Goal: Task Accomplishment & Management: Manage account settings

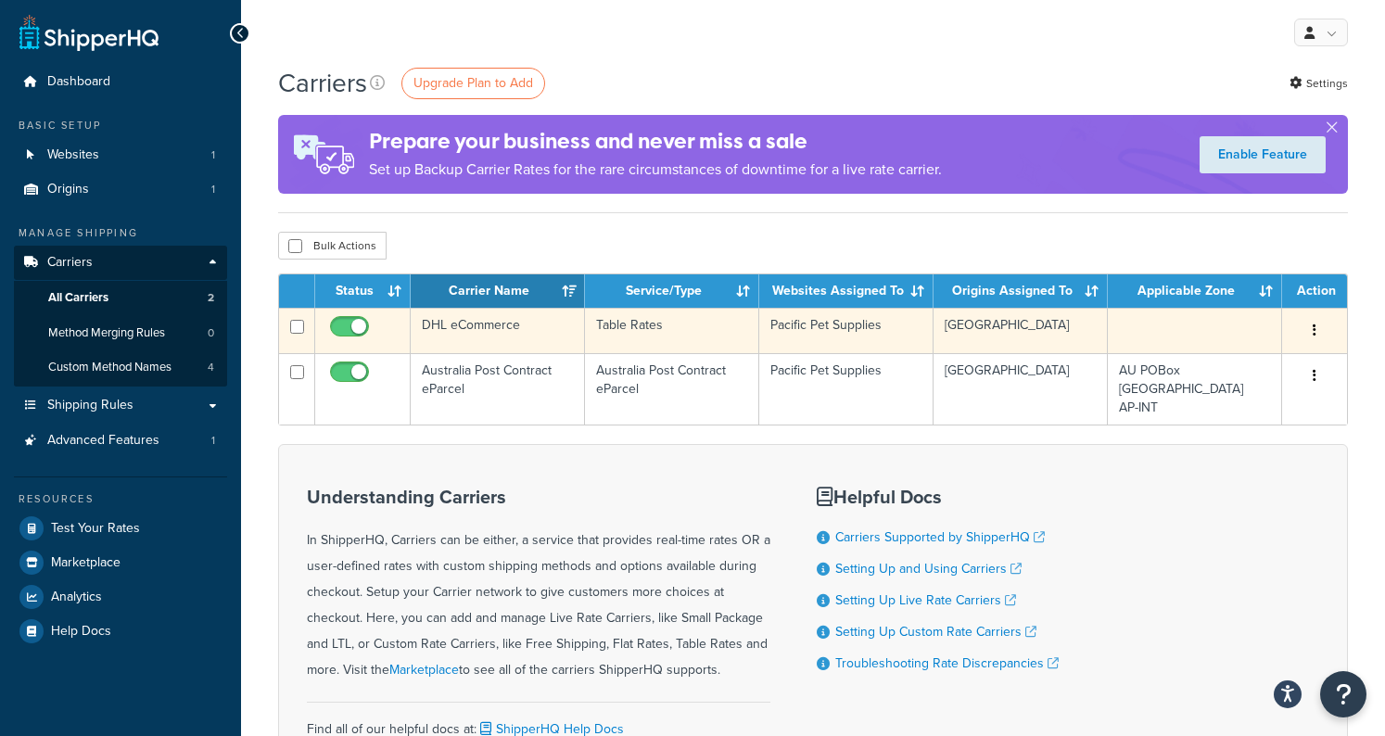
click at [509, 334] on td "DHL eCommerce" at bounding box center [498, 330] width 174 height 45
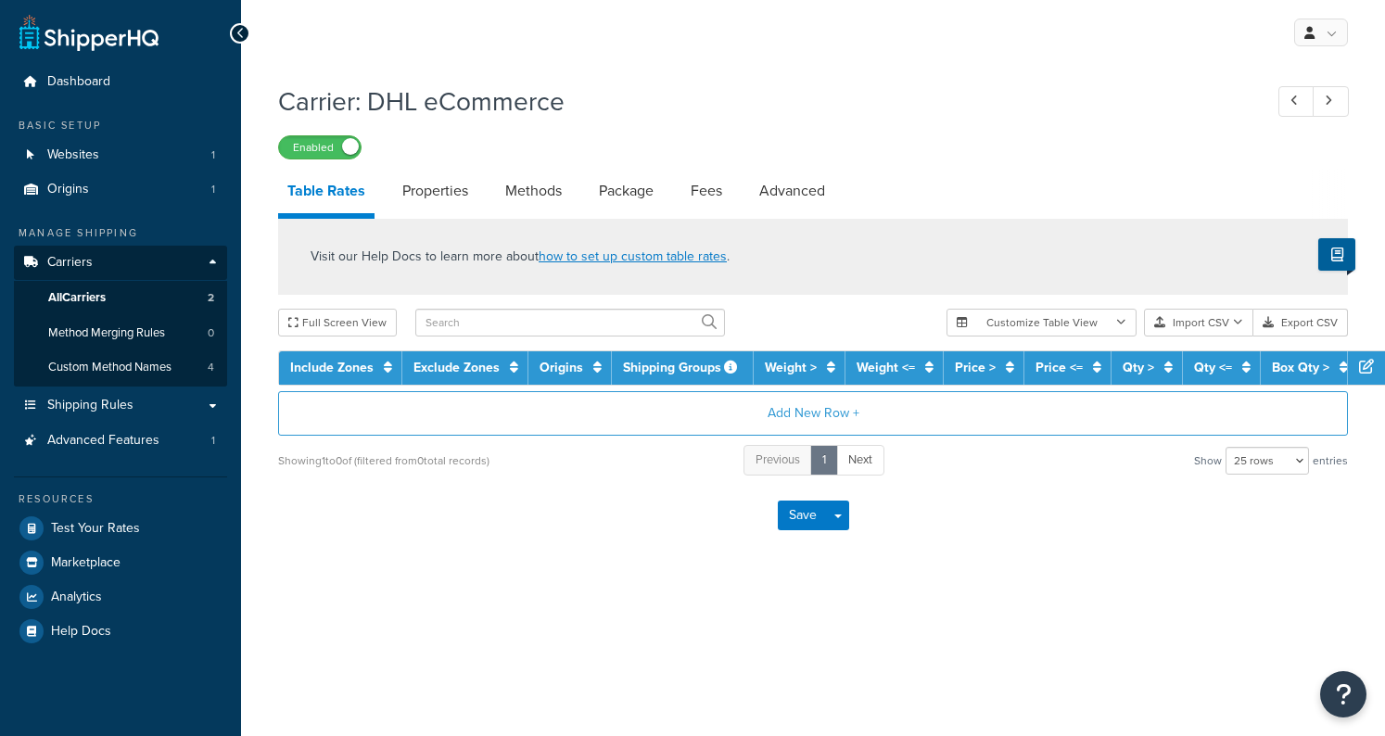
select select "25"
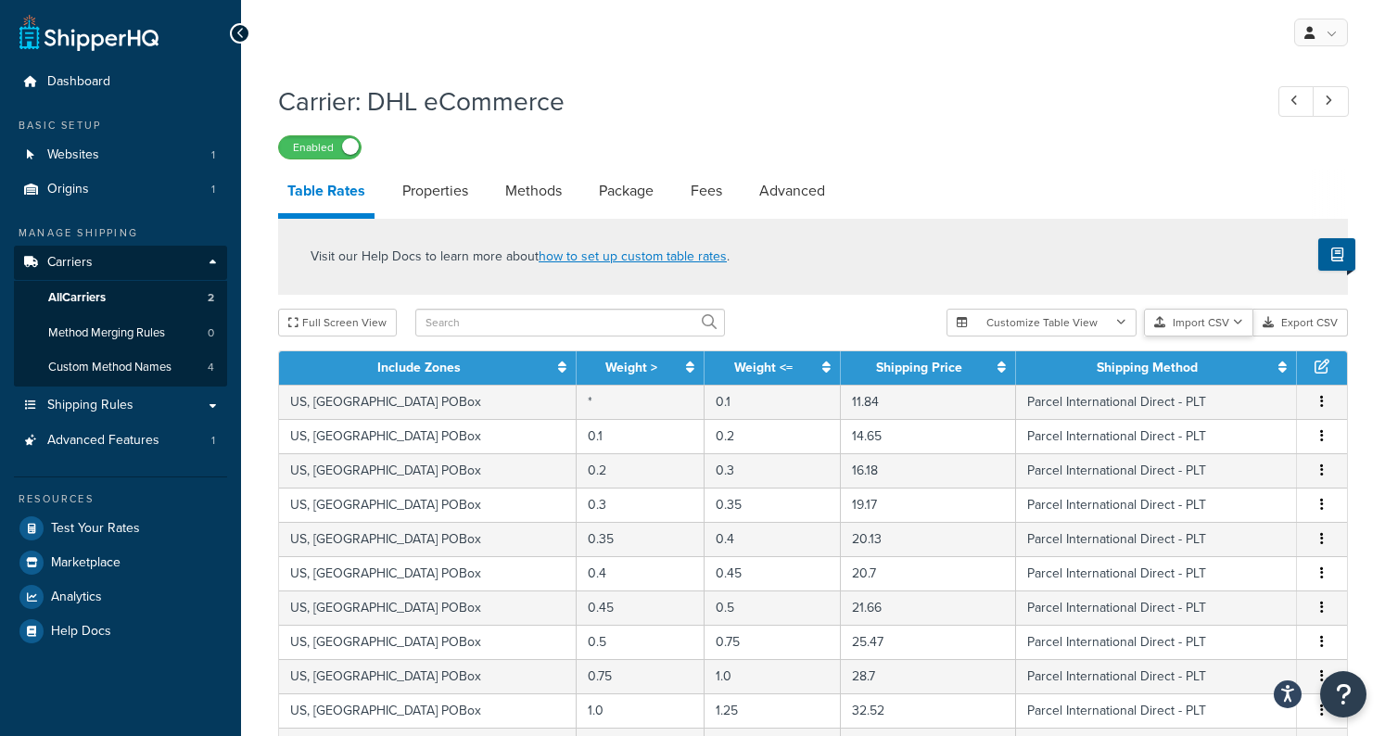
click at [1202, 325] on button "Import CSV" at bounding box center [1198, 323] width 109 height 28
click at [1199, 337] on div "Customize Table View Show all columns Show selected columns Import CSV Import a…" at bounding box center [1147, 323] width 401 height 28
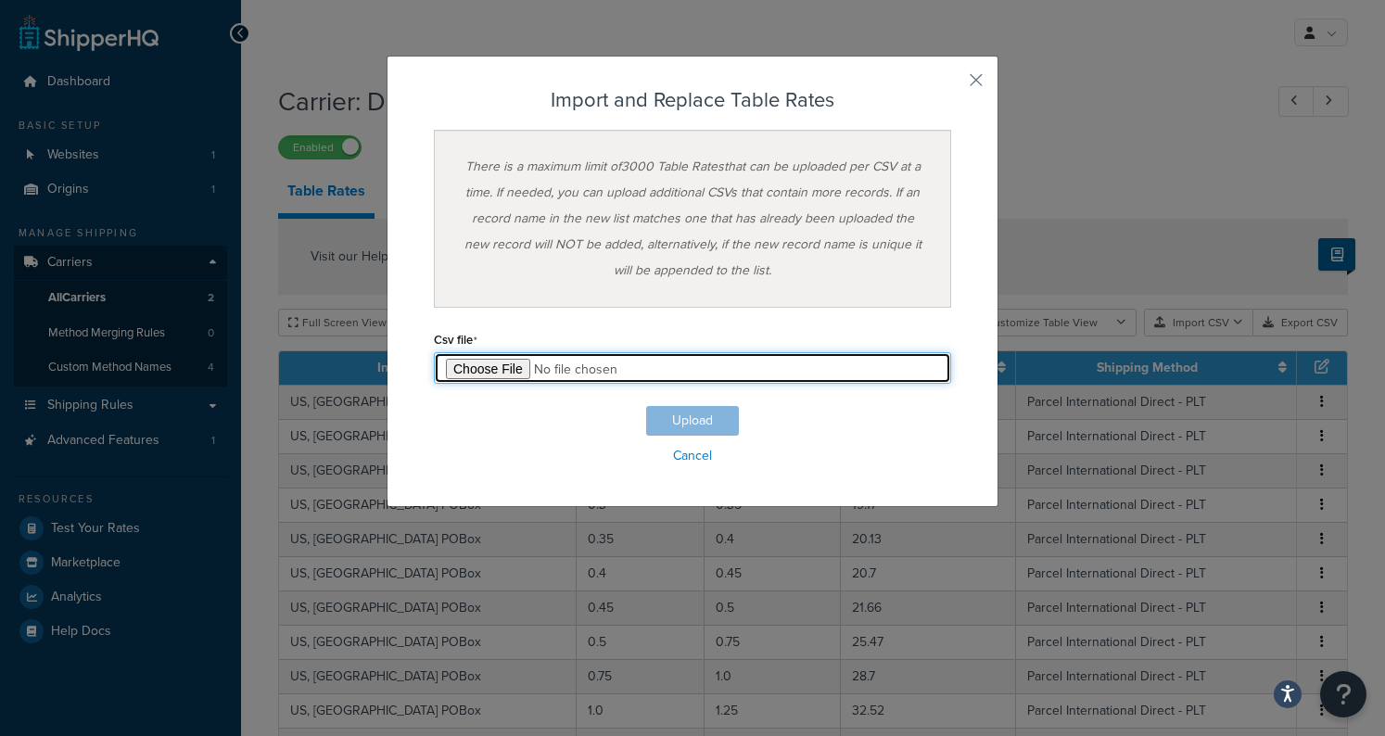
click at [496, 368] on input "file" at bounding box center [692, 368] width 517 height 32
type input "C:\fakepath\upd_Table Rate Export-2025-08-18 1159.csv"
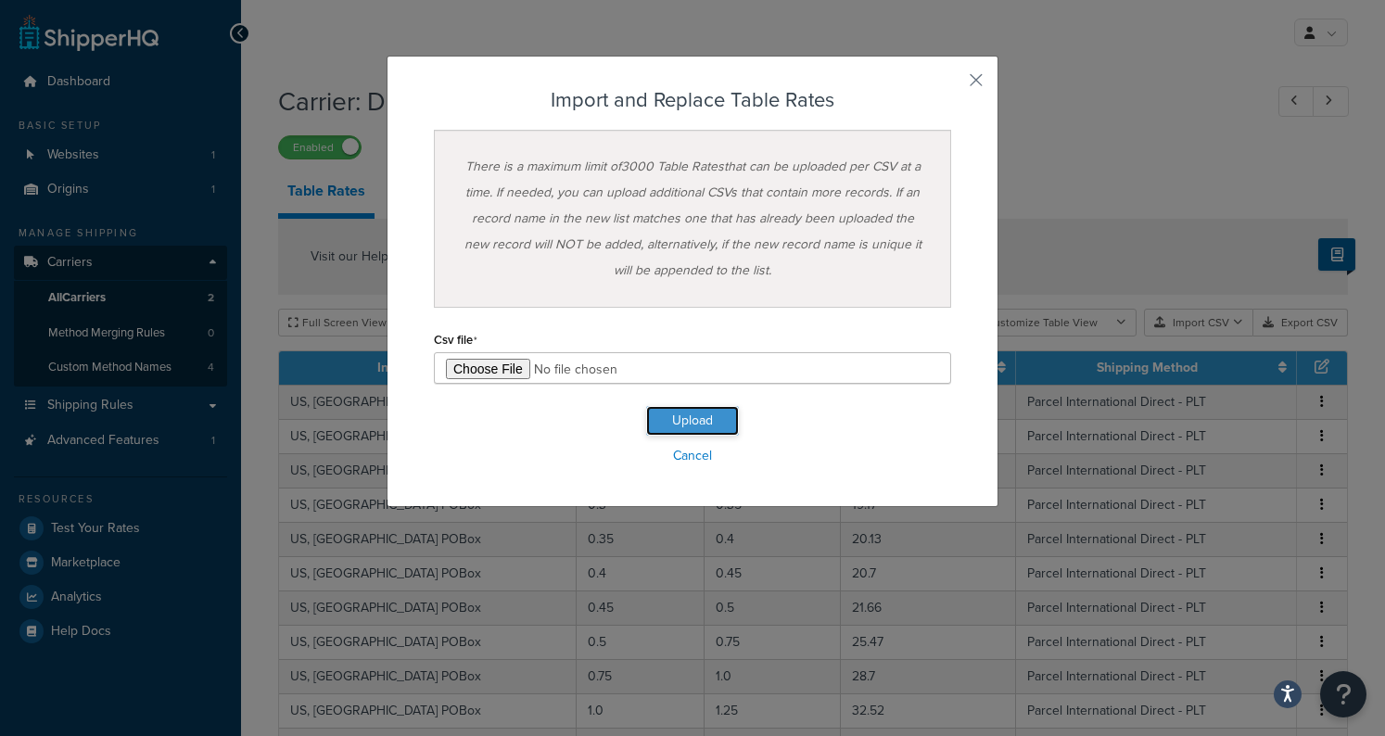
click at [677, 414] on button "Upload" at bounding box center [692, 421] width 93 height 30
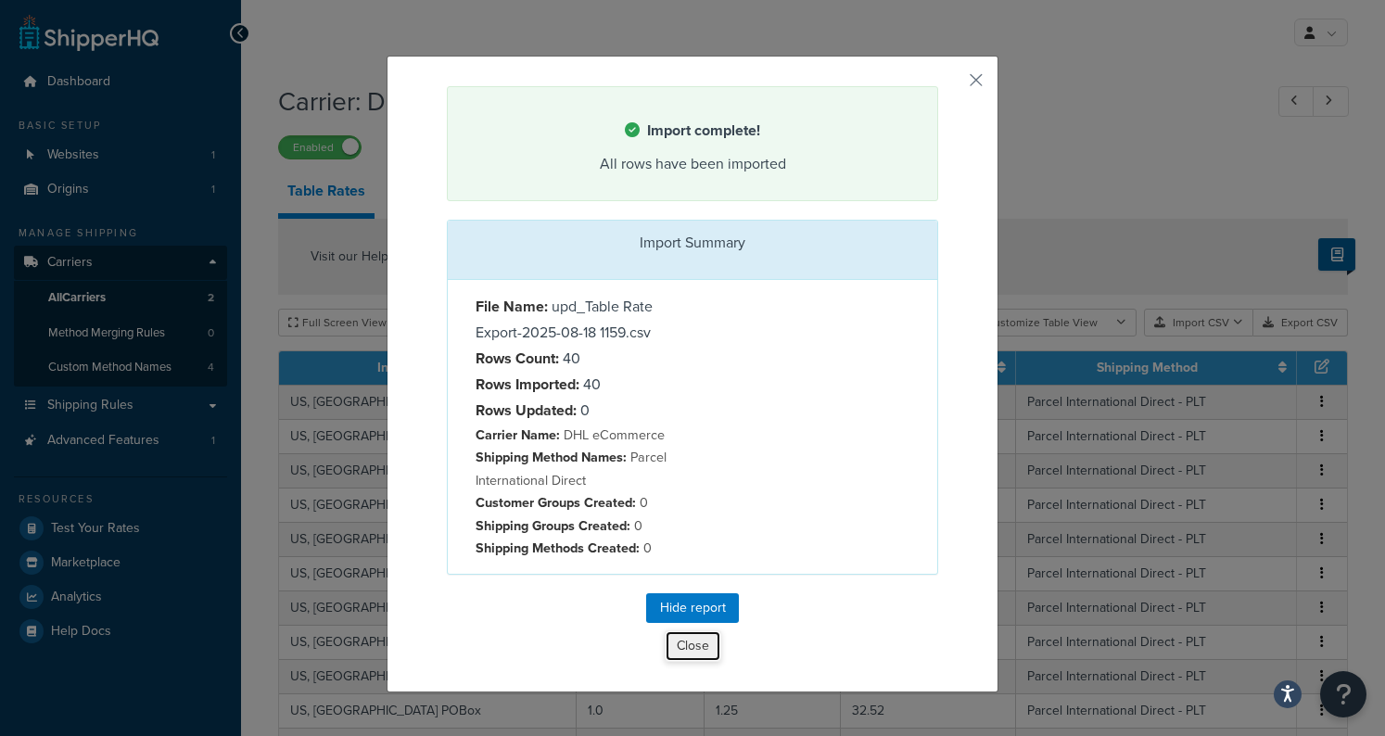
click at [681, 642] on button "Close" at bounding box center [693, 646] width 57 height 32
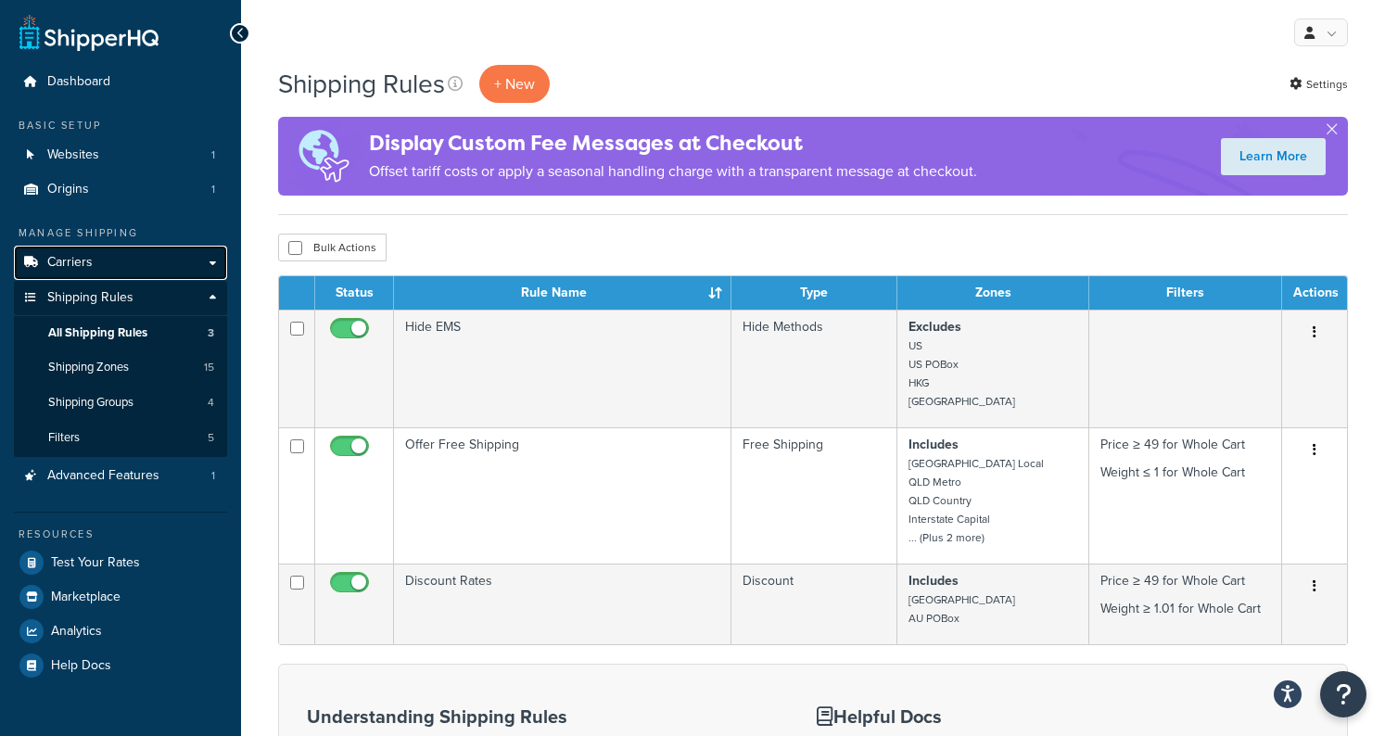
click at [117, 263] on link "Carriers" at bounding box center [120, 263] width 213 height 34
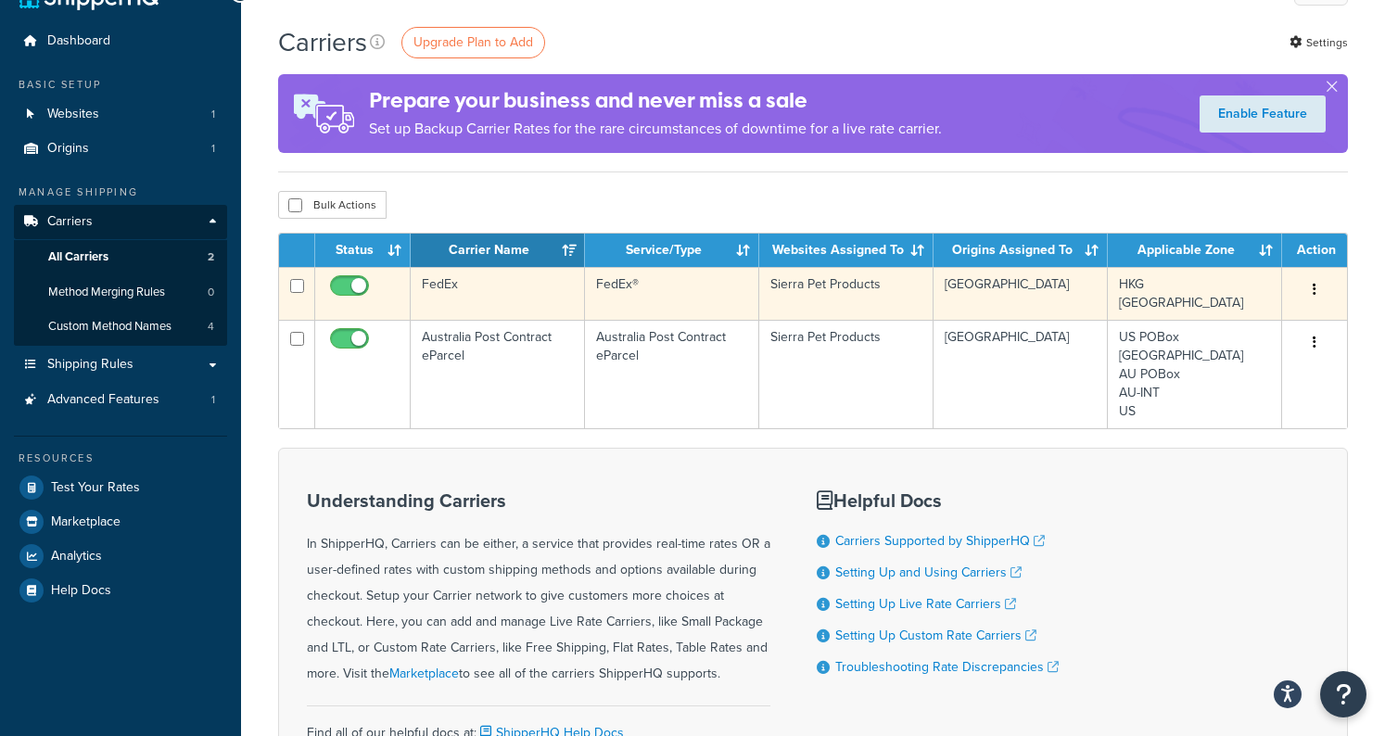
scroll to position [14, 0]
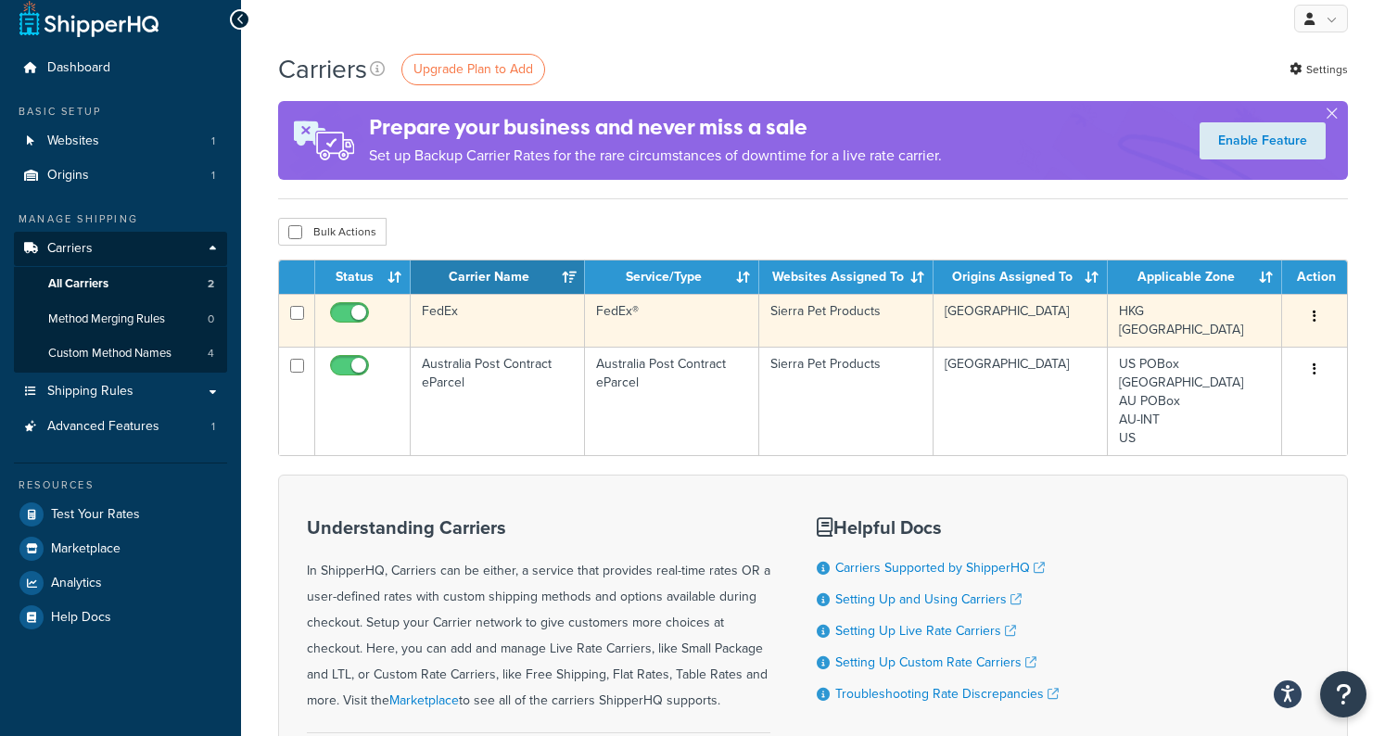
click at [1307, 308] on button "button" at bounding box center [1315, 317] width 26 height 30
click at [1234, 384] on link "Delete" at bounding box center [1239, 393] width 146 height 38
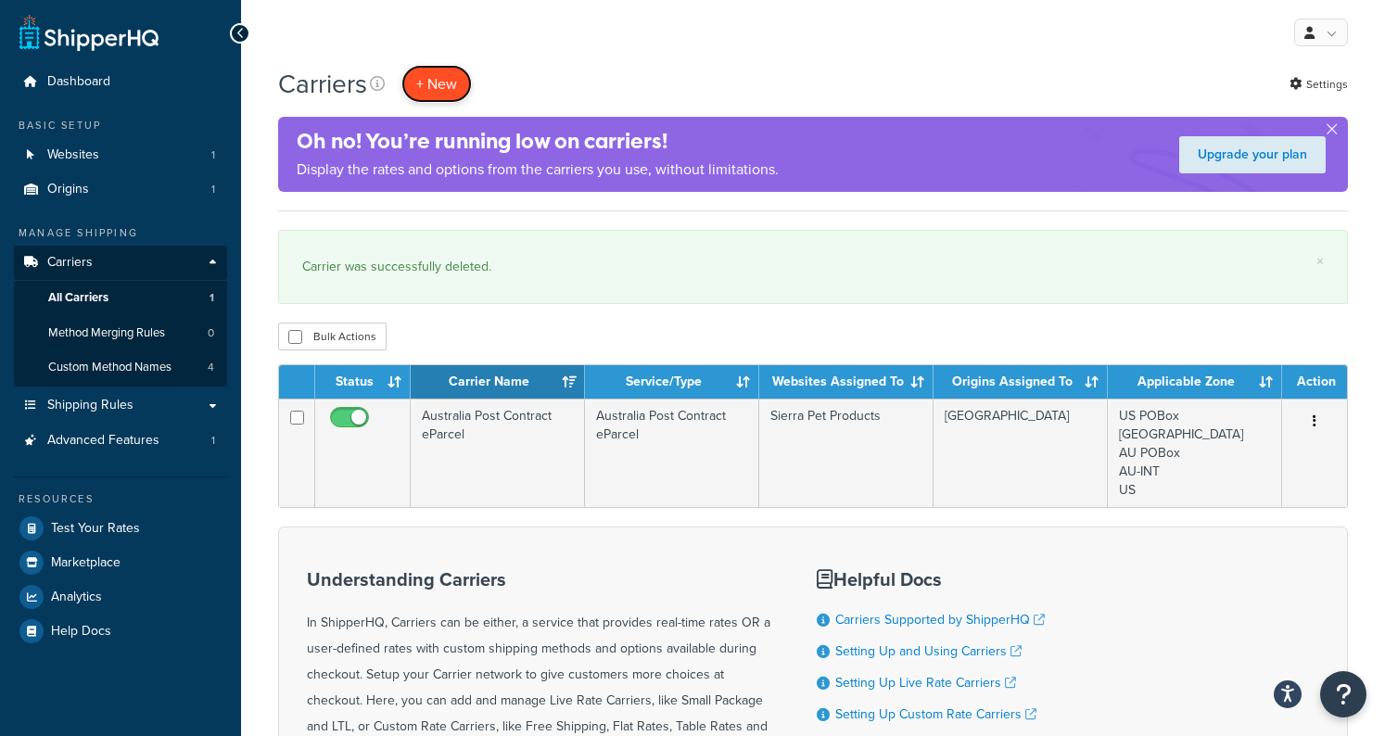
click at [434, 81] on button "+ New" at bounding box center [436, 84] width 70 height 38
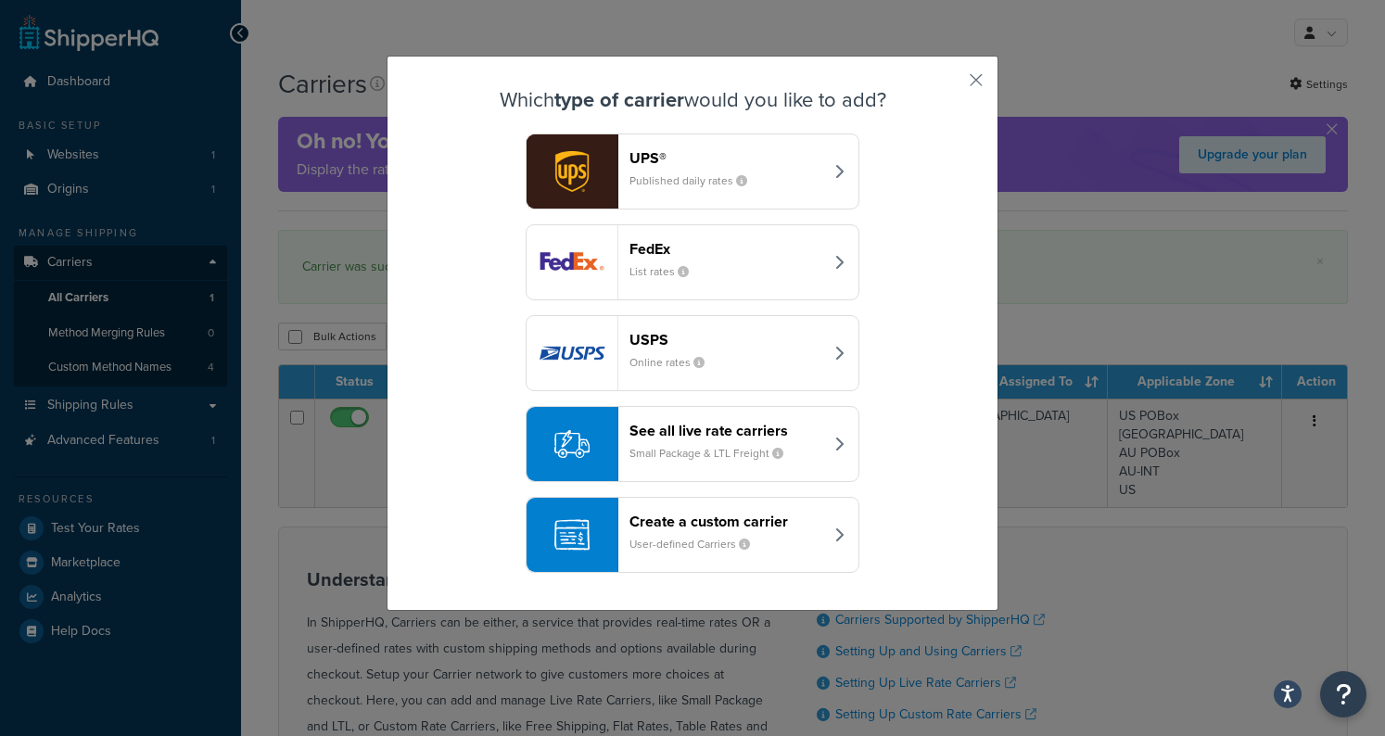
click at [673, 516] on header "Create a custom carrier" at bounding box center [727, 522] width 194 height 18
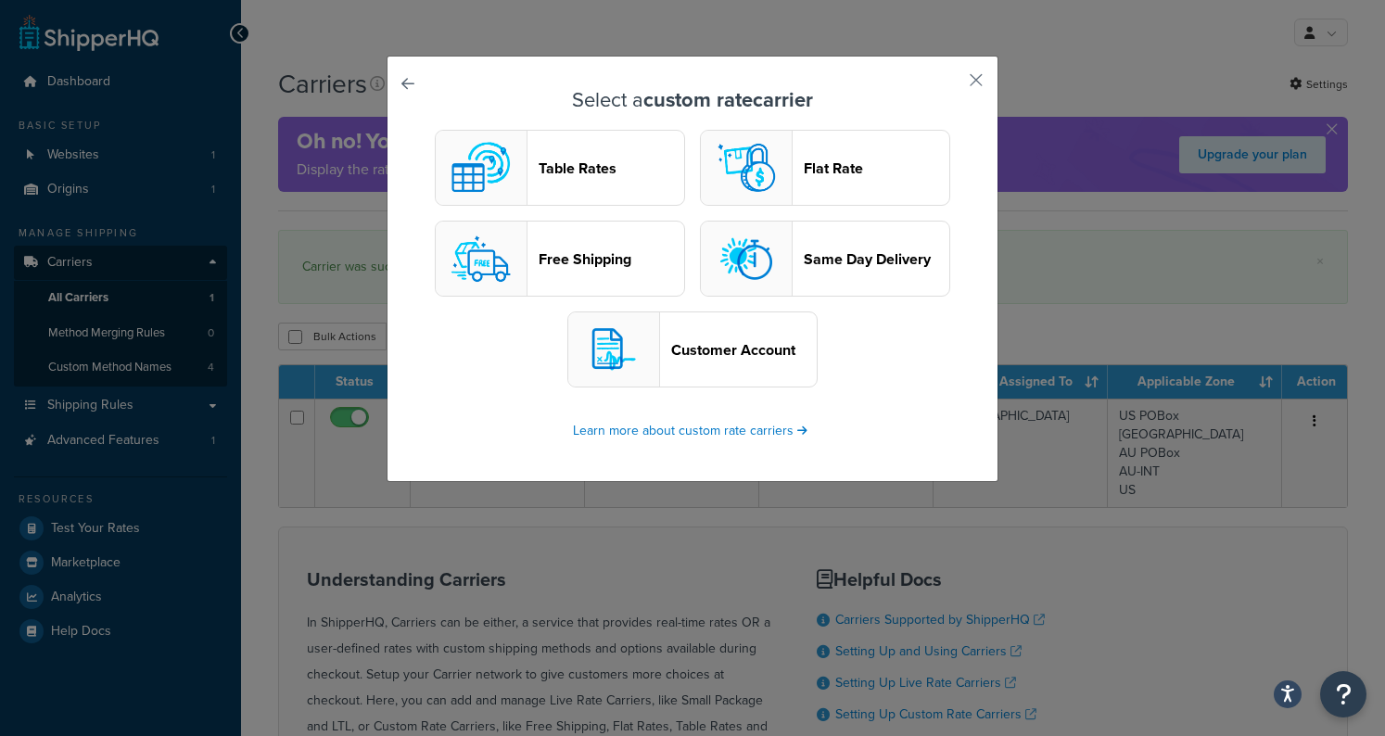
click at [586, 183] on button "Table Rates" at bounding box center [560, 168] width 250 height 76
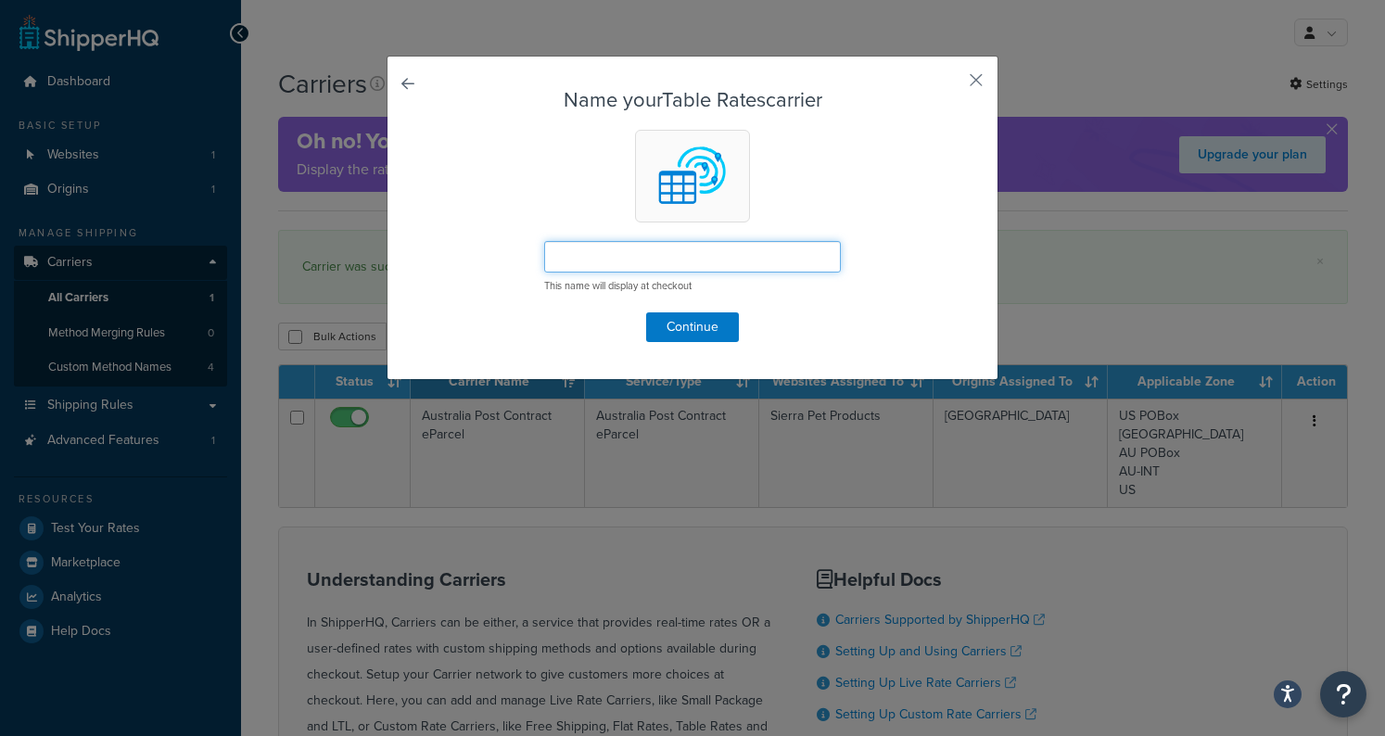
click at [610, 263] on input "text" at bounding box center [692, 257] width 297 height 32
type input "DHL eCommerce"
click at [703, 323] on button "Continue" at bounding box center [692, 327] width 93 height 30
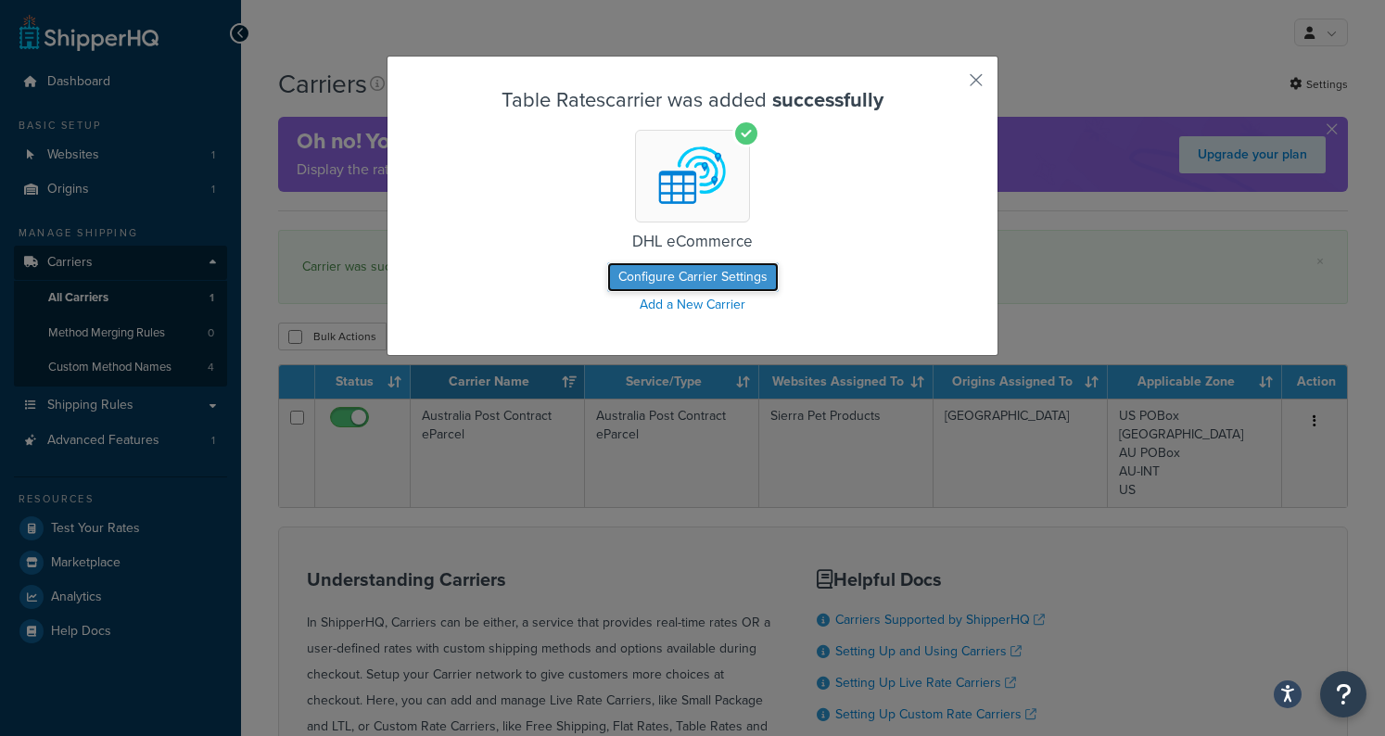
click at [741, 274] on button "Configure Carrier Settings" at bounding box center [693, 277] width 172 height 30
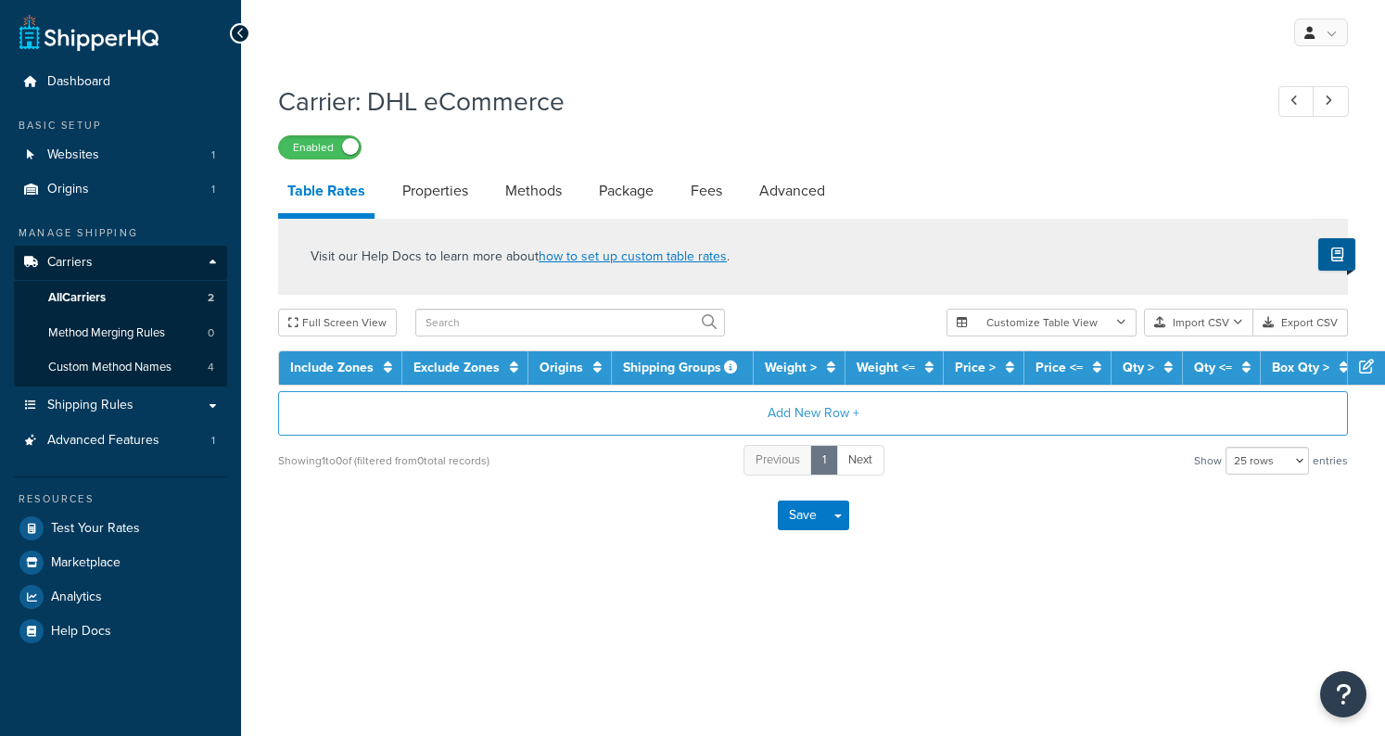
select select "25"
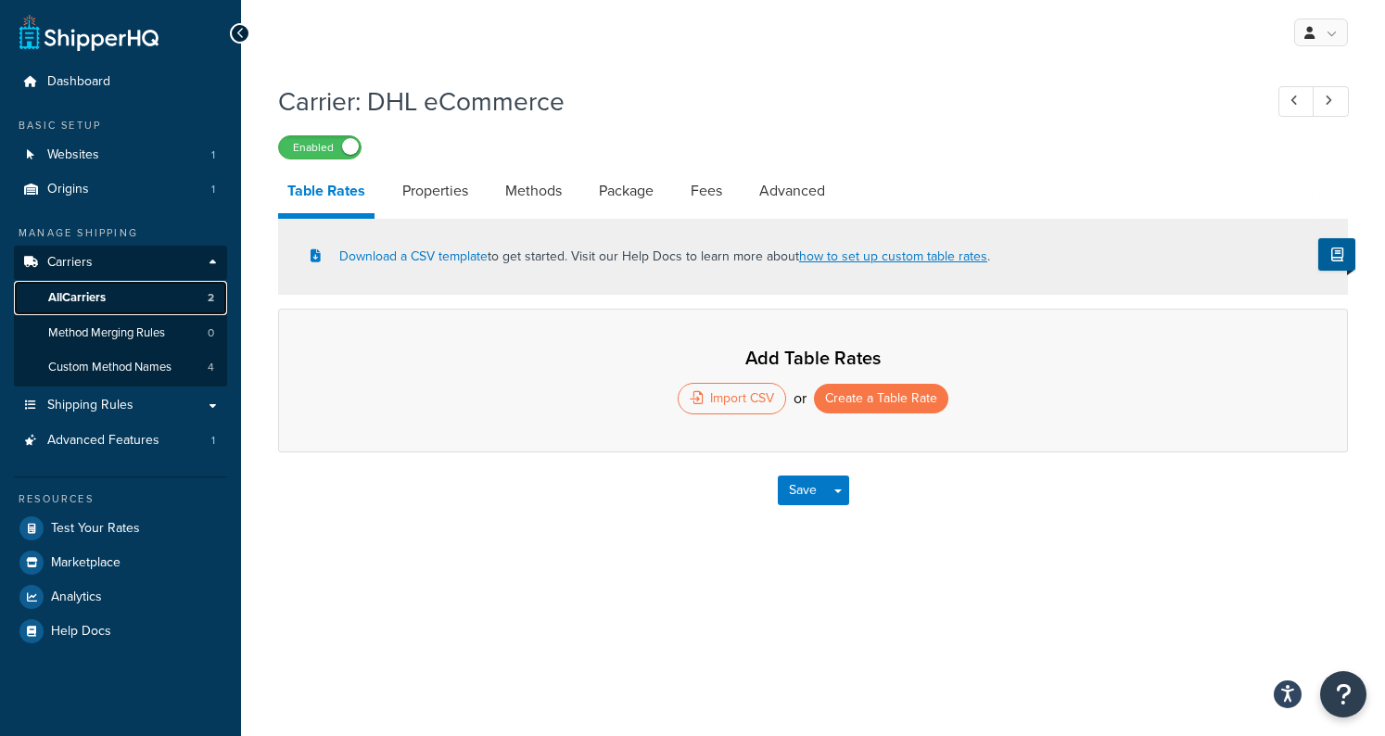
click at [167, 290] on link "All Carriers 2" at bounding box center [120, 298] width 213 height 34
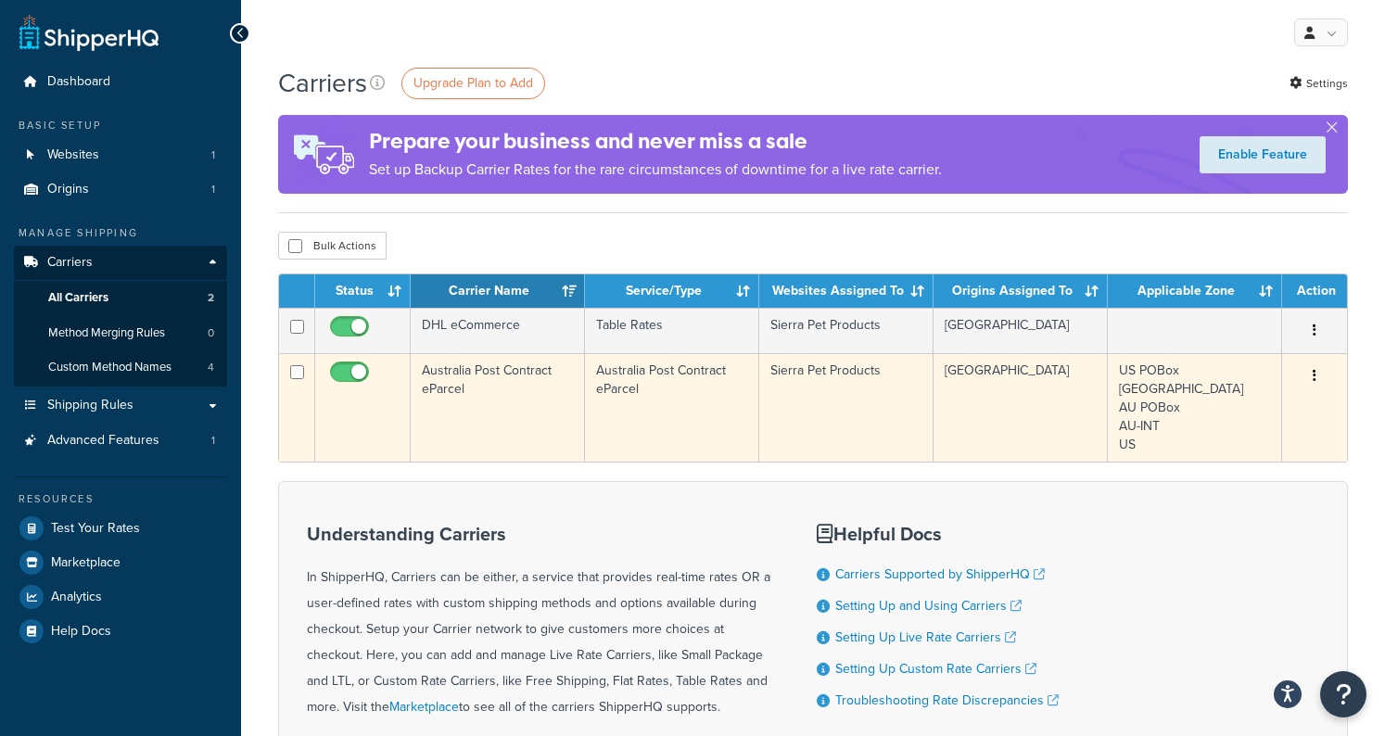
click at [1313, 372] on icon "button" at bounding box center [1315, 375] width 4 height 13
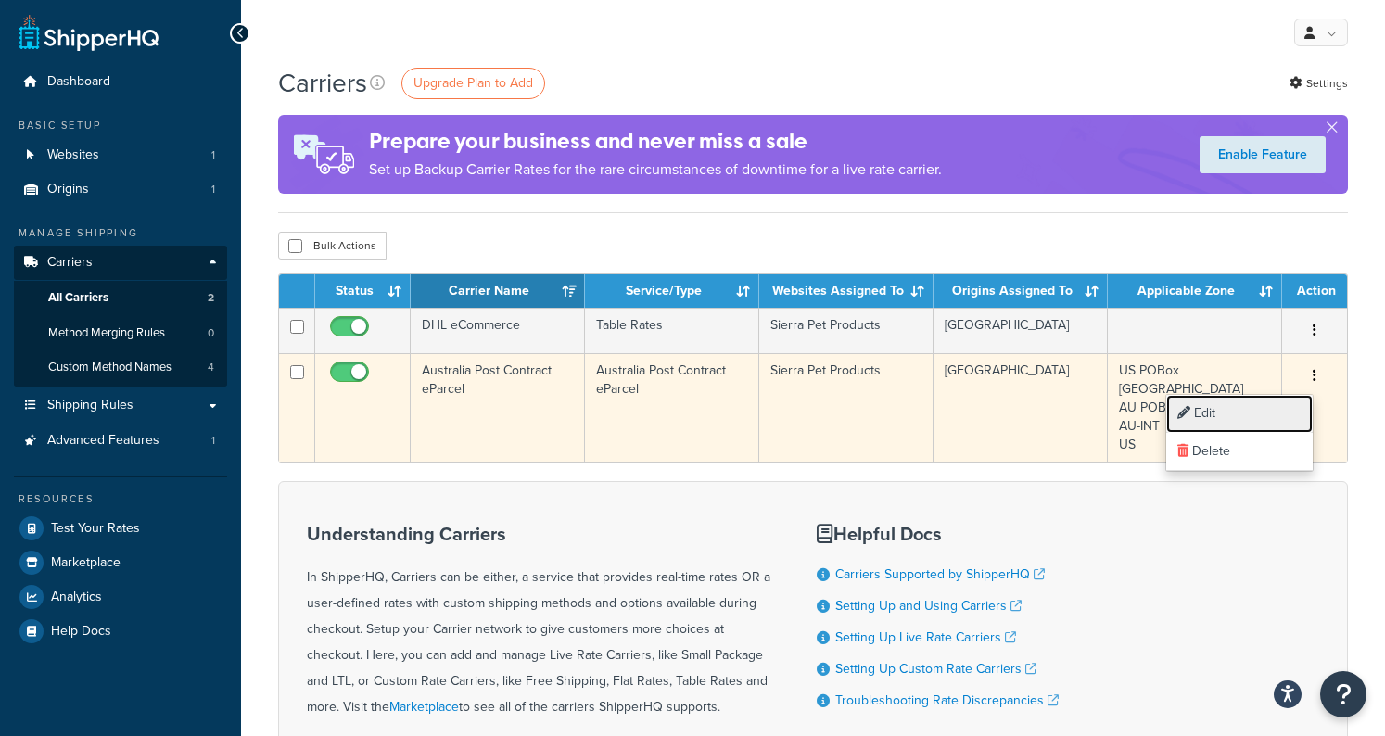
click at [1245, 408] on link "Edit" at bounding box center [1239, 414] width 146 height 38
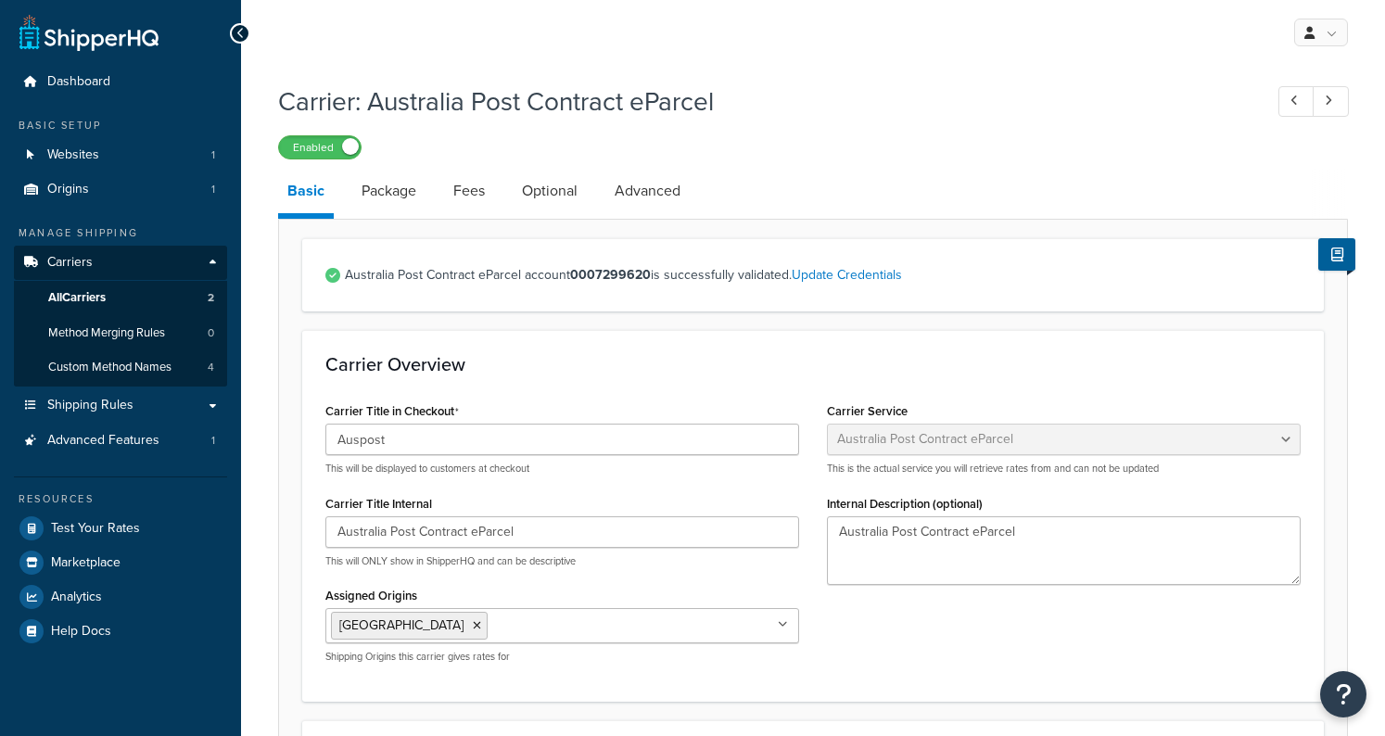
select select "eParcel"
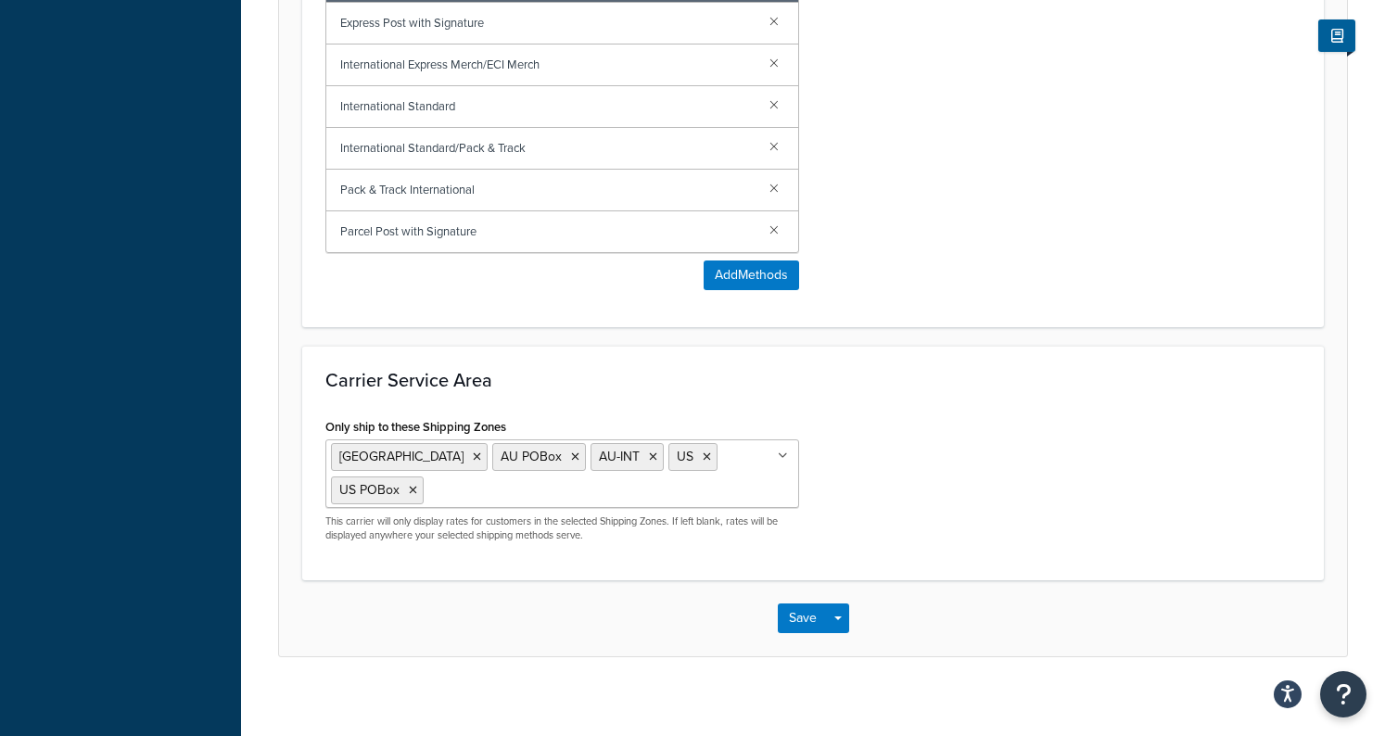
scroll to position [991, 0]
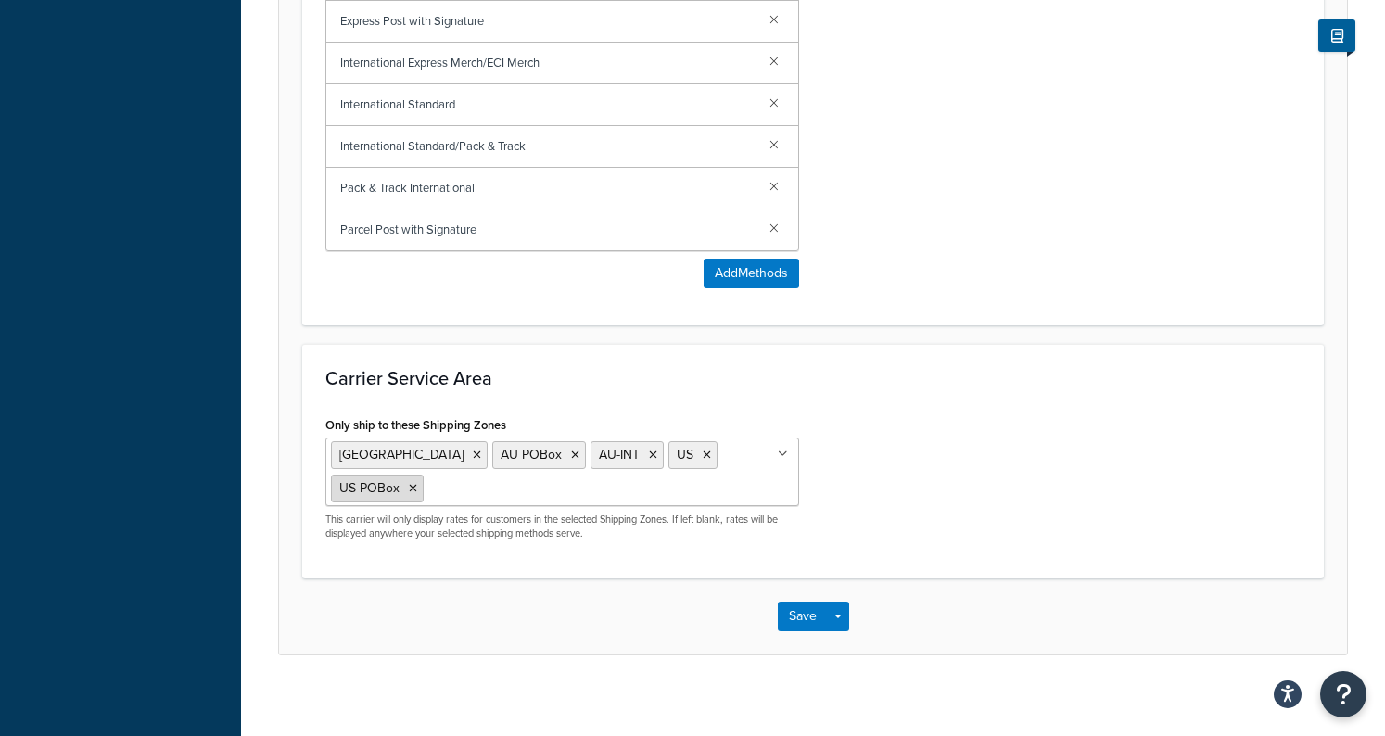
click at [417, 483] on icon at bounding box center [413, 488] width 8 height 11
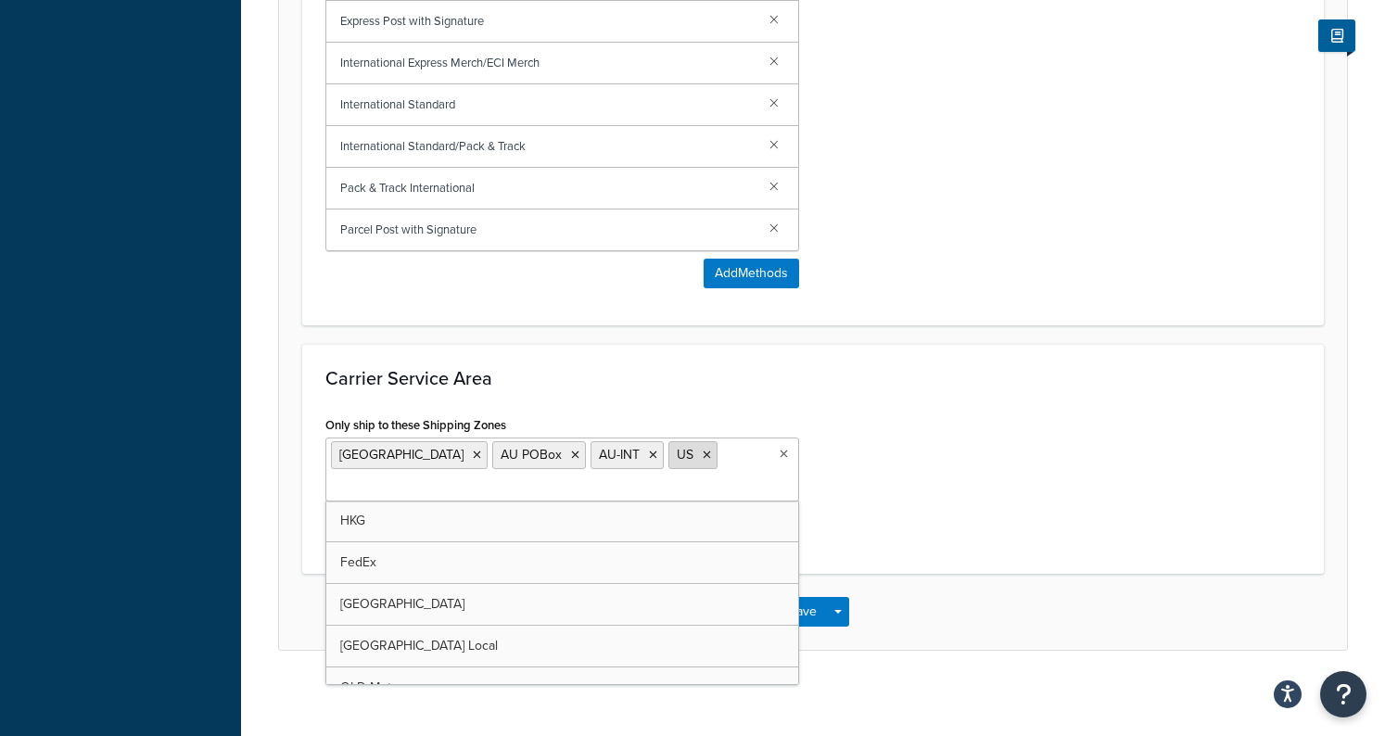
click at [703, 457] on icon at bounding box center [707, 455] width 8 height 11
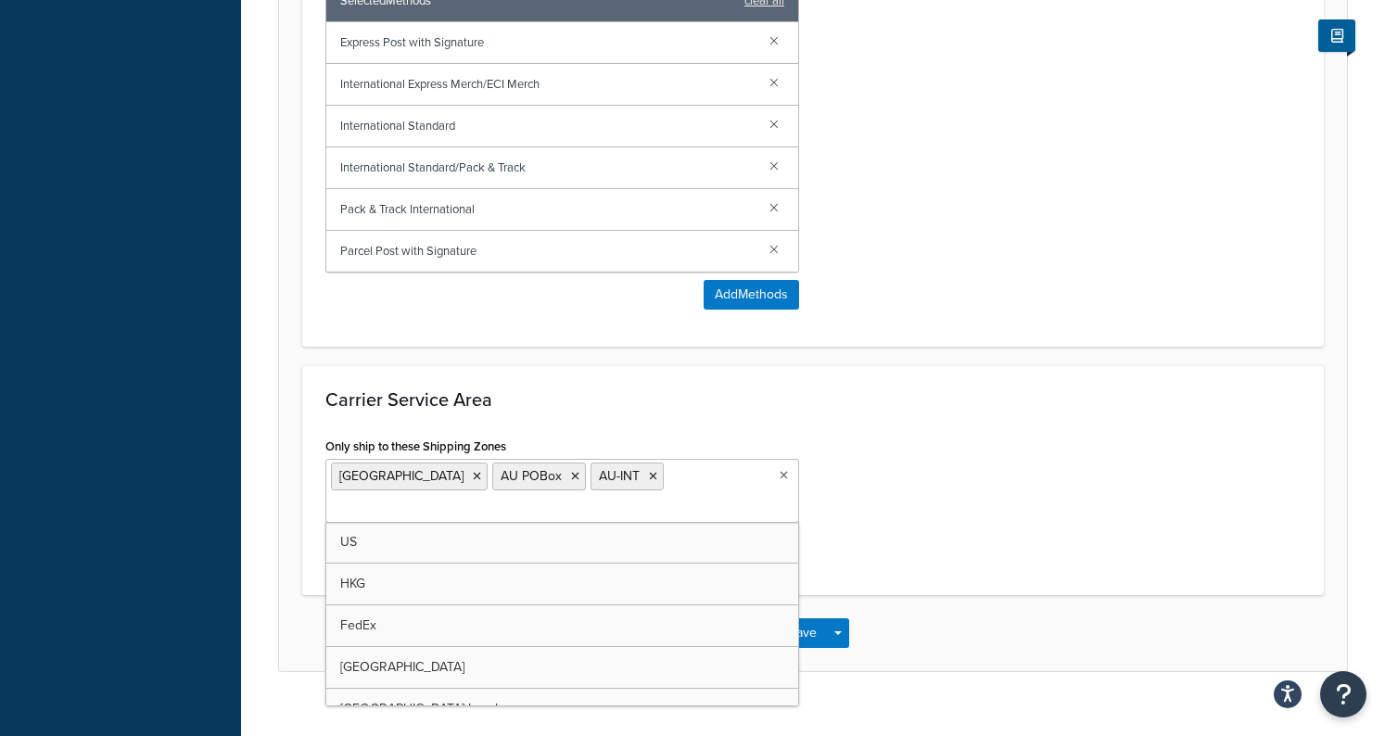
click at [913, 506] on div "Only ship to these Shipping Zones Australia AU POBox AU-INT US HKG FedEx Singap…" at bounding box center [813, 502] width 1003 height 139
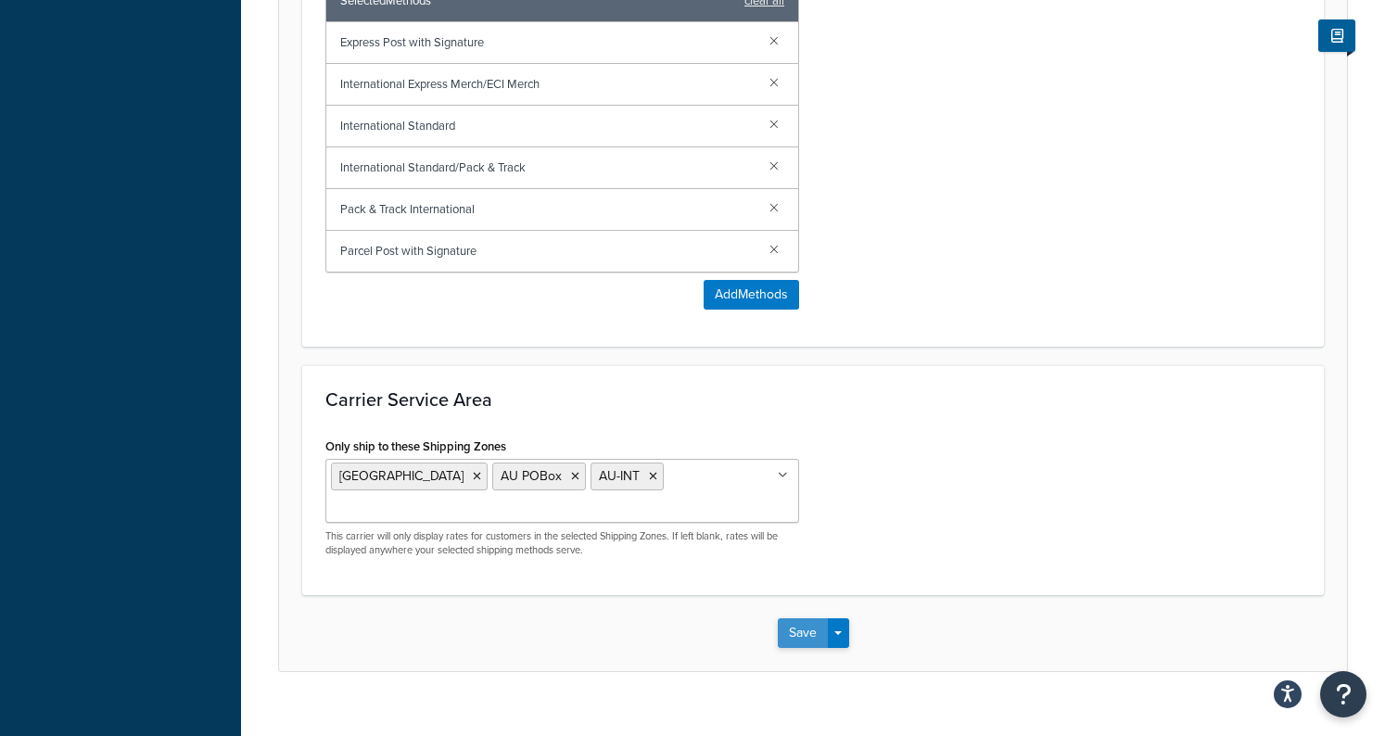
click at [812, 618] on button "Save" at bounding box center [803, 633] width 50 height 30
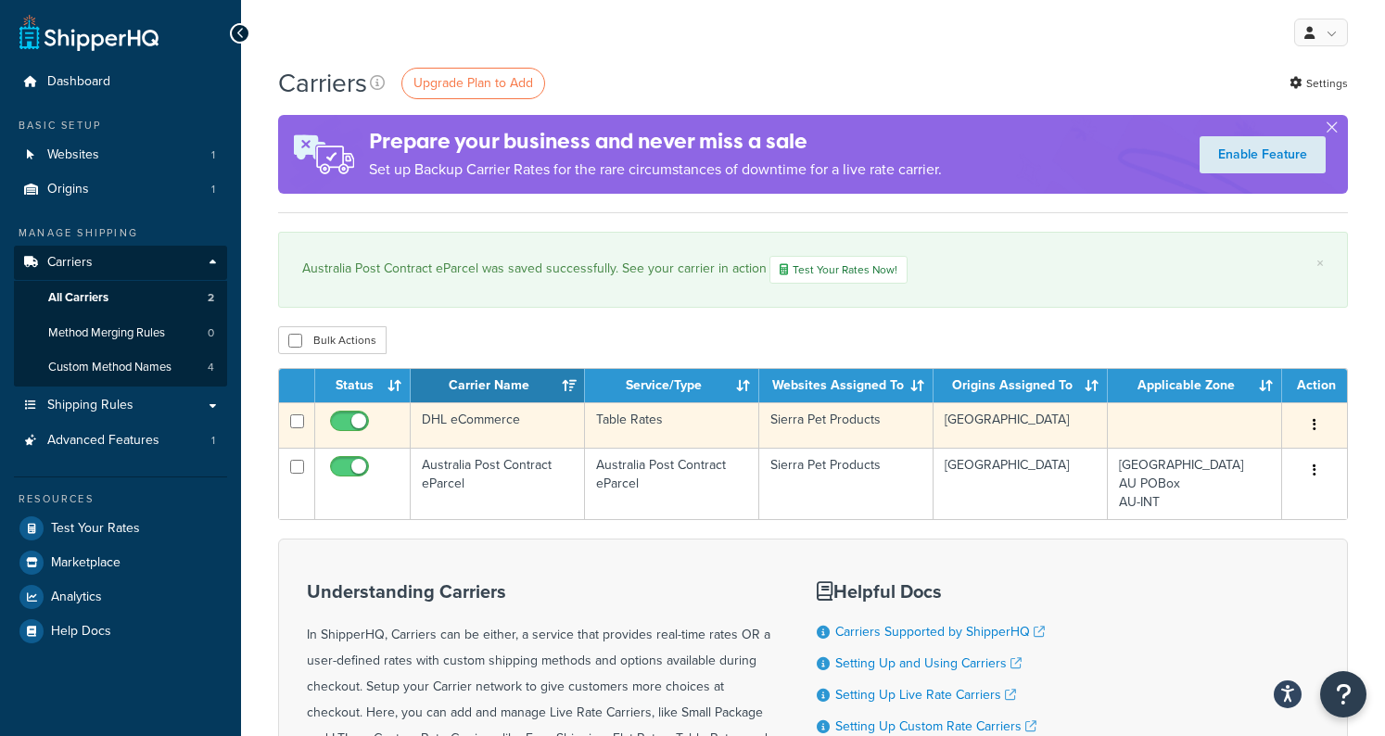
click at [1242, 430] on td at bounding box center [1195, 424] width 174 height 45
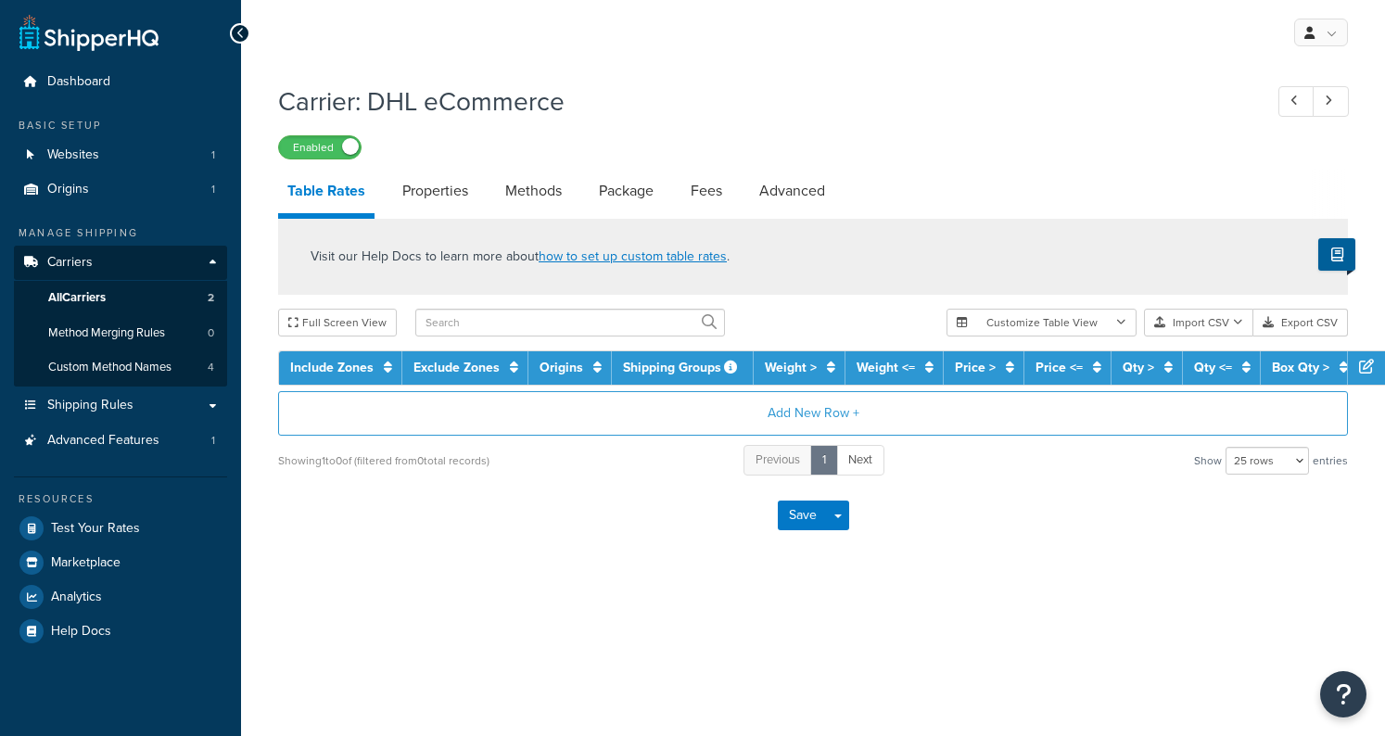
select select "25"
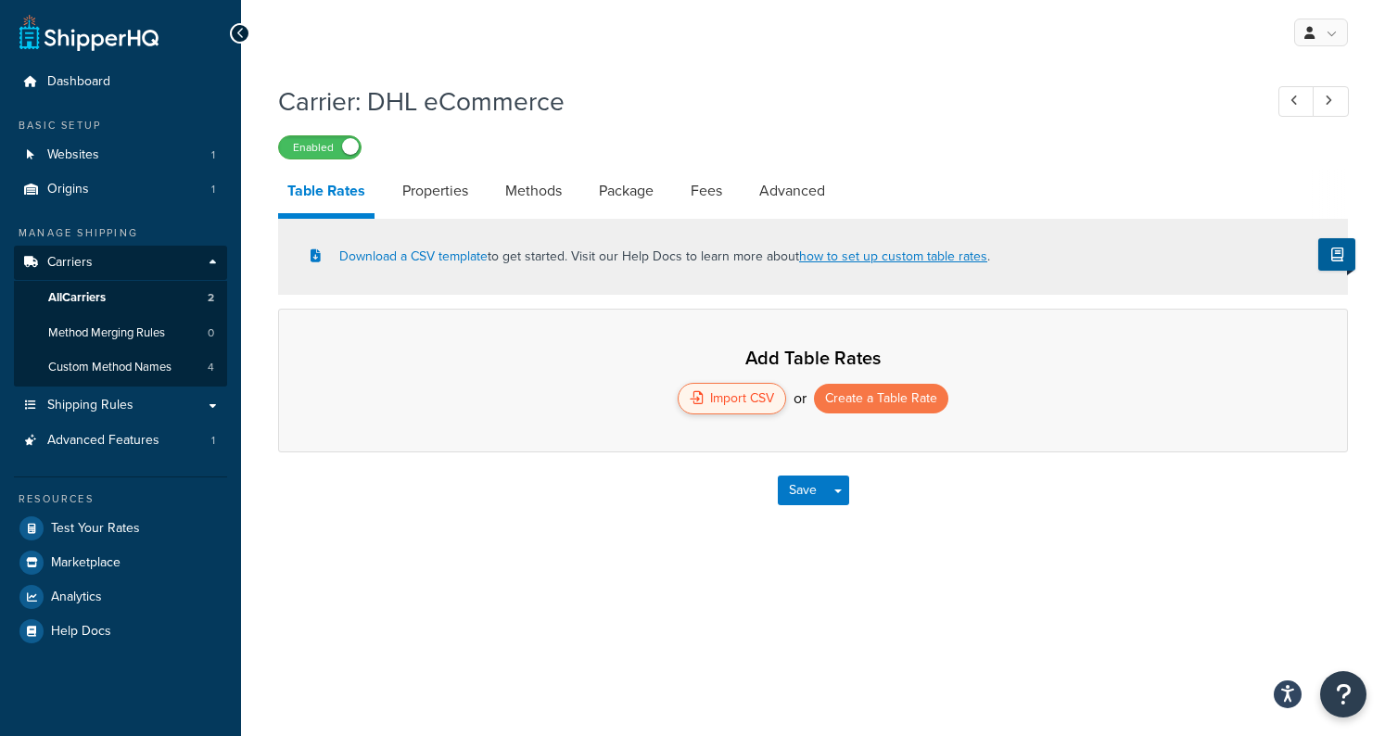
click at [755, 397] on div "Import CSV" at bounding box center [732, 399] width 108 height 32
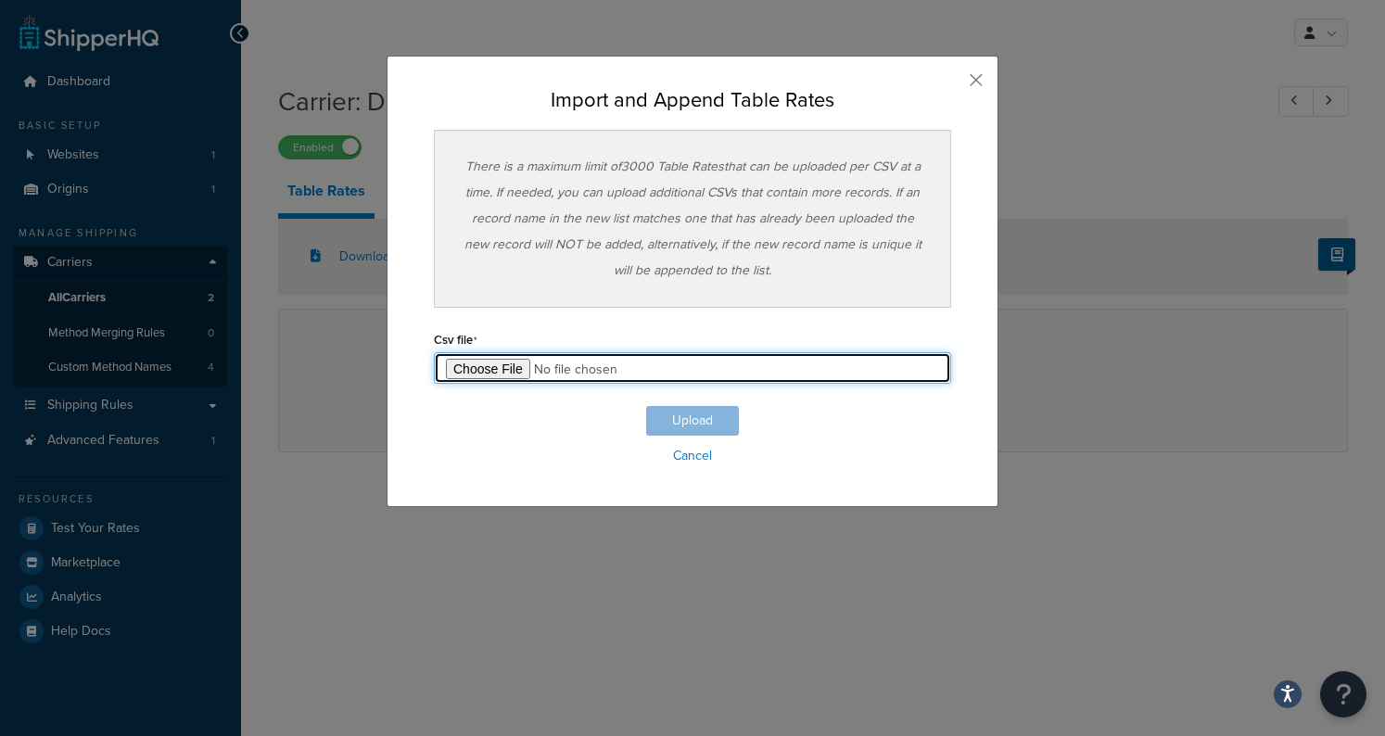
click at [513, 362] on input "file" at bounding box center [692, 368] width 517 height 32
type input "C:\fakepath\upd_Table Rate Export-2025-08-18 1159.csv"
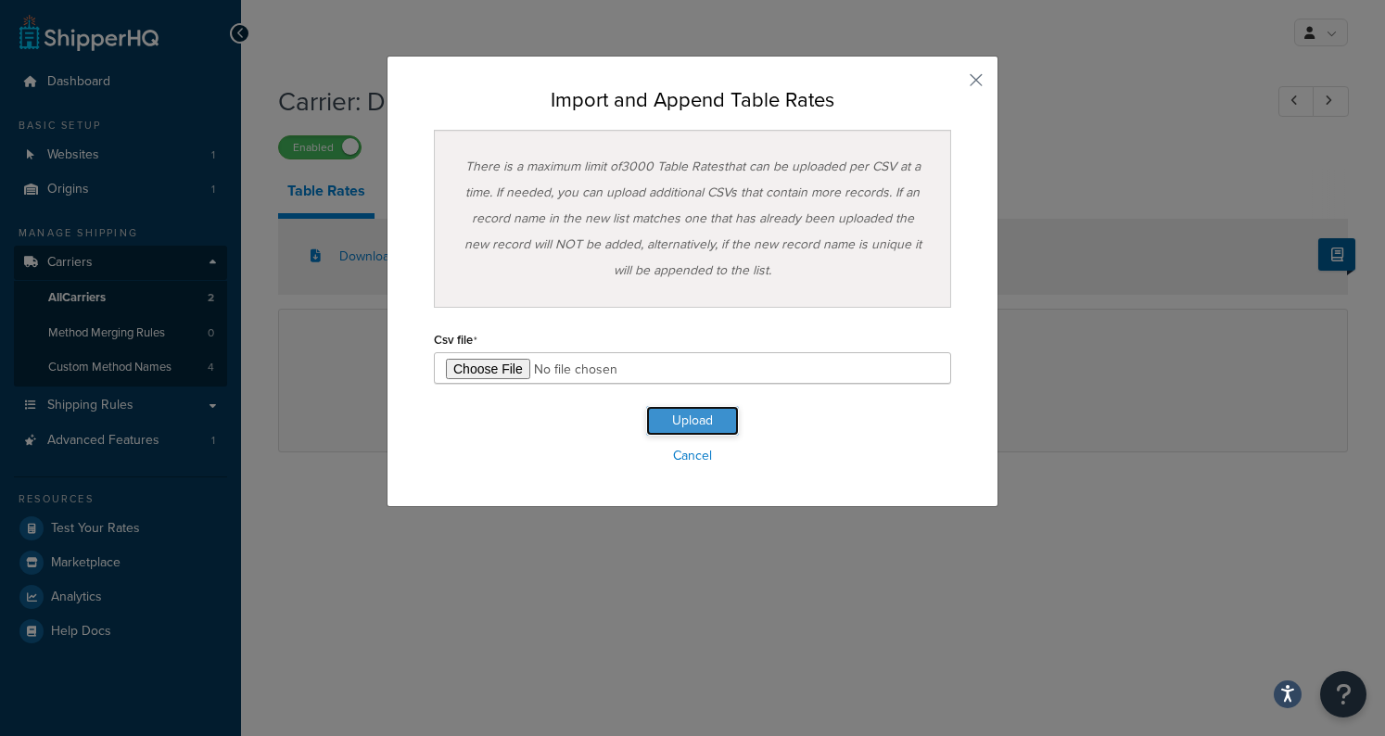
click at [673, 414] on button "Upload" at bounding box center [692, 421] width 93 height 30
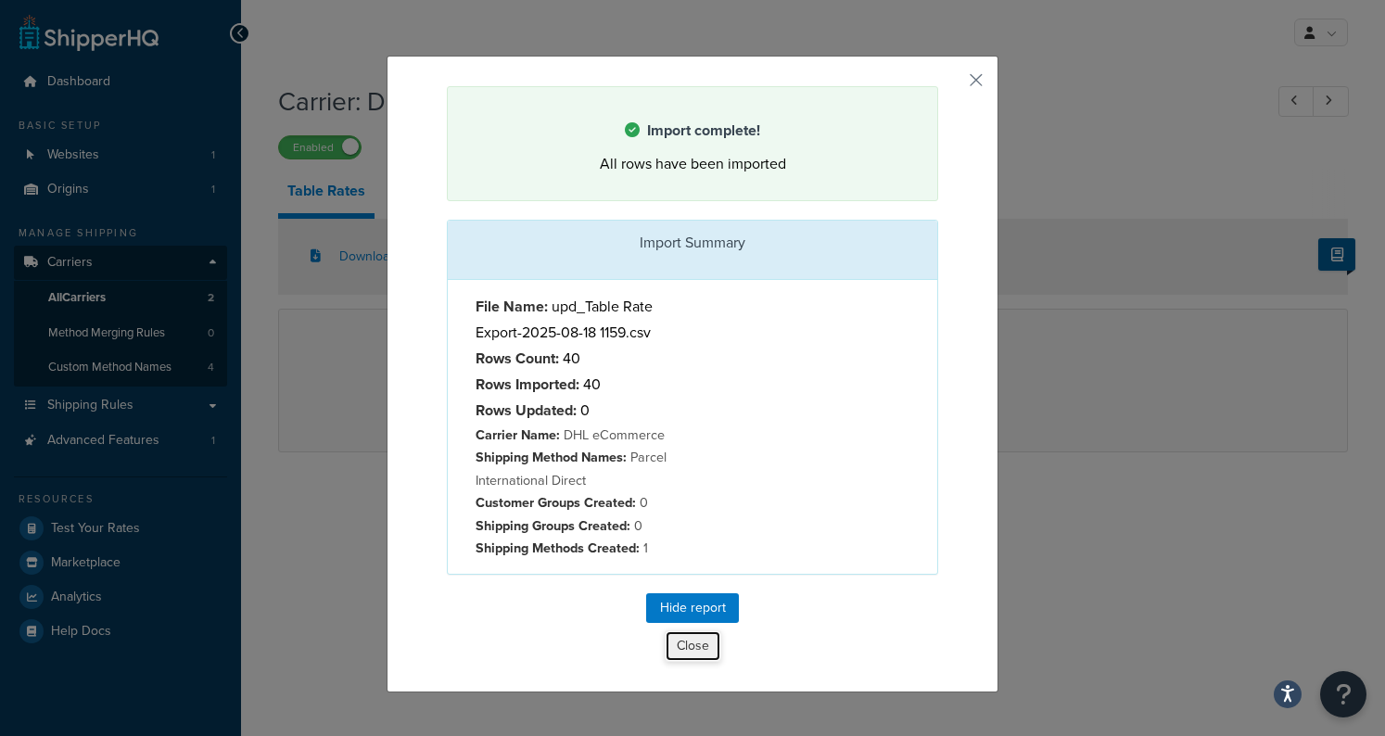
click at [688, 648] on button "Close" at bounding box center [693, 646] width 57 height 32
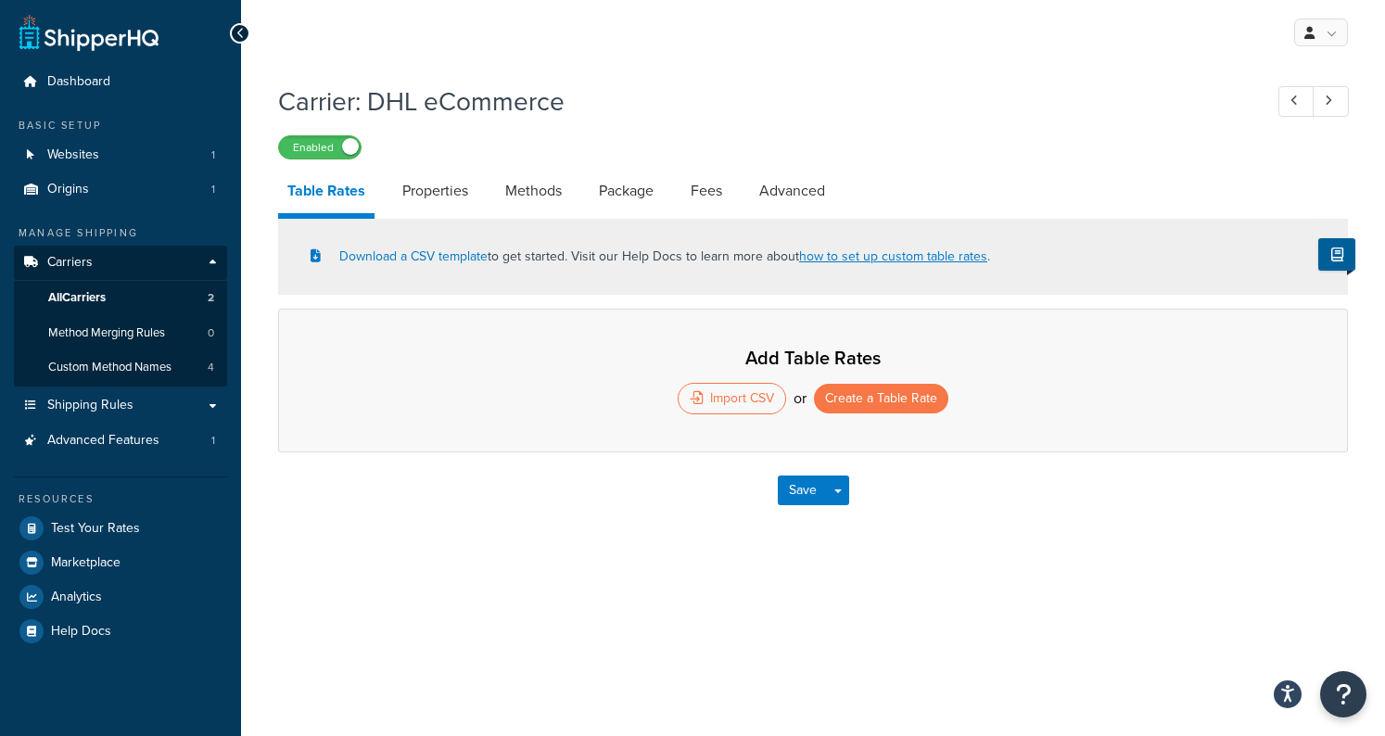
select select "25"
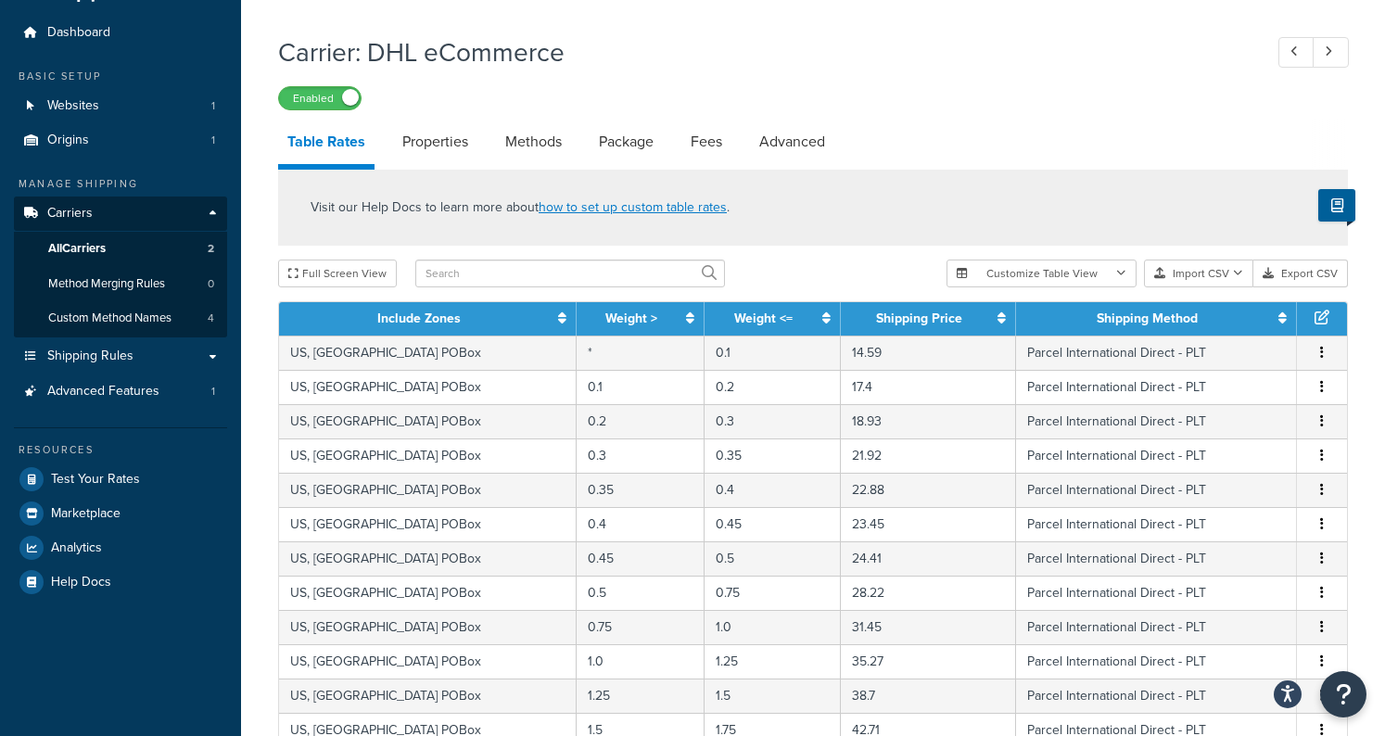
scroll to position [35, 0]
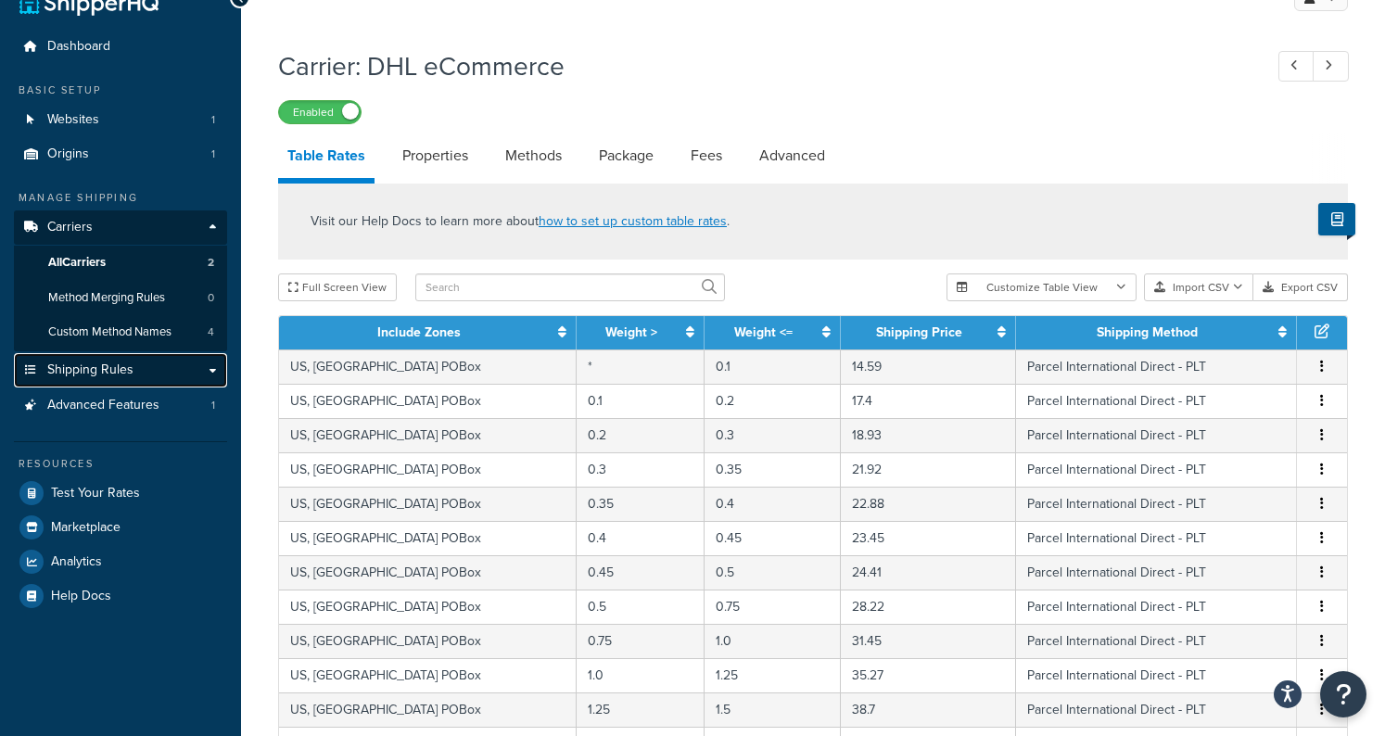
click at [175, 374] on link "Shipping Rules" at bounding box center [120, 370] width 213 height 34
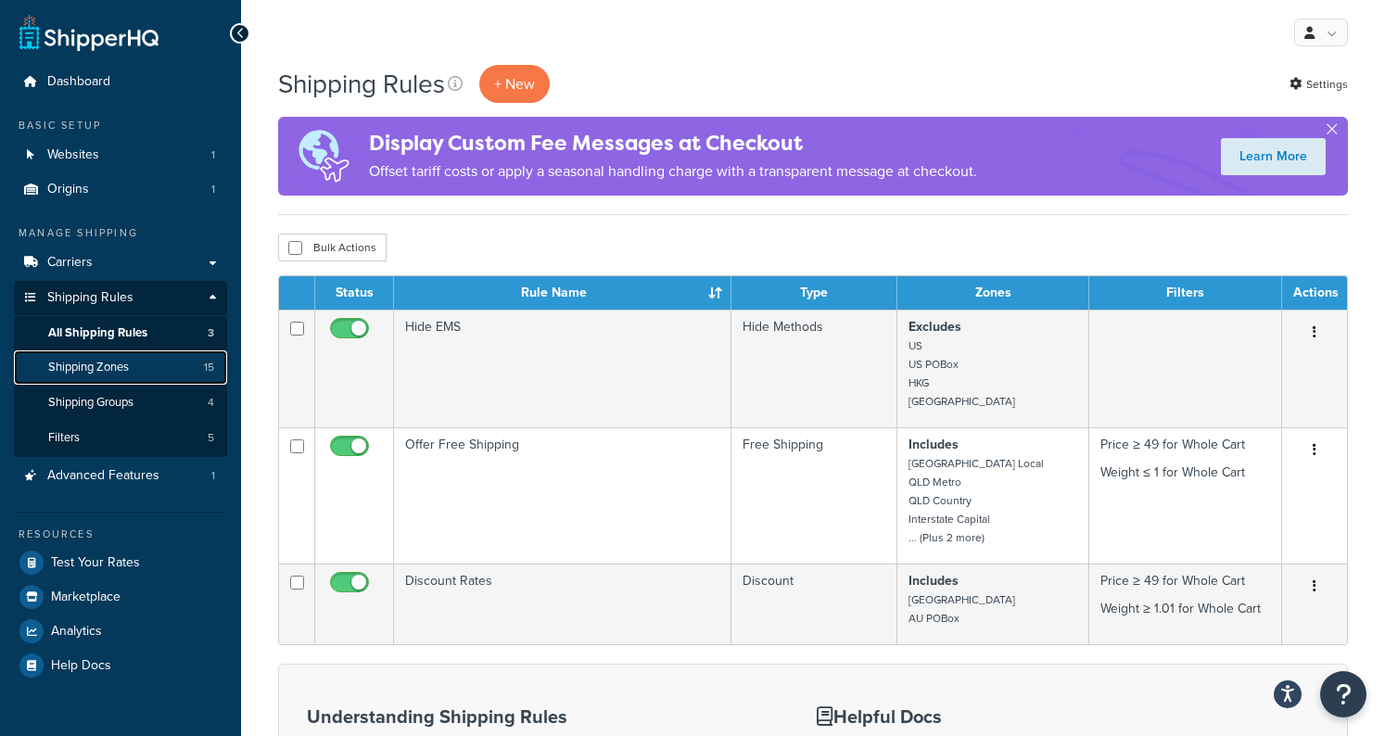
click at [165, 364] on link "Shipping Zones 15" at bounding box center [120, 367] width 213 height 34
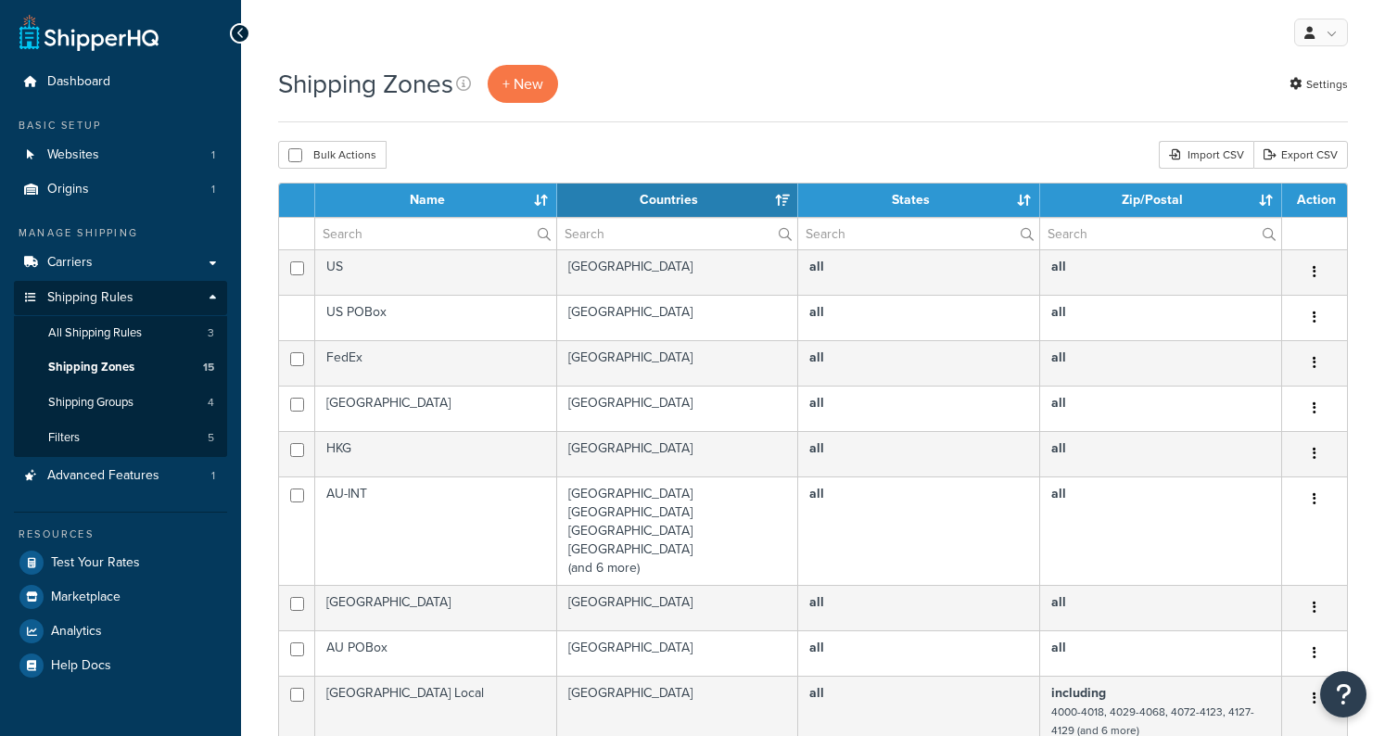
select select "15"
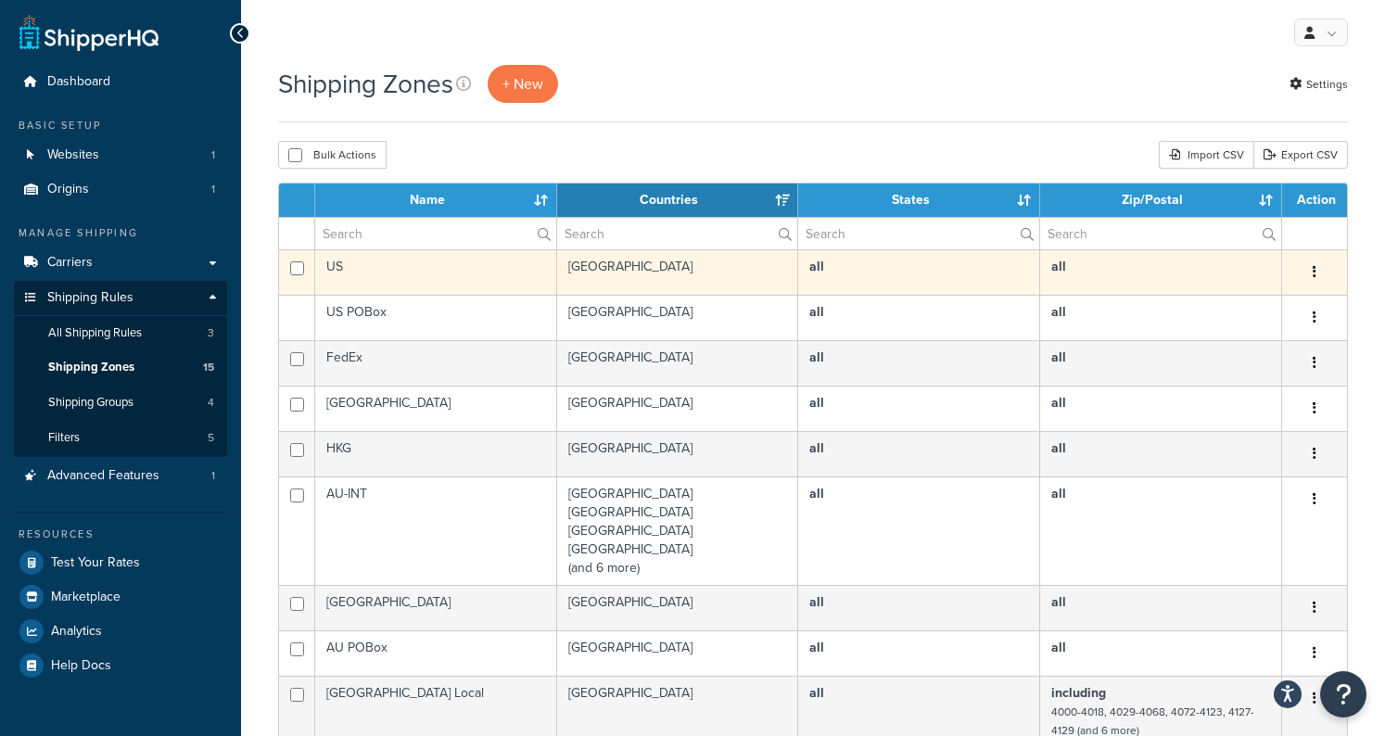
click at [1310, 268] on button "button" at bounding box center [1315, 273] width 26 height 30
click at [1287, 302] on link "Edit" at bounding box center [1239, 310] width 146 height 38
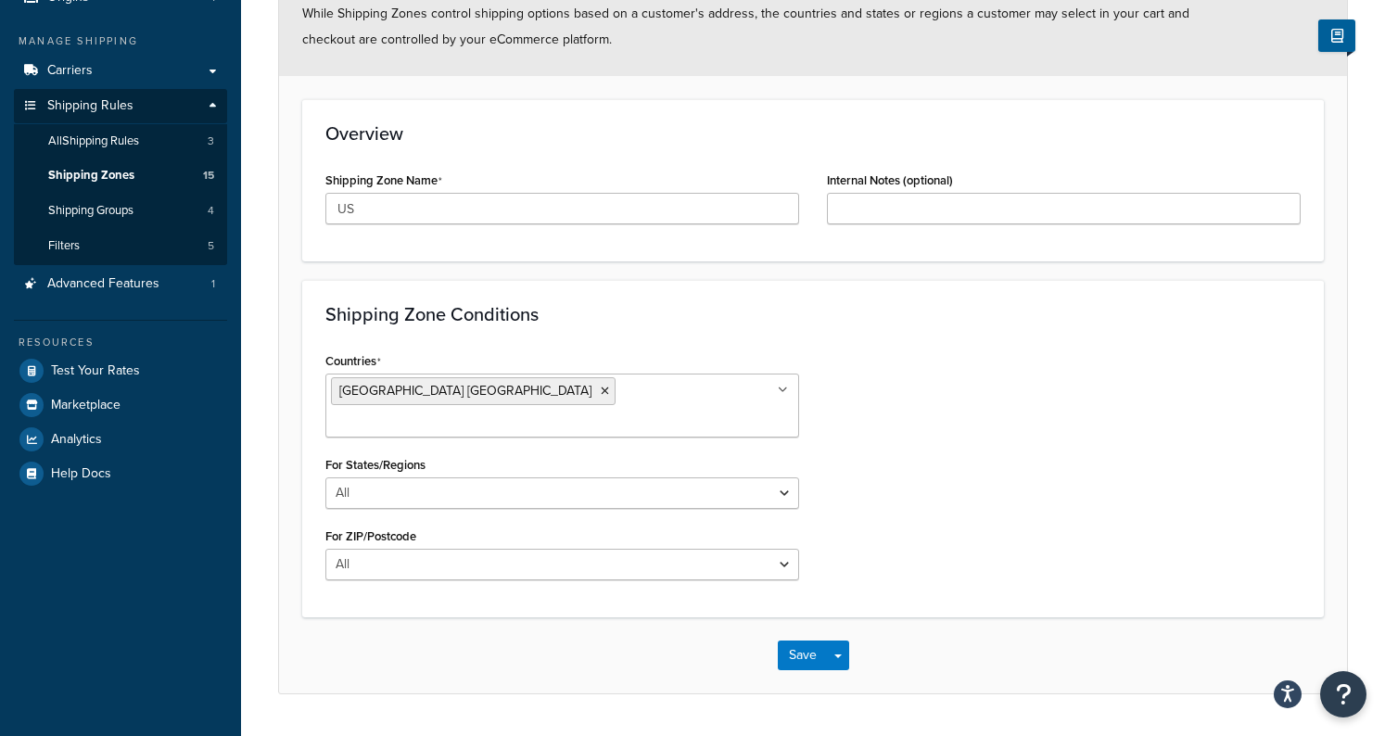
scroll to position [198, 0]
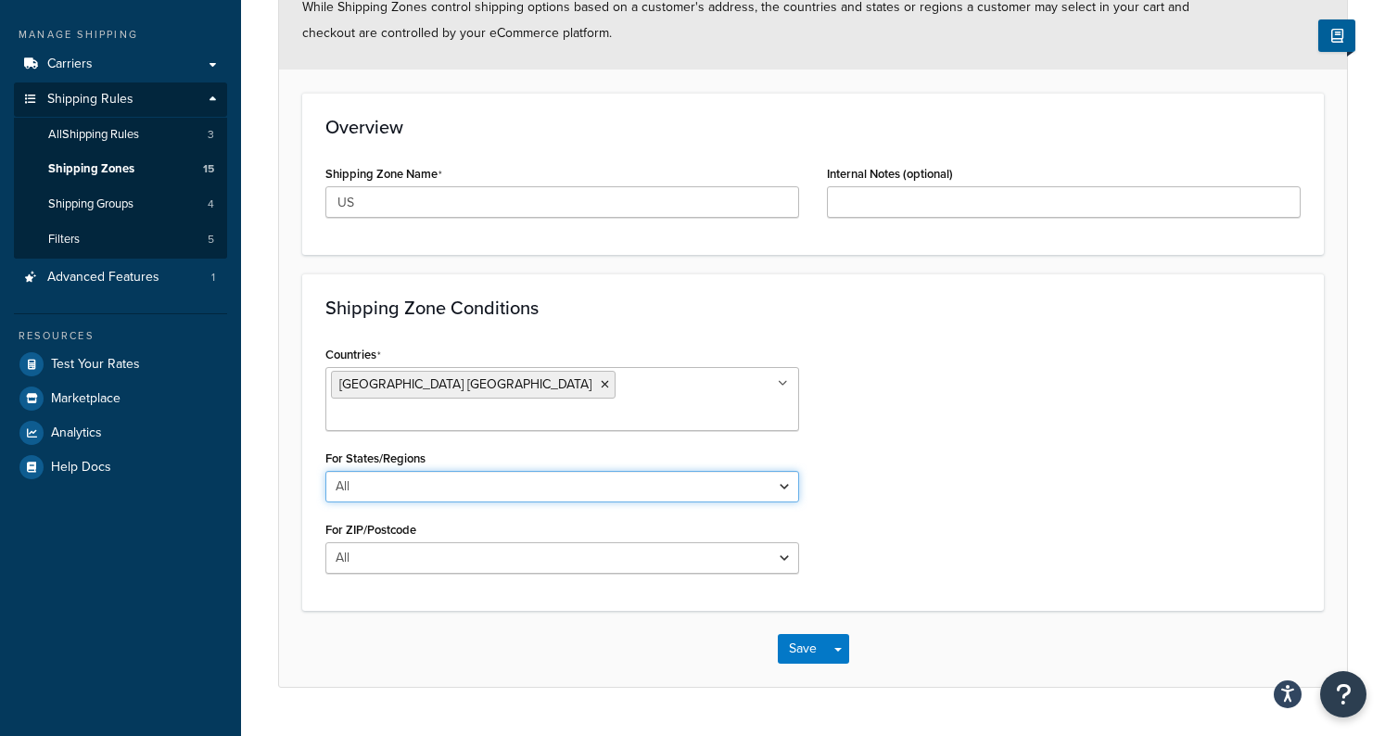
click at [542, 471] on select "All Including Excluding" at bounding box center [562, 487] width 474 height 32
select select "excluding"
click at [325, 471] on select "All Including Excluding" at bounding box center [562, 487] width 474 height 32
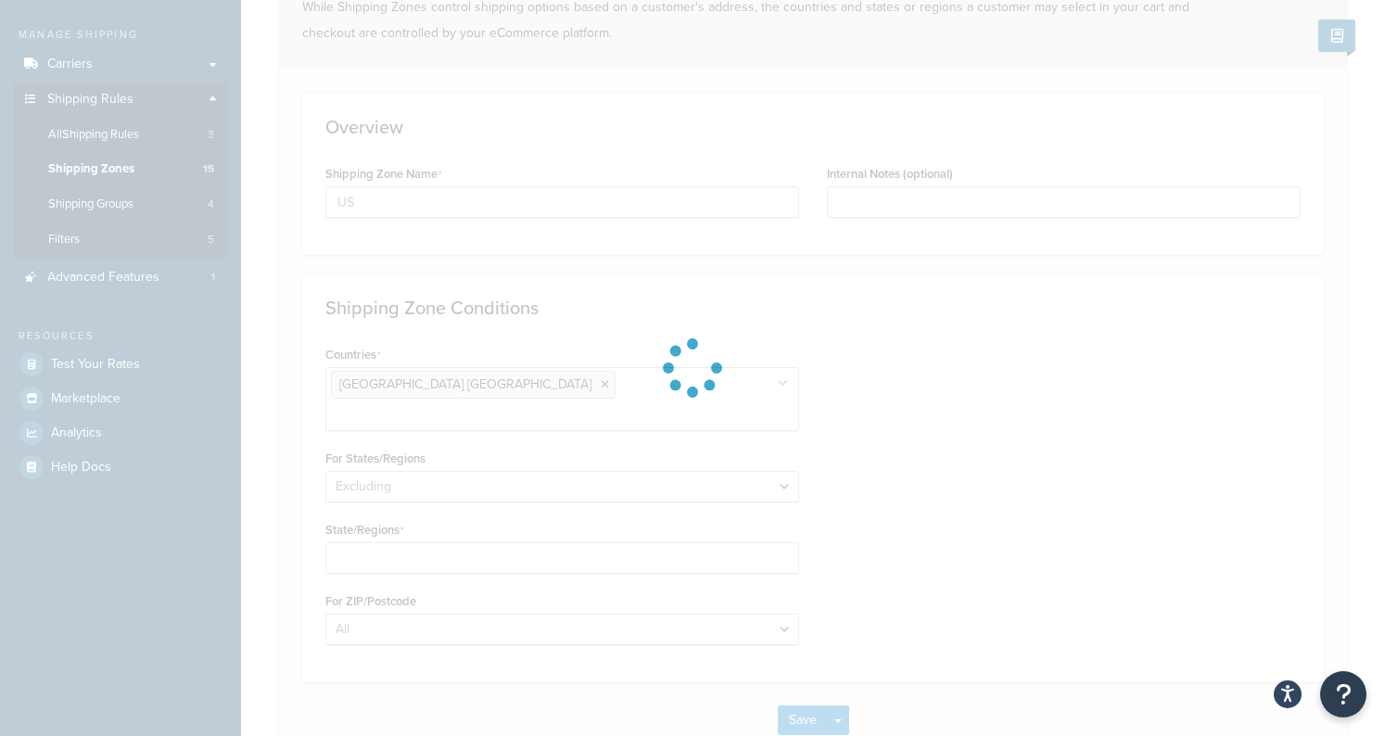
click at [490, 523] on div at bounding box center [692, 368] width 1385 height 736
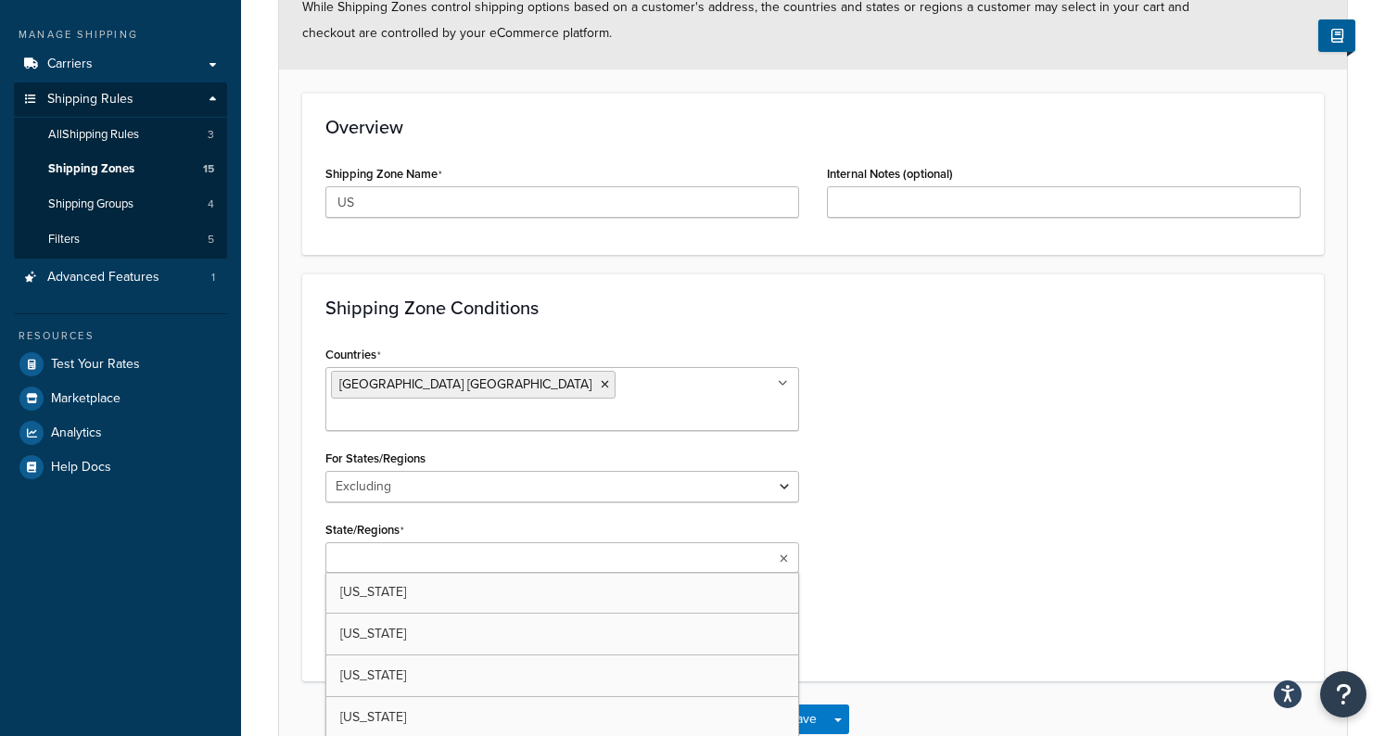
click at [490, 542] on ul at bounding box center [562, 557] width 474 height 31
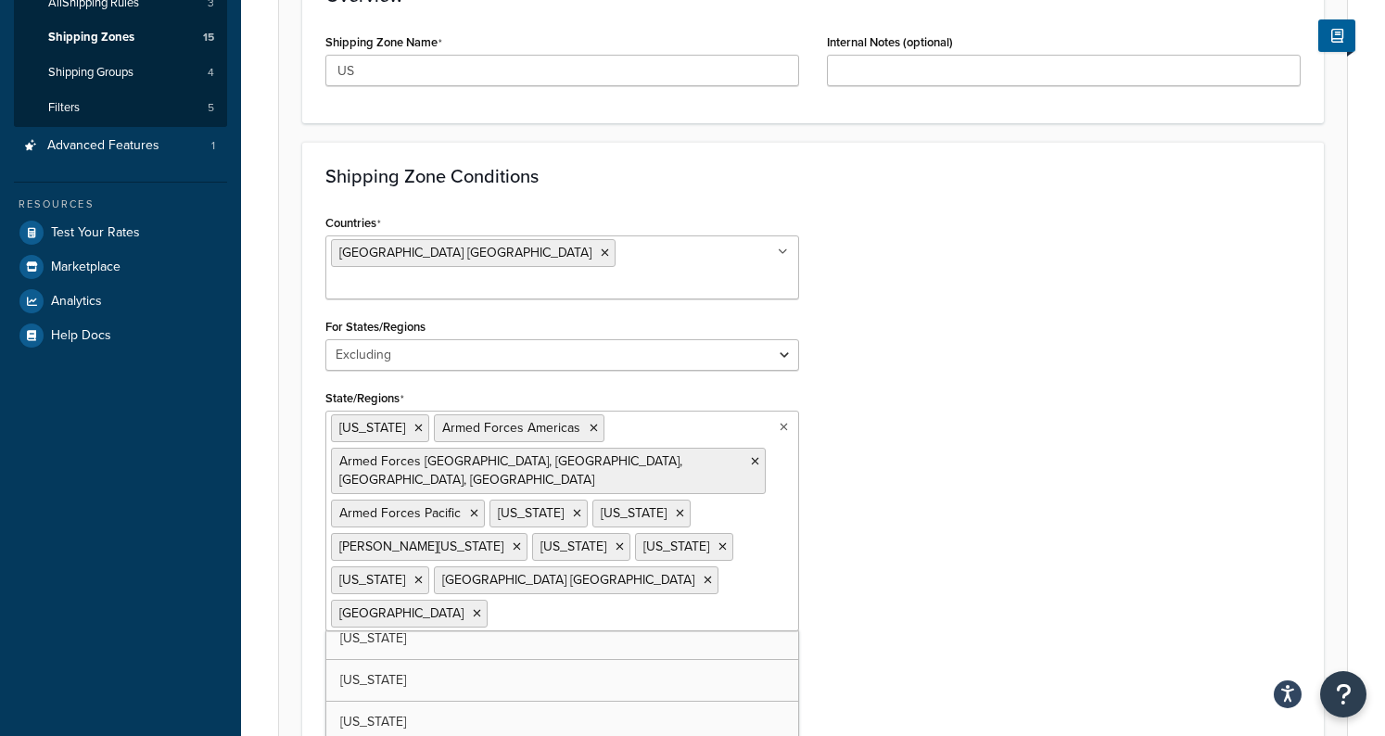
scroll to position [183, 0]
click at [897, 503] on div "Countries United States USA All Countries ALL Afghanistan AFG Albania ALB Alger…" at bounding box center [813, 463] width 1003 height 507
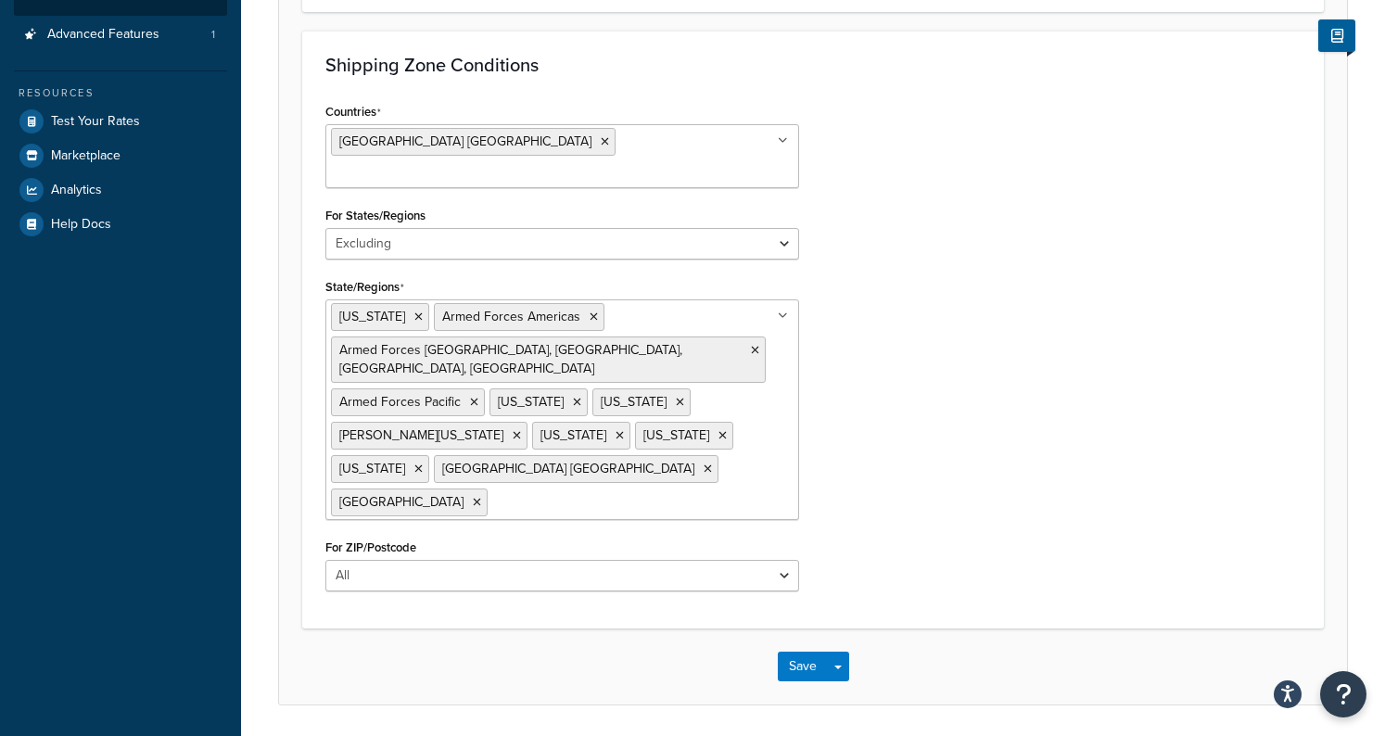
scroll to position [456, 0]
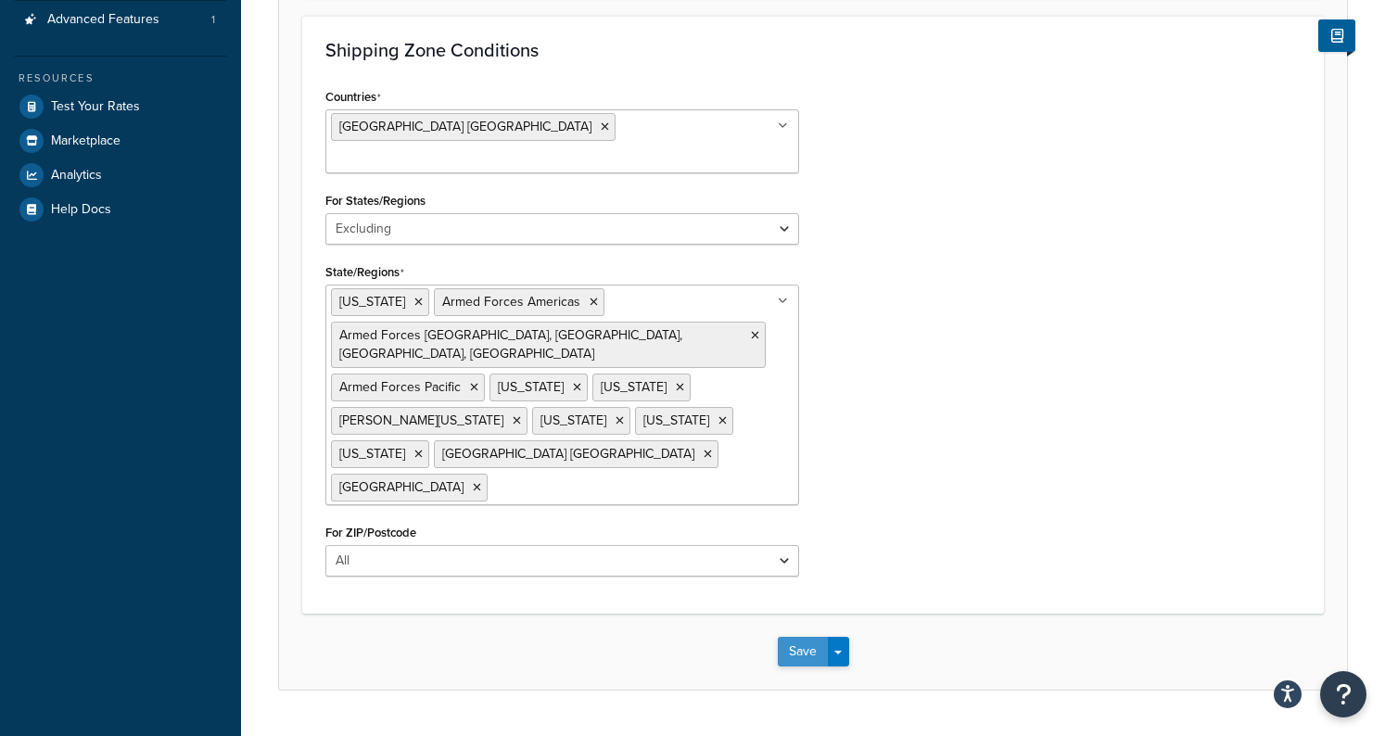
click at [790, 637] on button "Save" at bounding box center [803, 652] width 50 height 30
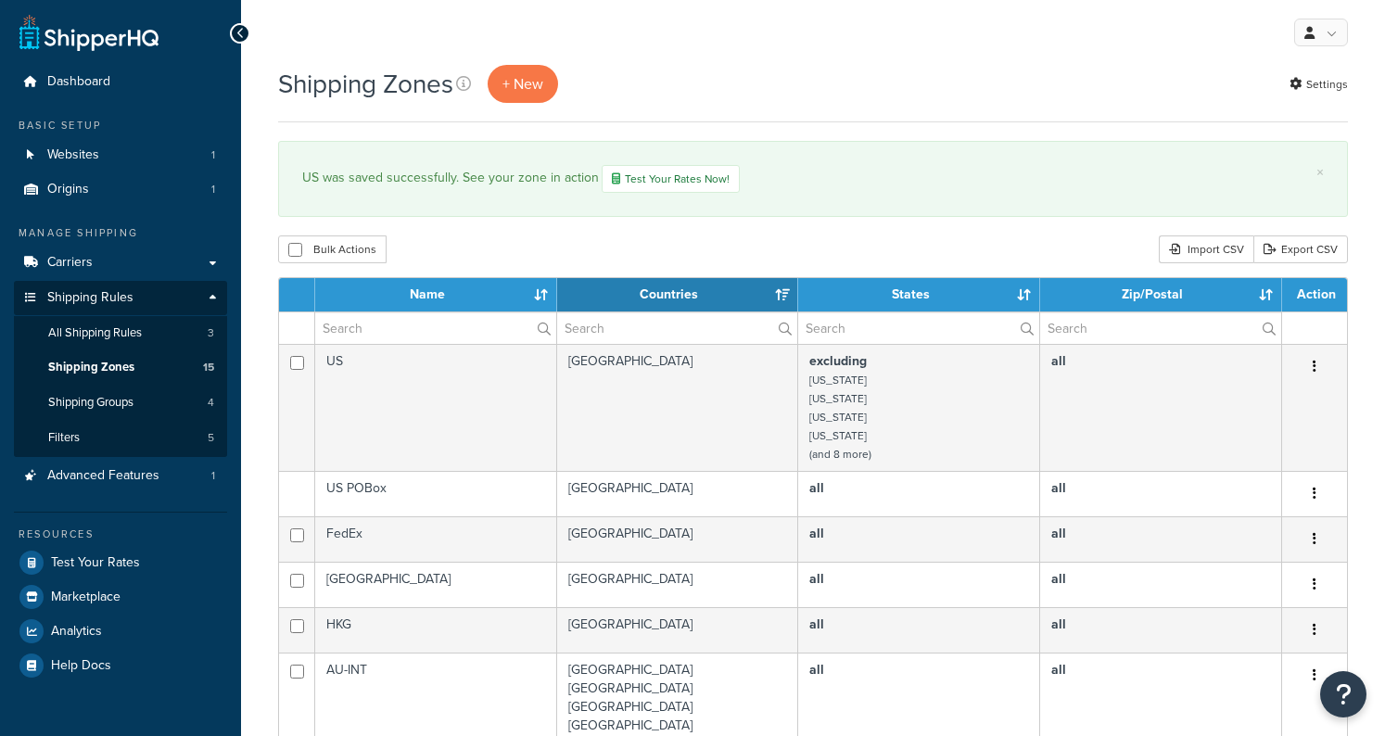
select select "15"
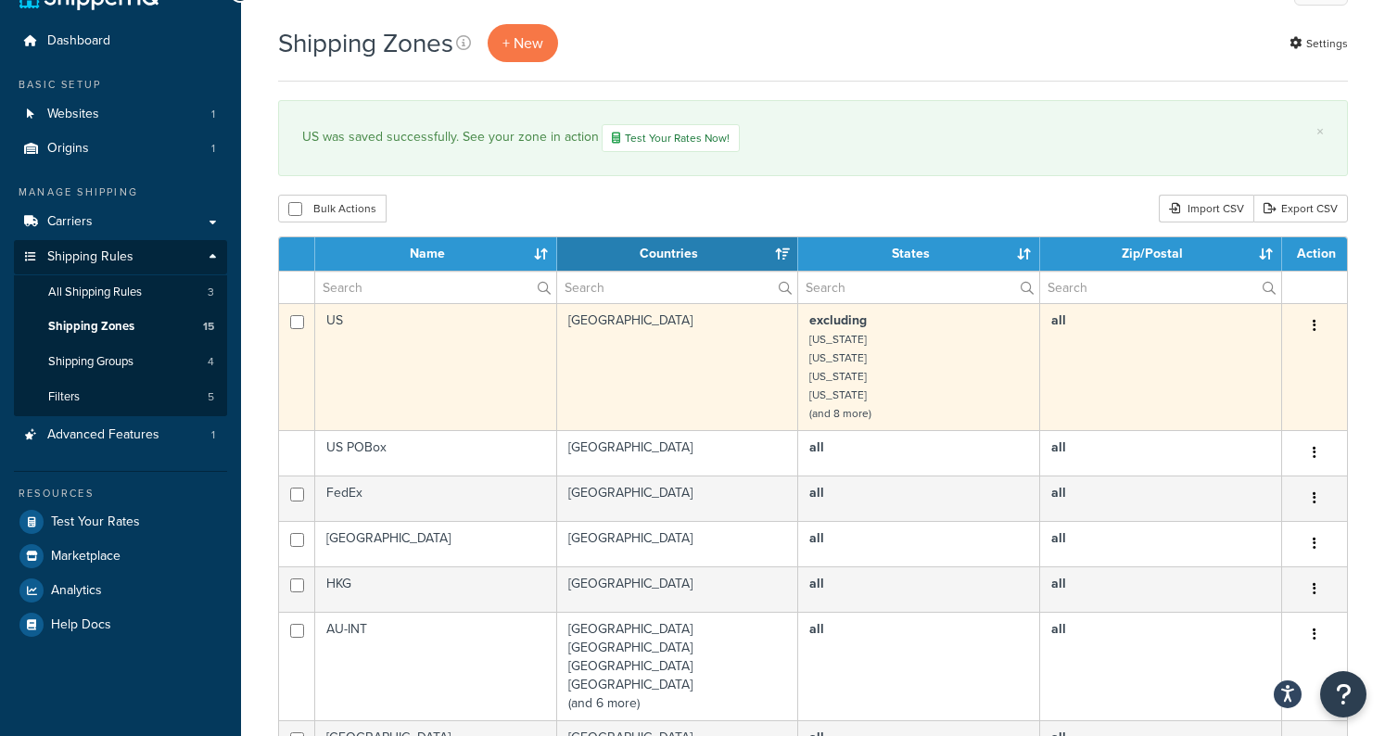
scroll to position [46, 0]
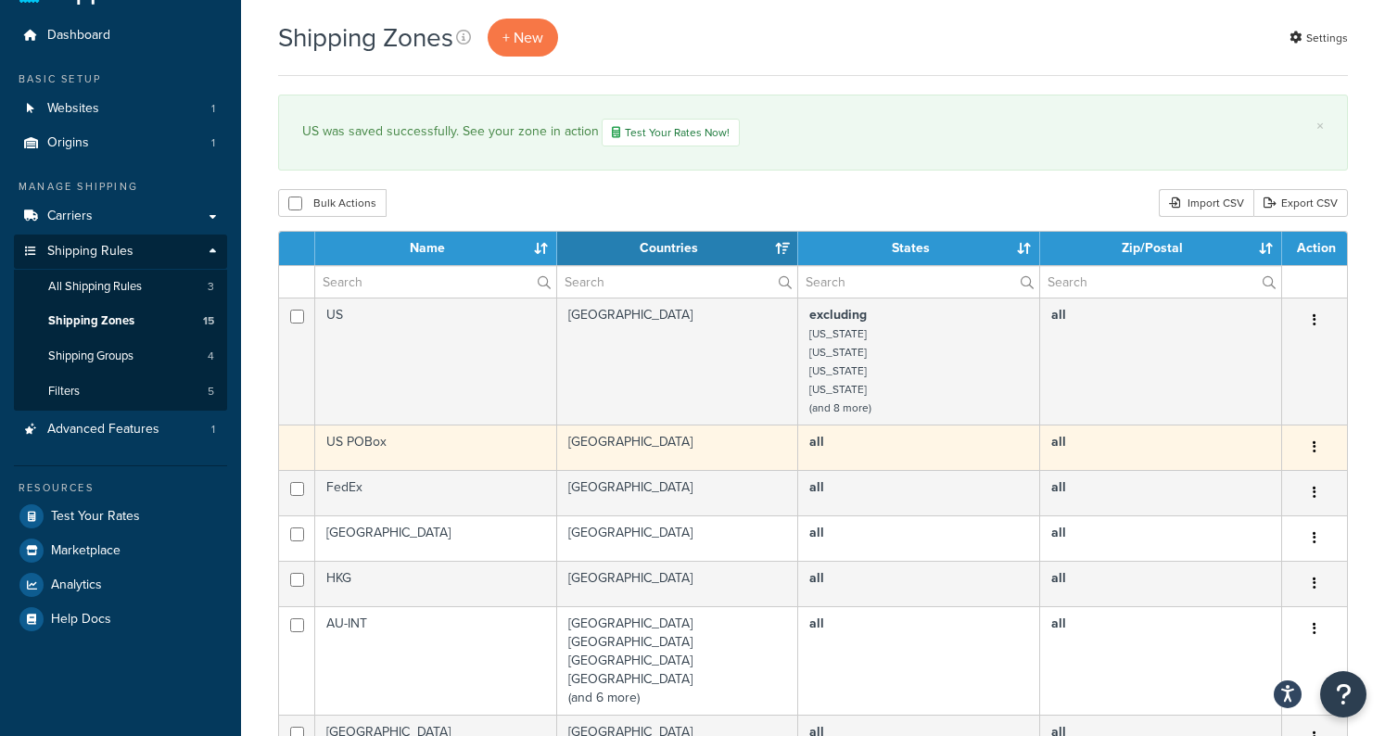
click at [1311, 451] on button "button" at bounding box center [1315, 448] width 26 height 30
click at [1051, 462] on td "all" at bounding box center [1161, 447] width 242 height 45
click at [931, 444] on td "all" at bounding box center [919, 447] width 242 height 45
click at [1317, 439] on button "button" at bounding box center [1315, 448] width 26 height 30
click at [370, 443] on td "US POBox" at bounding box center [436, 447] width 242 height 45
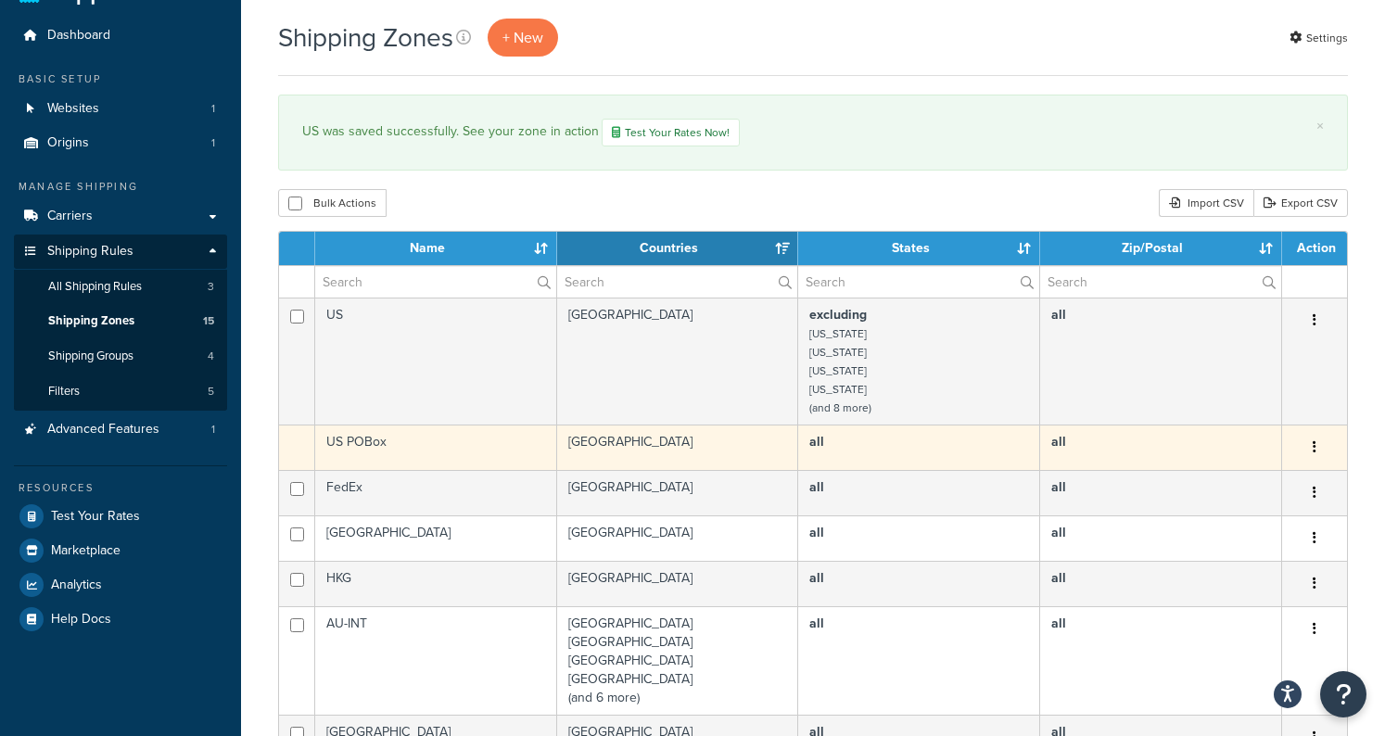
click at [363, 435] on td "US POBox" at bounding box center [436, 447] width 242 height 45
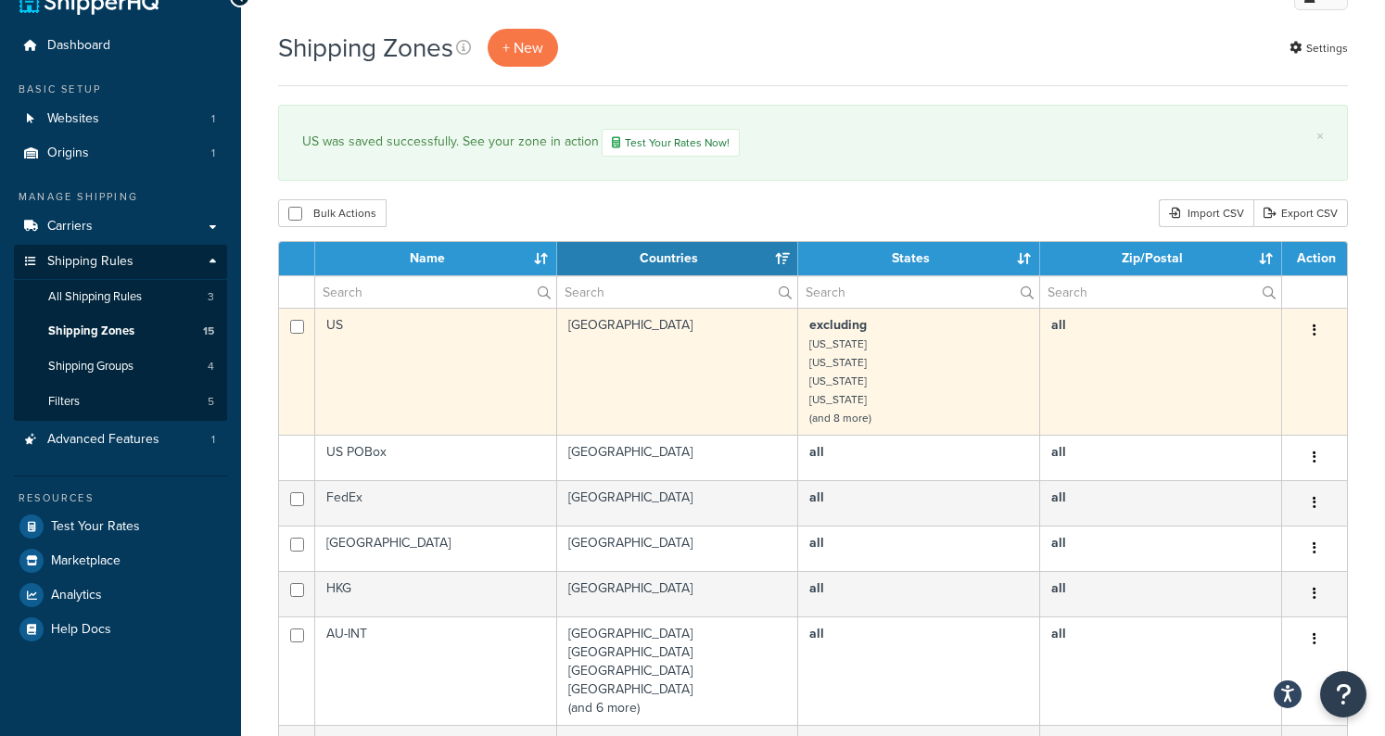
scroll to position [0, 0]
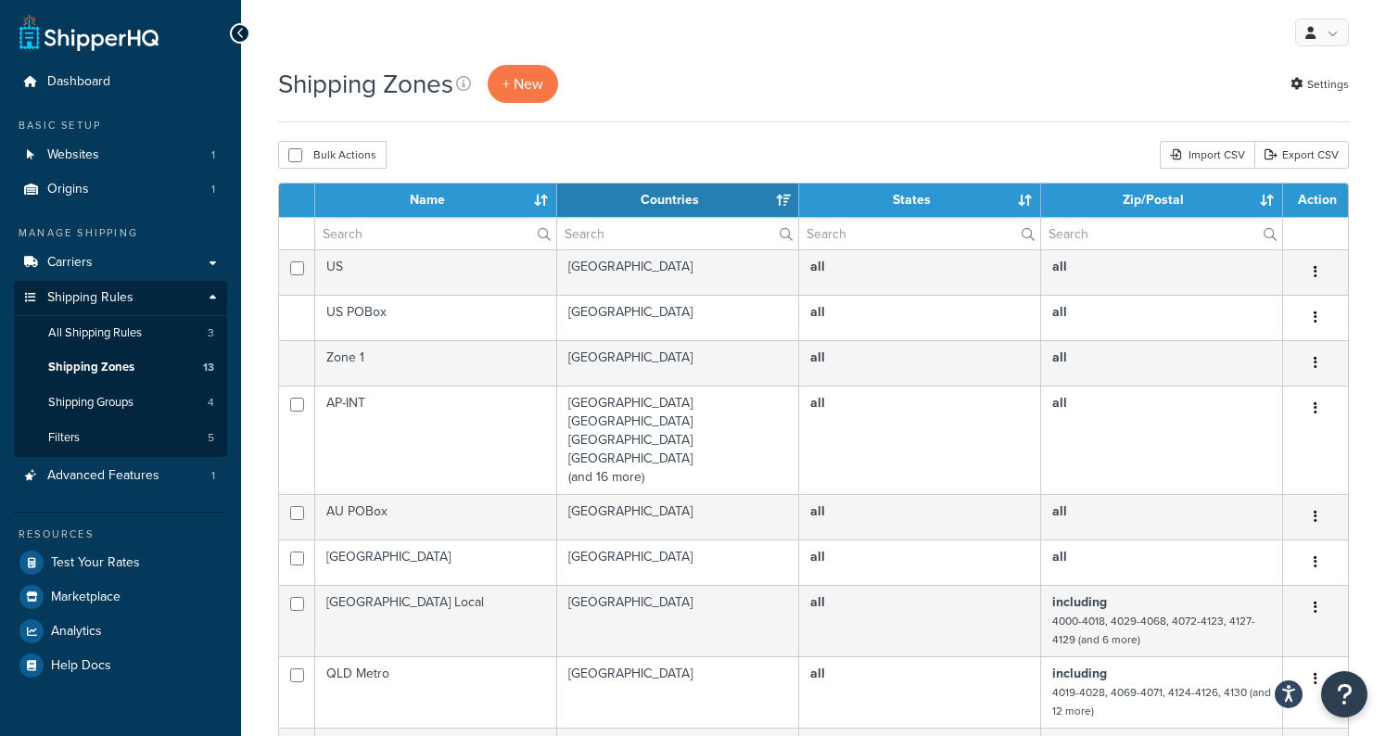
select select "15"
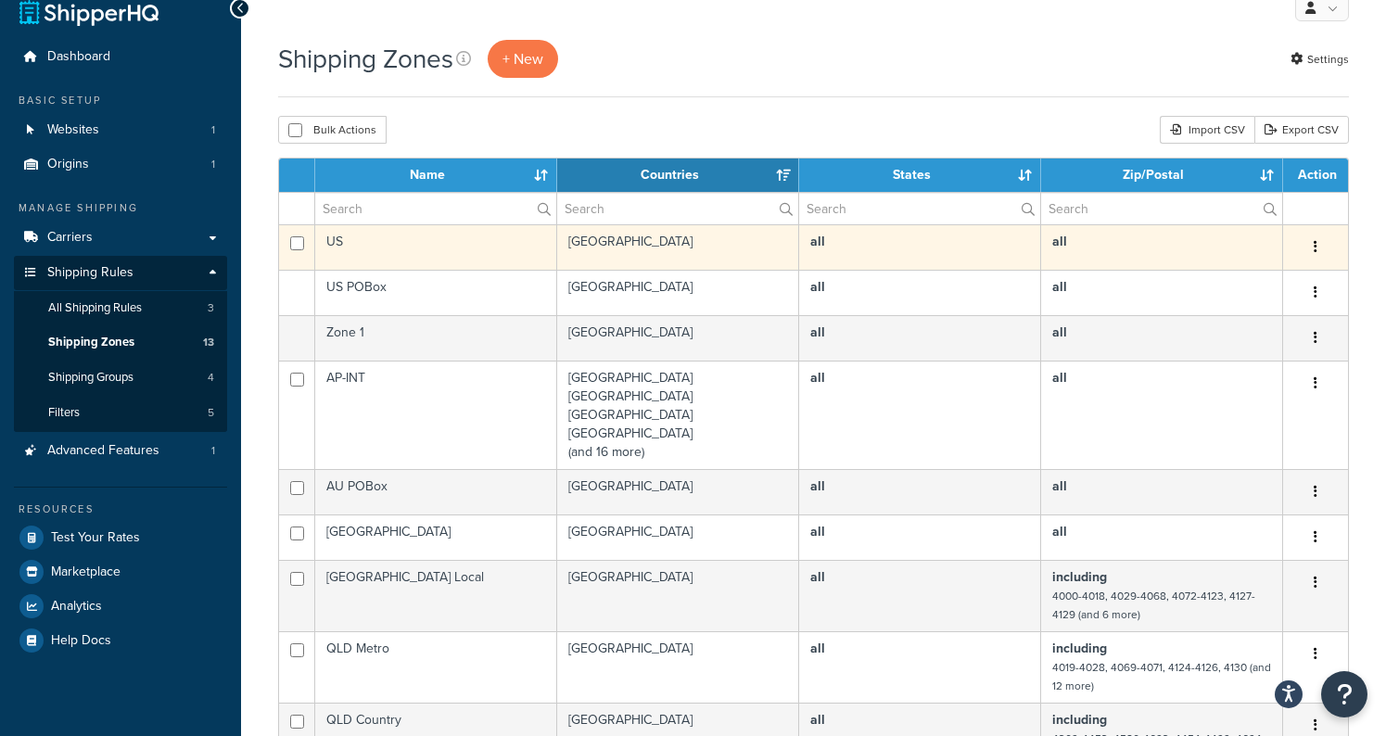
scroll to position [39, 0]
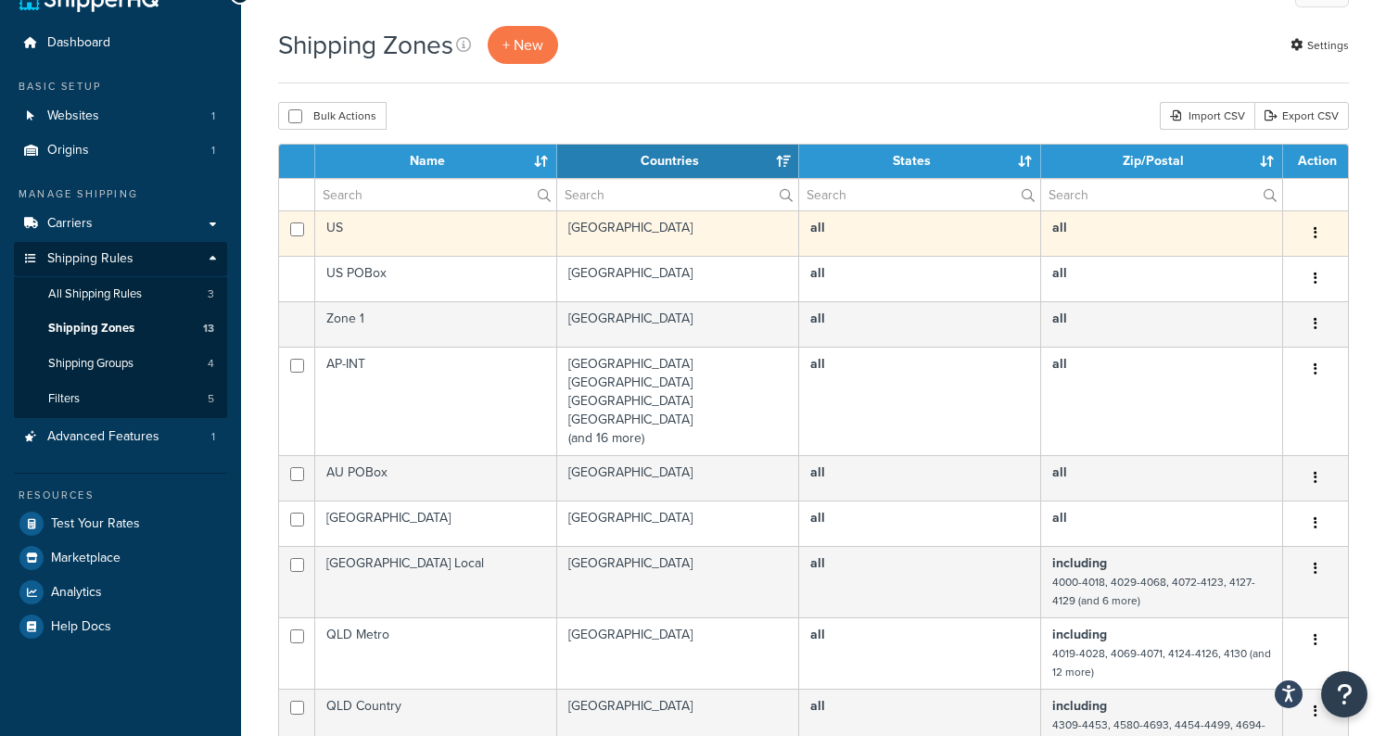
click at [1322, 235] on button "button" at bounding box center [1316, 234] width 26 height 30
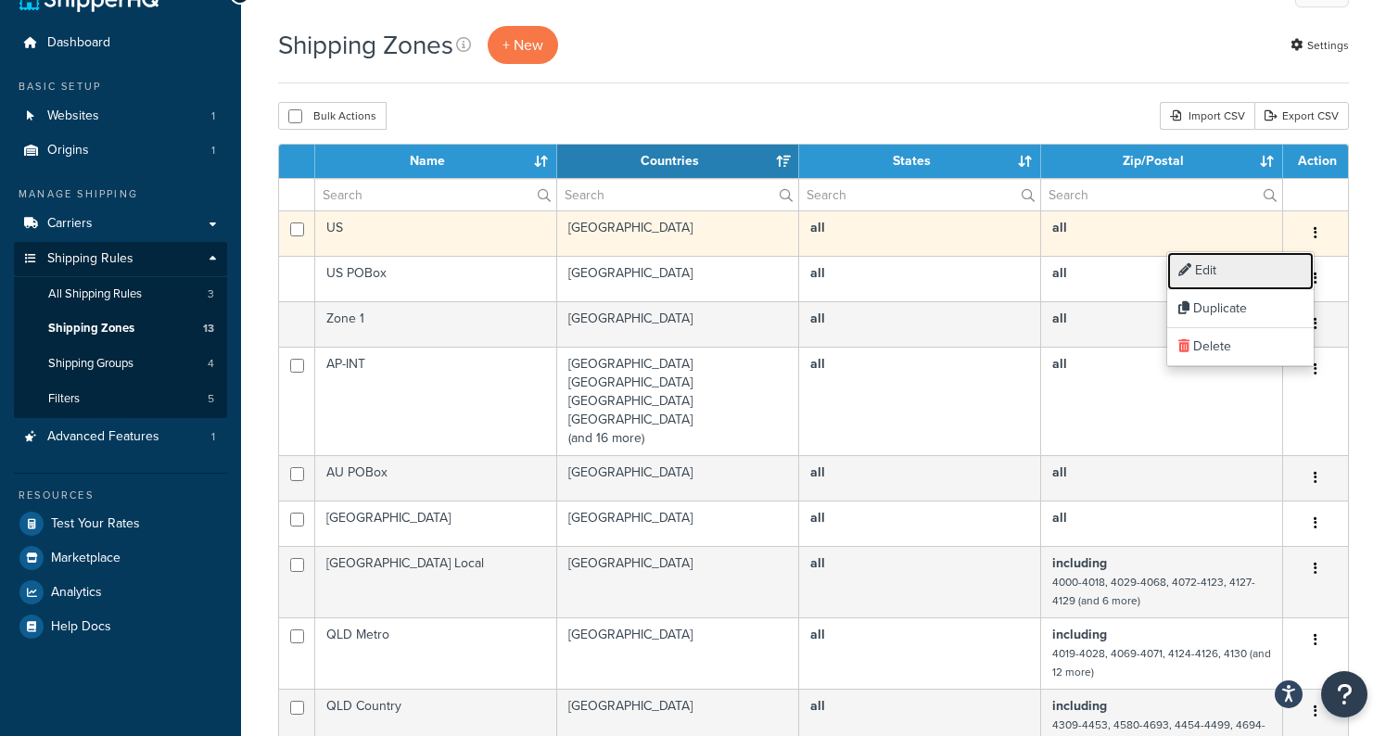
click at [1292, 261] on link "Edit" at bounding box center [1240, 271] width 146 height 38
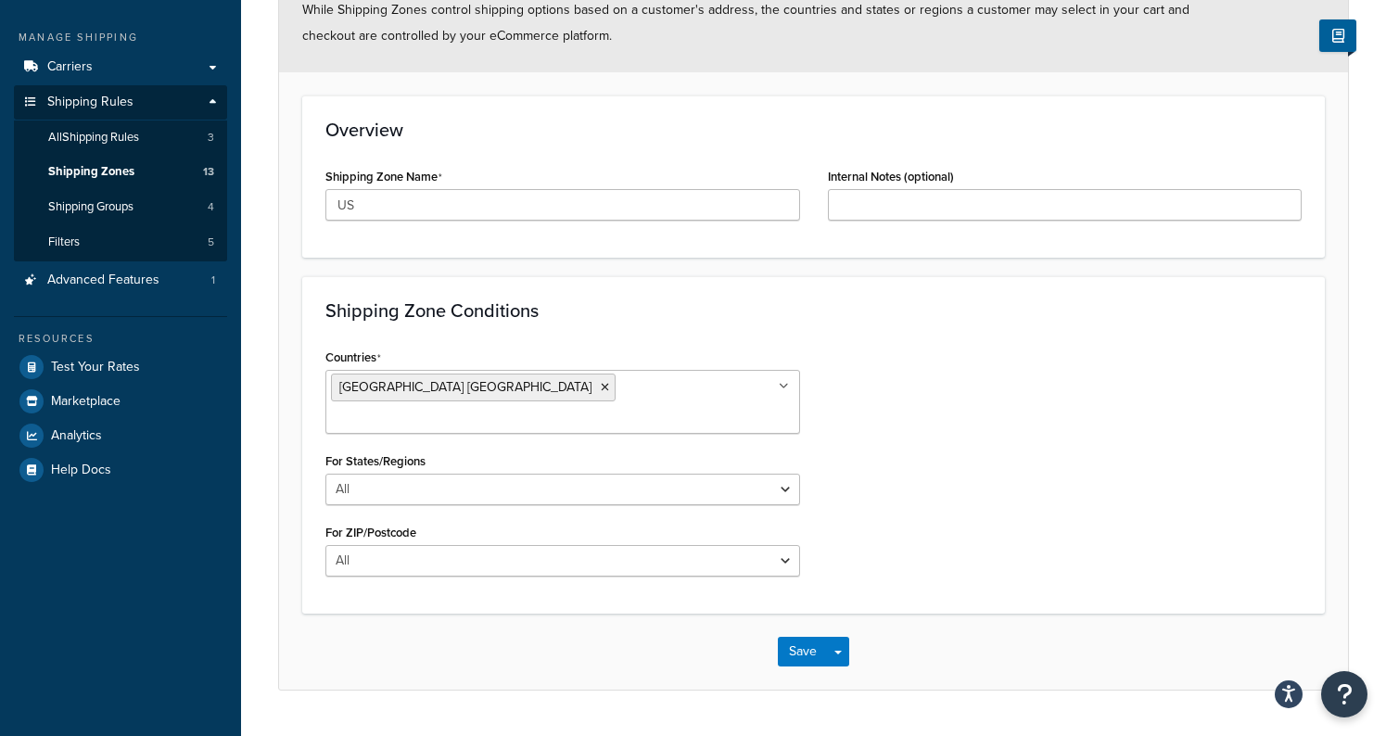
scroll to position [206, 0]
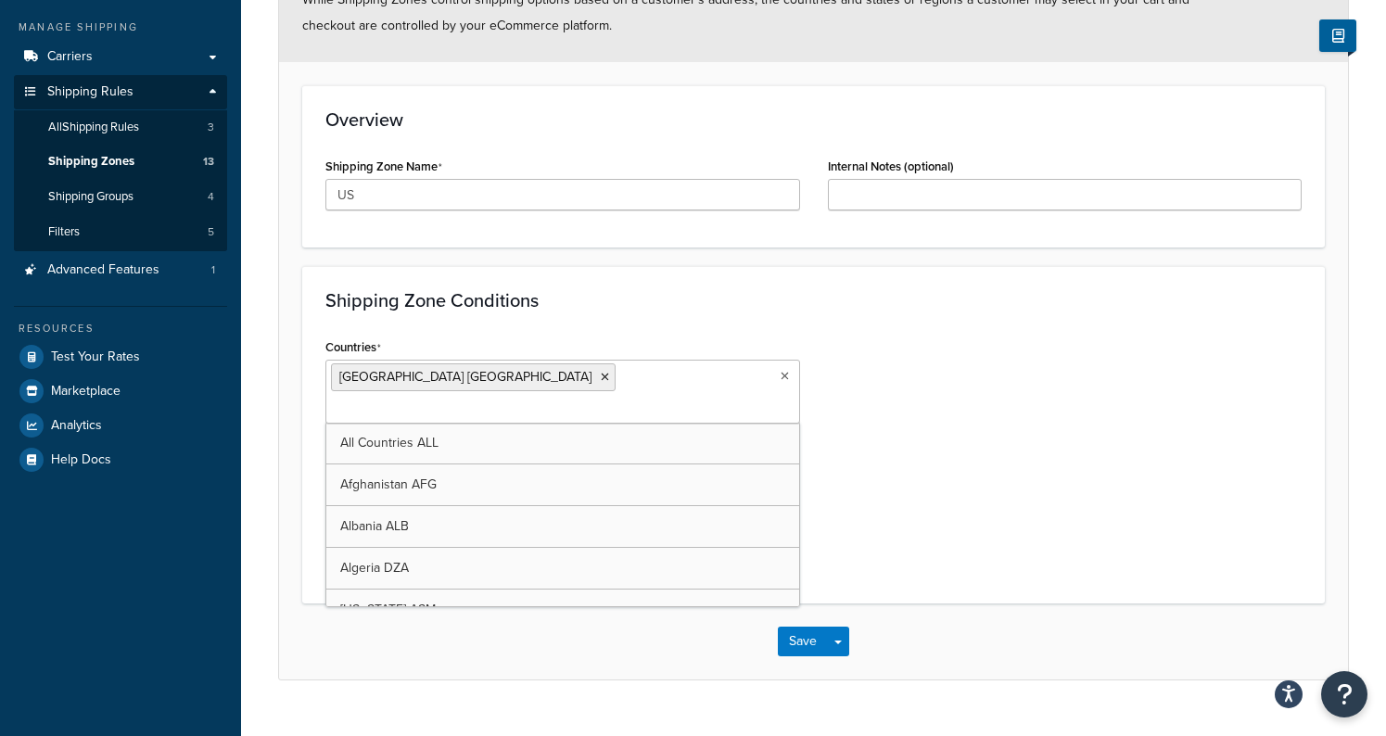
click at [495, 400] on input "Countries" at bounding box center [413, 410] width 164 height 20
click at [805, 334] on div "Countries [GEOGRAPHIC_DATA] [GEOGRAPHIC_DATA] All Countries ALL [GEOGRAPHIC_DAT…" at bounding box center [563, 457] width 503 height 247
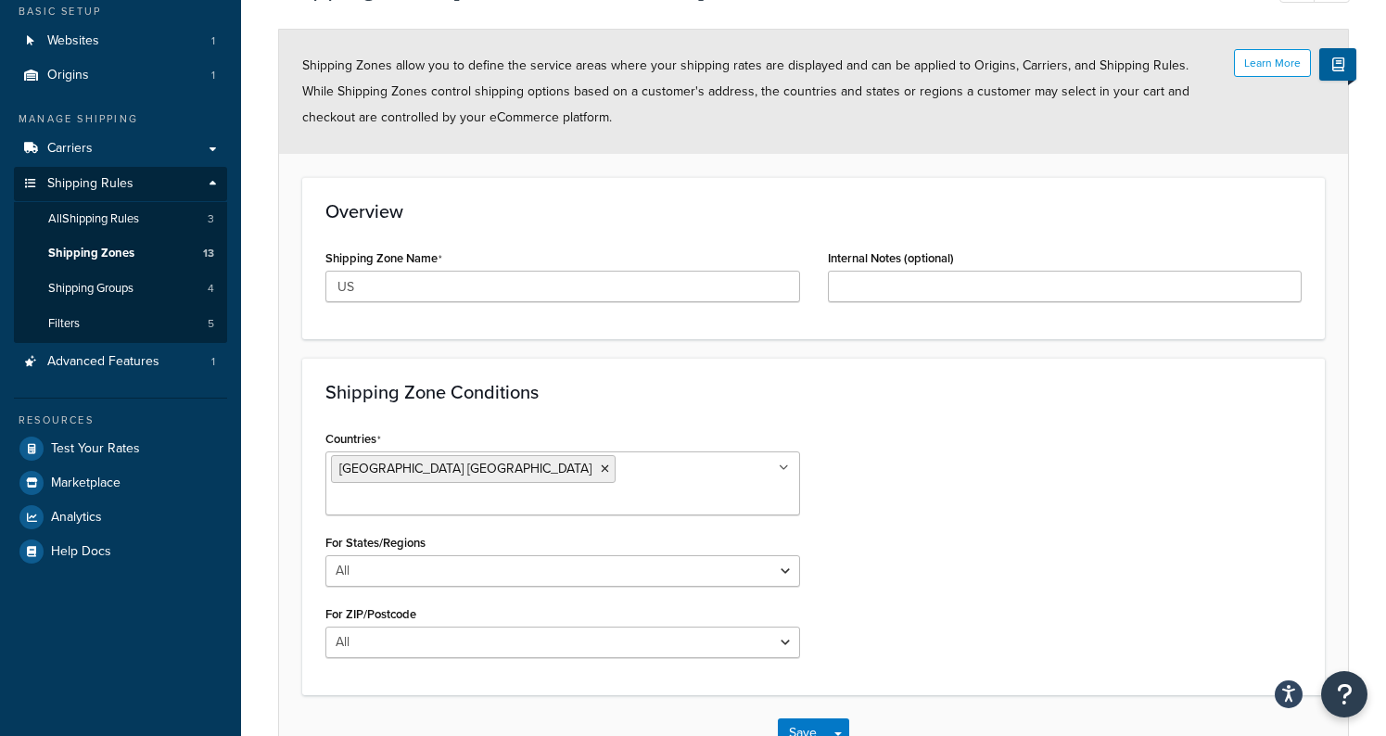
scroll to position [141, 0]
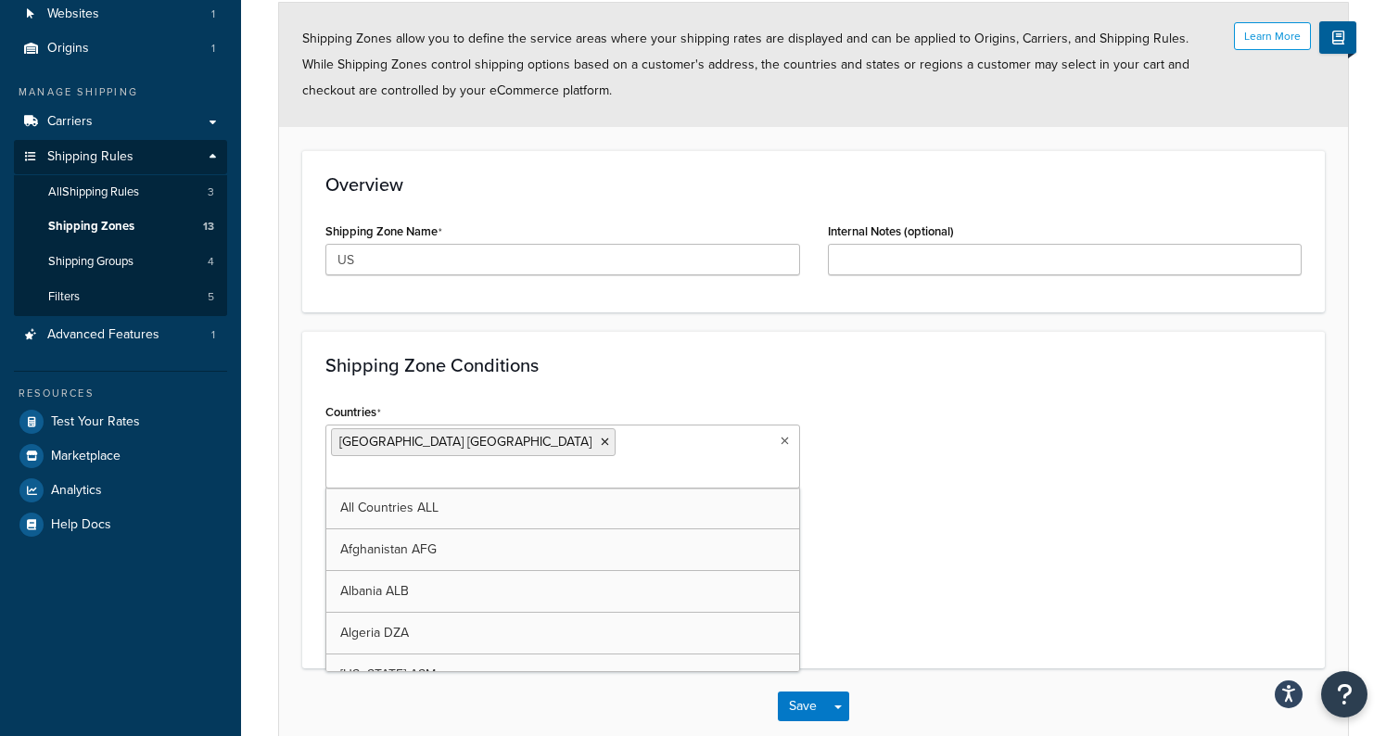
click at [495, 465] on input "Countries" at bounding box center [413, 475] width 164 height 20
click at [414, 429] on li "United States USA" at bounding box center [473, 442] width 285 height 28
click at [405, 445] on span "United States USA" at bounding box center [465, 441] width 252 height 19
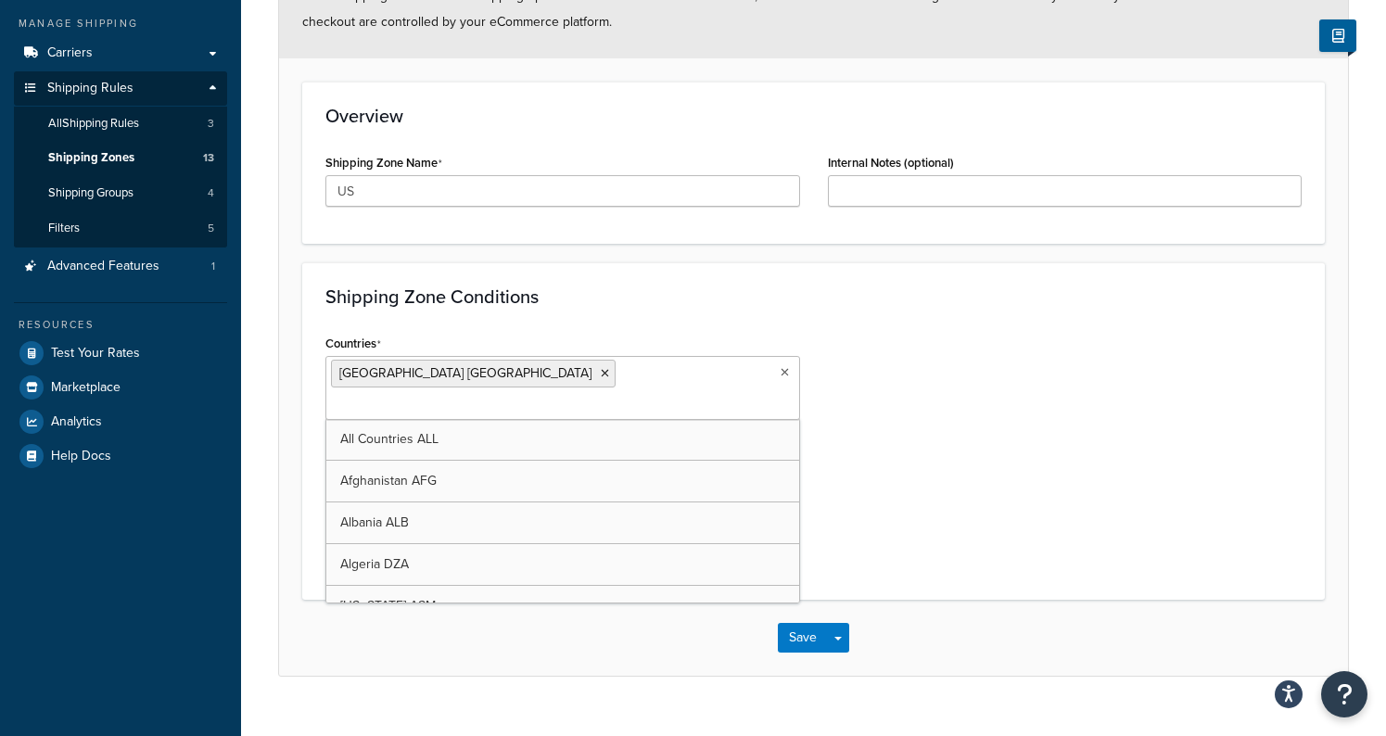
scroll to position [214, 0]
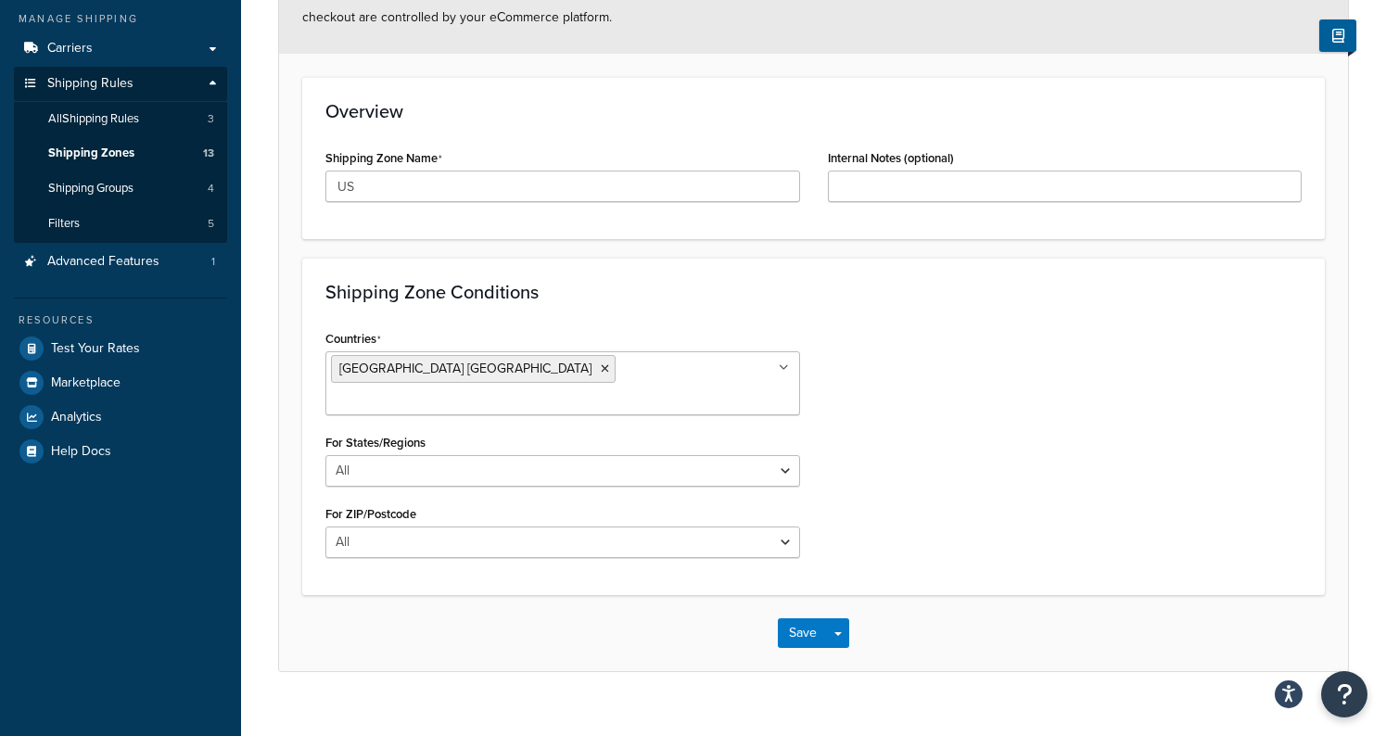
click at [571, 315] on div "Shipping Zone Conditions Countries United States USA All Countries ALL Afghanis…" at bounding box center [813, 426] width 1023 height 337
click at [475, 458] on div "Countries United States USA All Countries ALL Afghanistan AFG Albania ALB Alger…" at bounding box center [563, 448] width 503 height 247
click at [475, 455] on select "All Including Excluding" at bounding box center [562, 471] width 475 height 32
select select "excluding"
click at [325, 455] on select "All Including Excluding" at bounding box center [562, 471] width 475 height 32
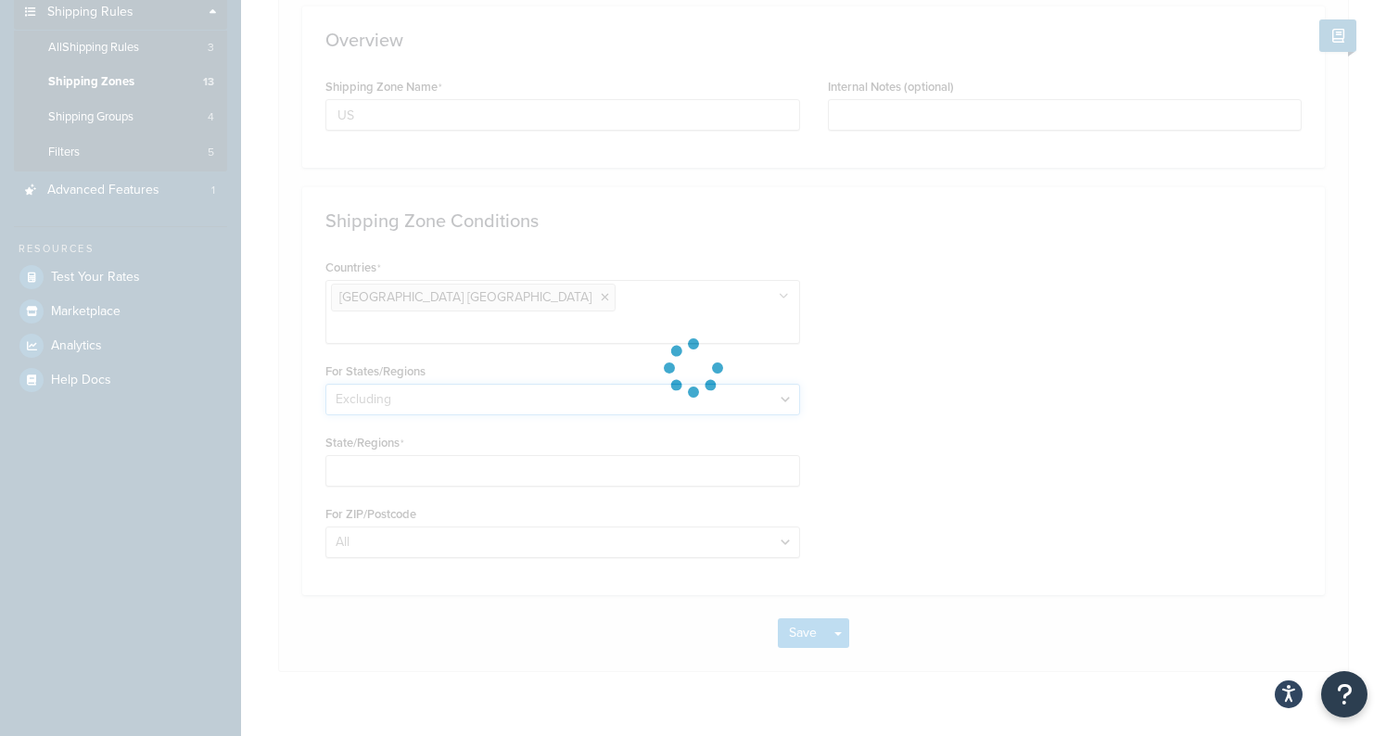
scroll to position [285, 0]
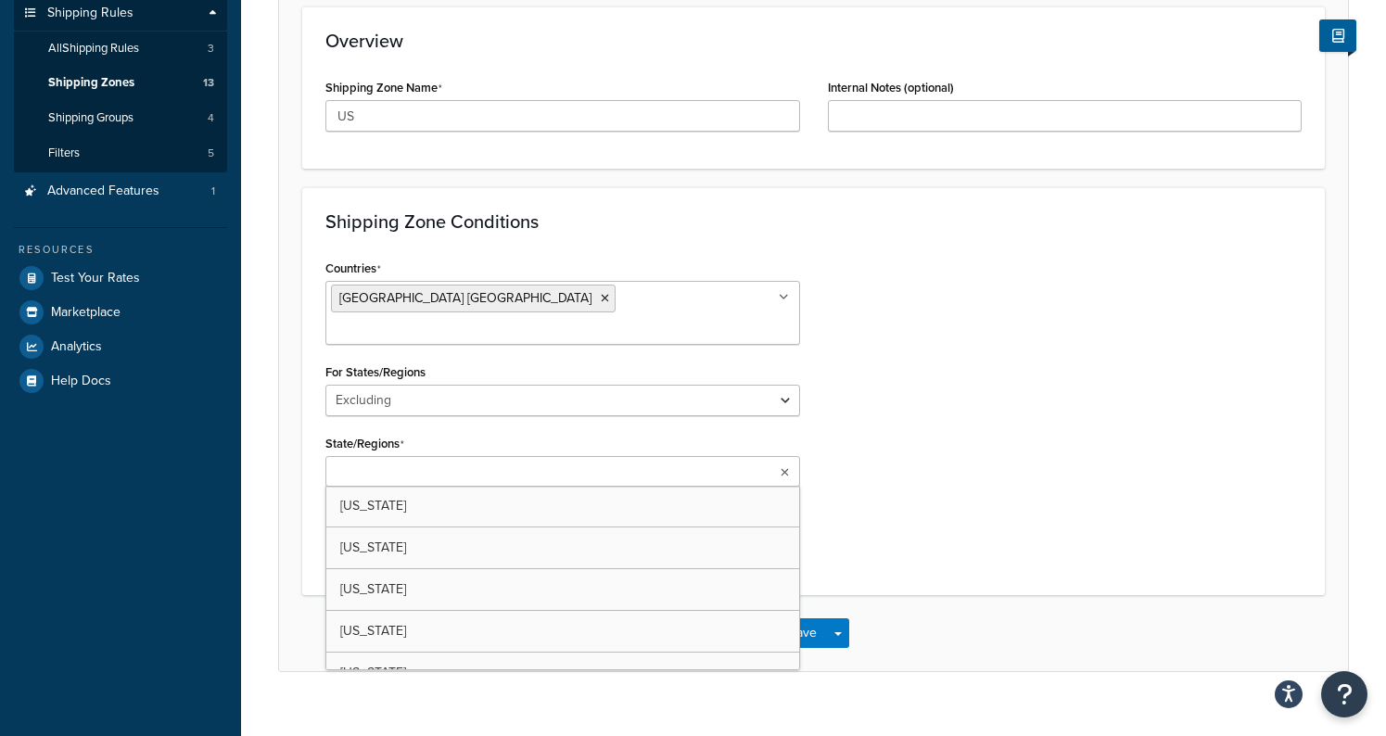
click at [462, 443] on body "Accessibility Screen-Reader Guide, Feedback, and Issue Reporting | New window S…" at bounding box center [693, 240] width 1386 height 1050
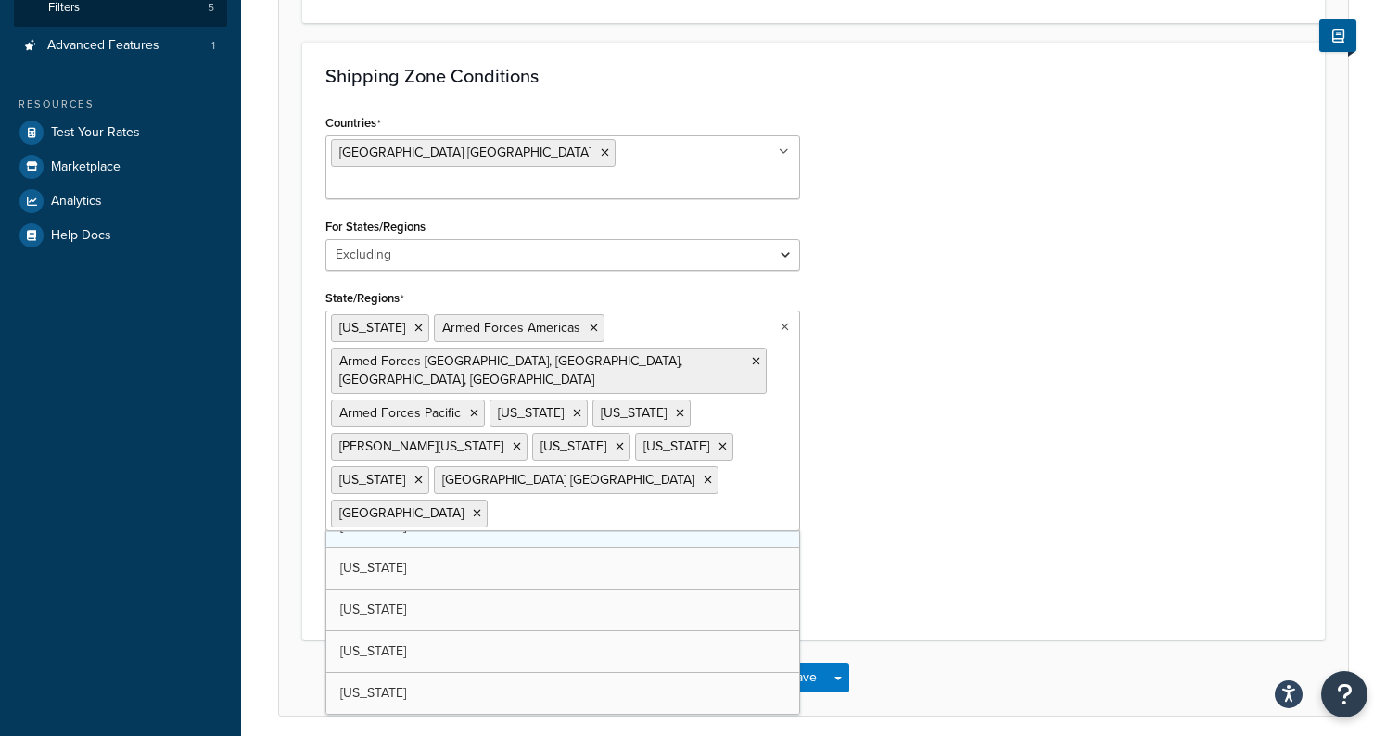
scroll to position [443, 0]
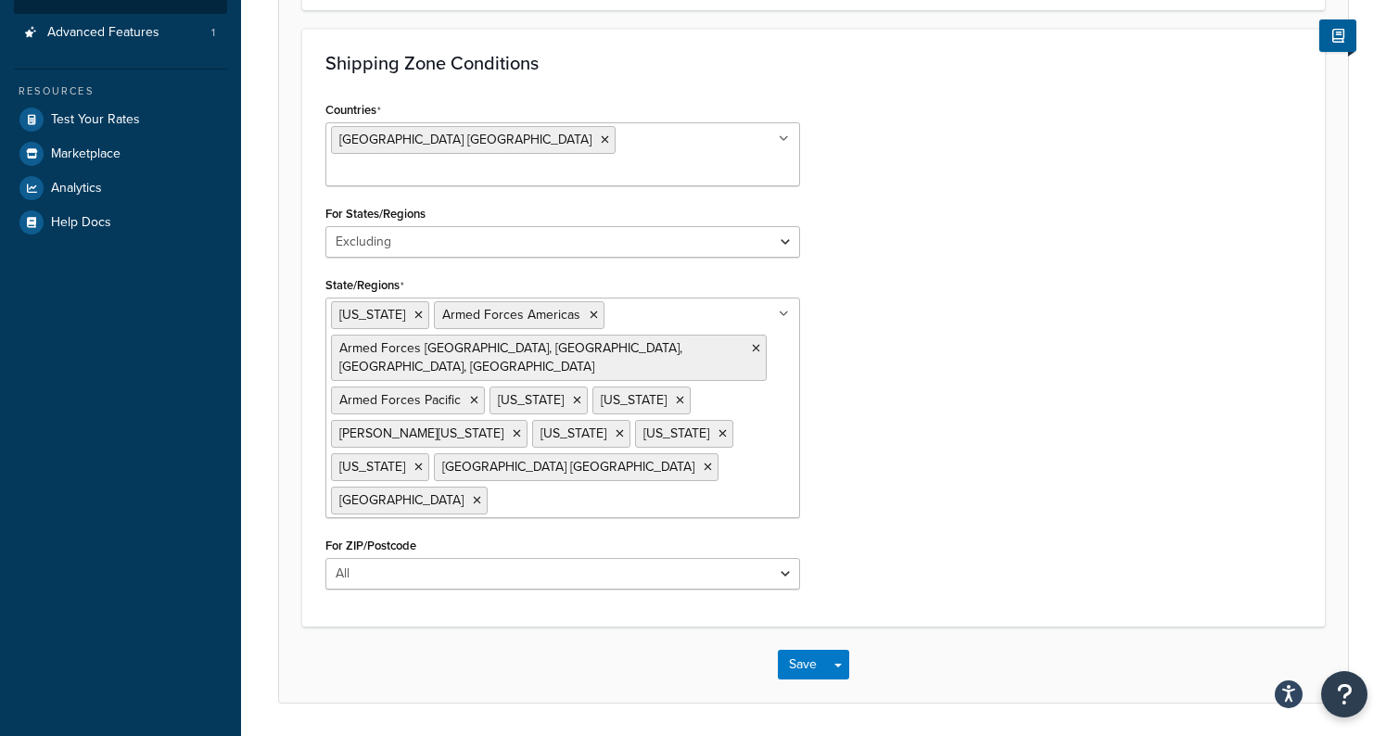
click at [918, 501] on div "Countries United States USA All Countries ALL Afghanistan AFG Albania ALB Alger…" at bounding box center [814, 349] width 1004 height 507
click at [808, 650] on button "Save" at bounding box center [803, 665] width 50 height 30
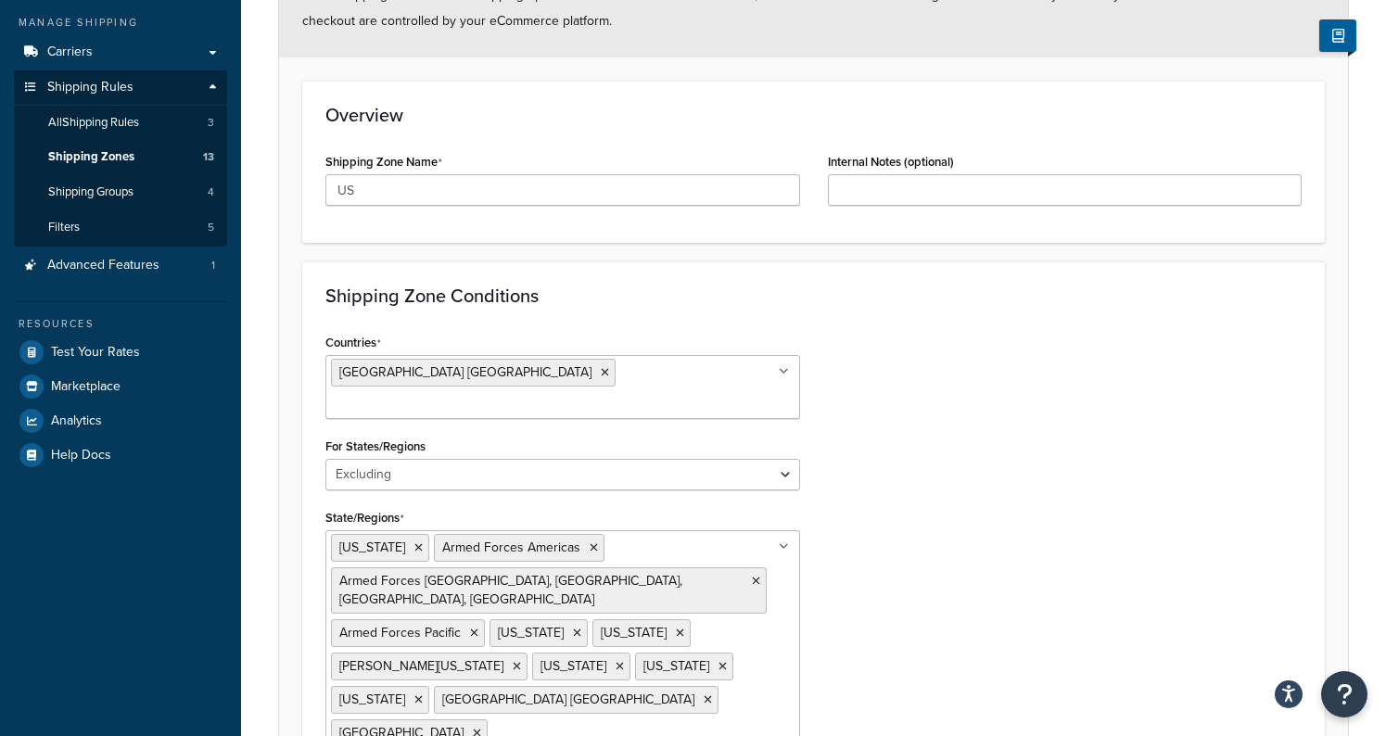
scroll to position [456, 0]
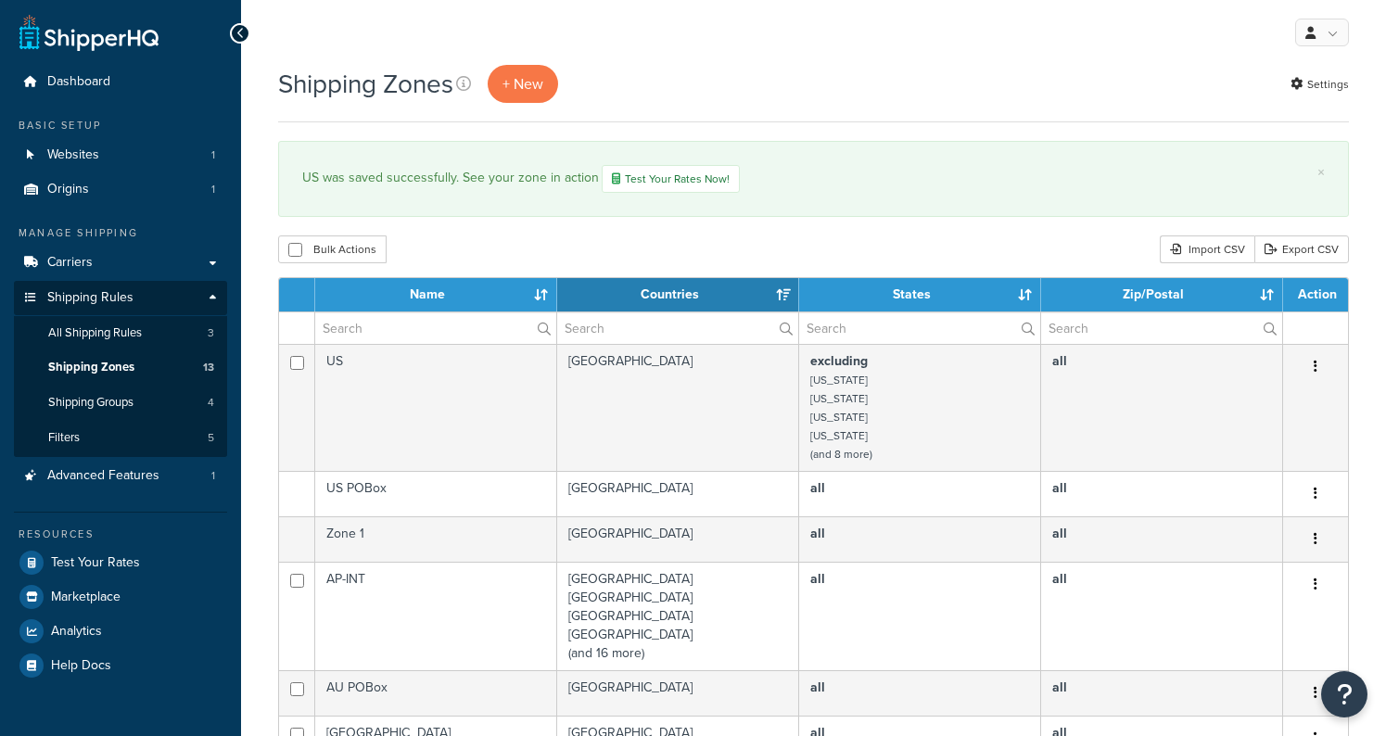
select select "15"
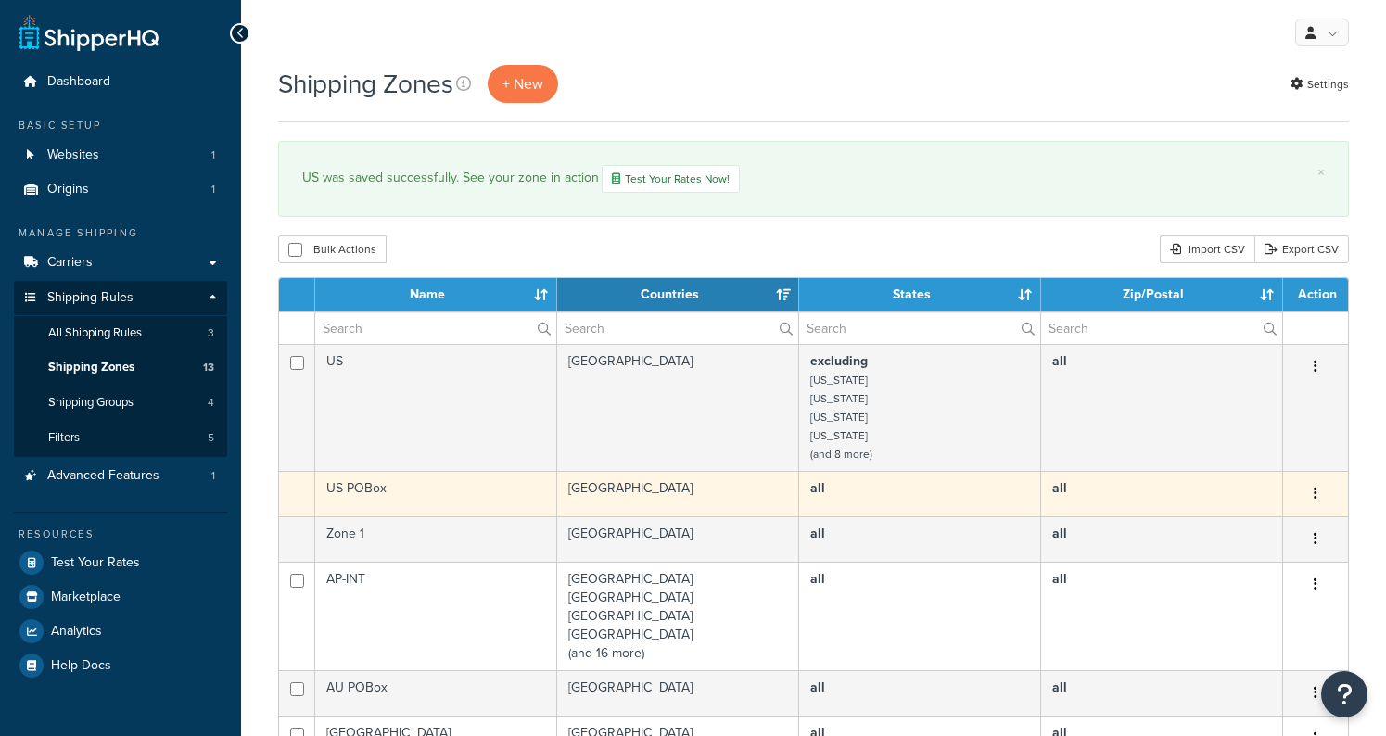
scroll to position [29, 0]
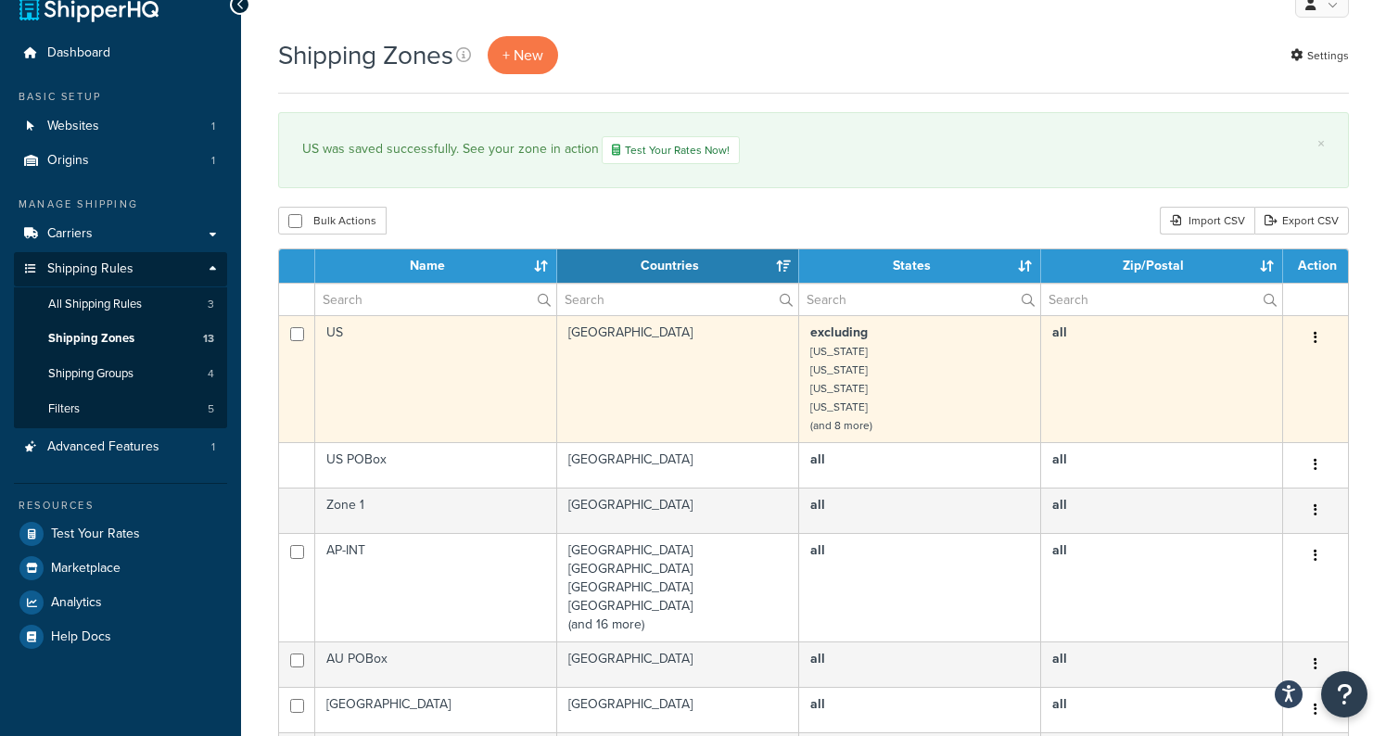
click at [863, 410] on small "[US_STATE]" at bounding box center [838, 407] width 57 height 17
click at [1314, 337] on icon "button" at bounding box center [1316, 337] width 4 height 13
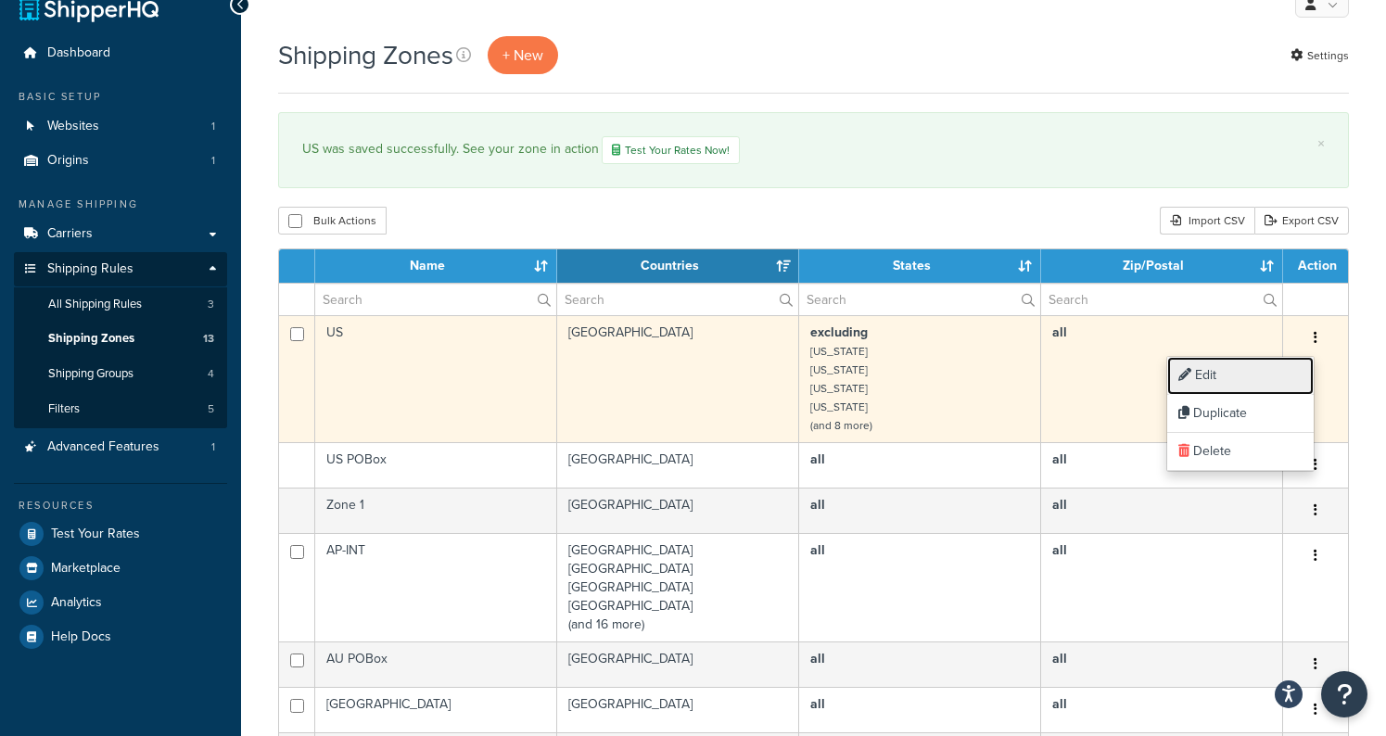
click at [1272, 366] on link "Edit" at bounding box center [1240, 376] width 146 height 38
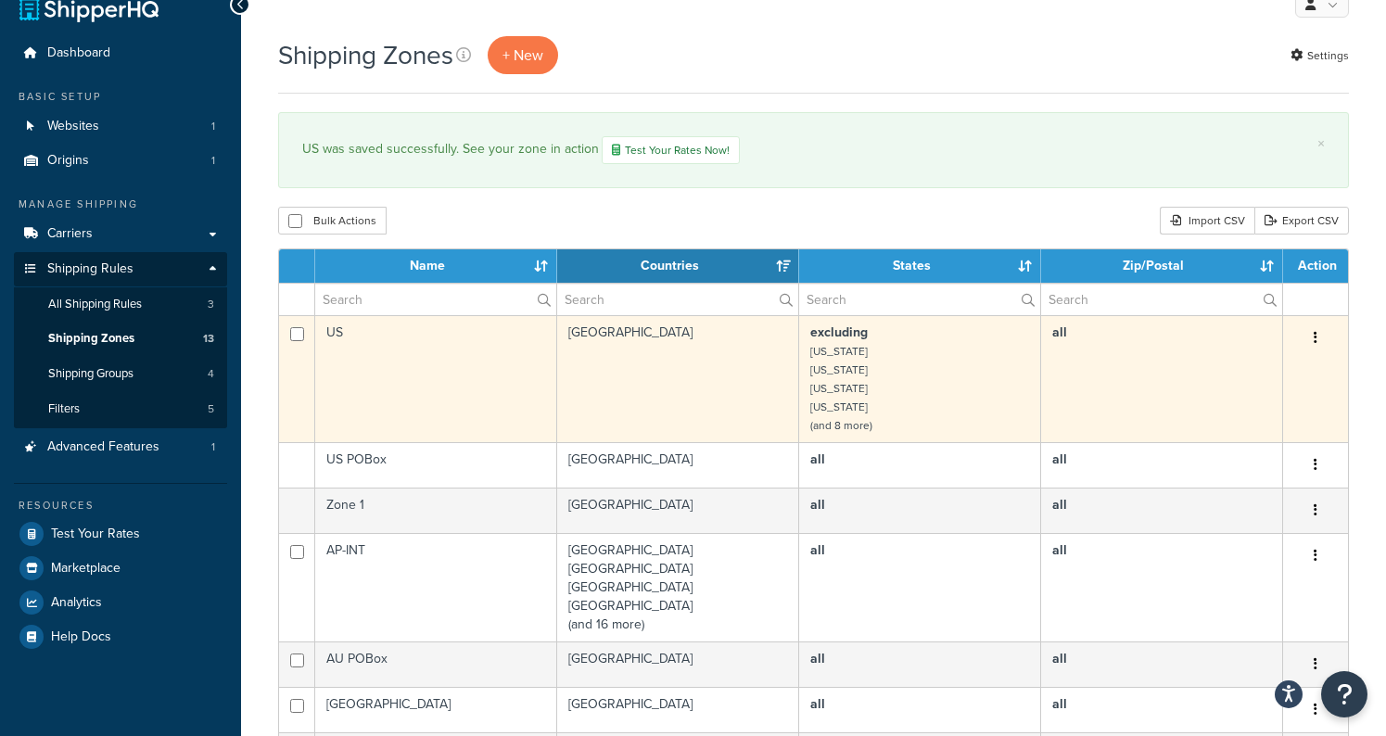
scroll to position [37, 0]
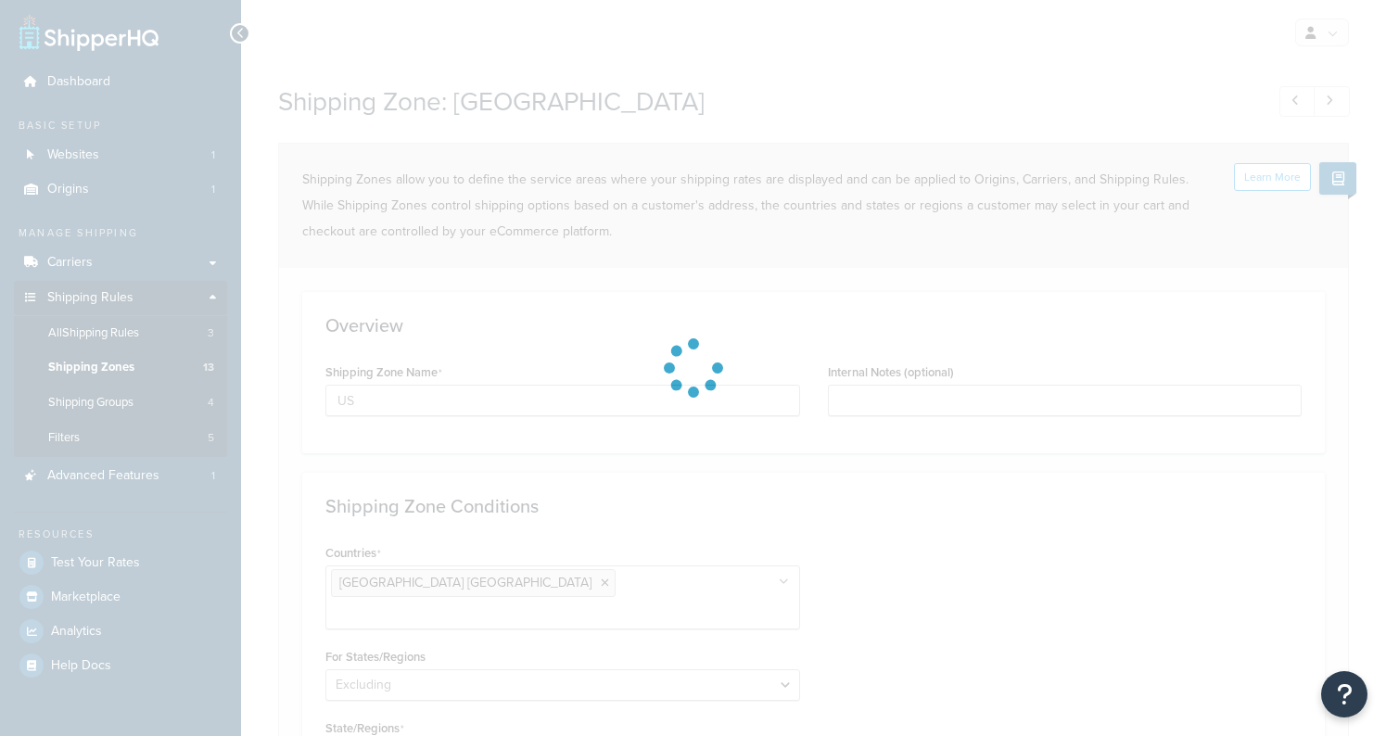
select select "excluding"
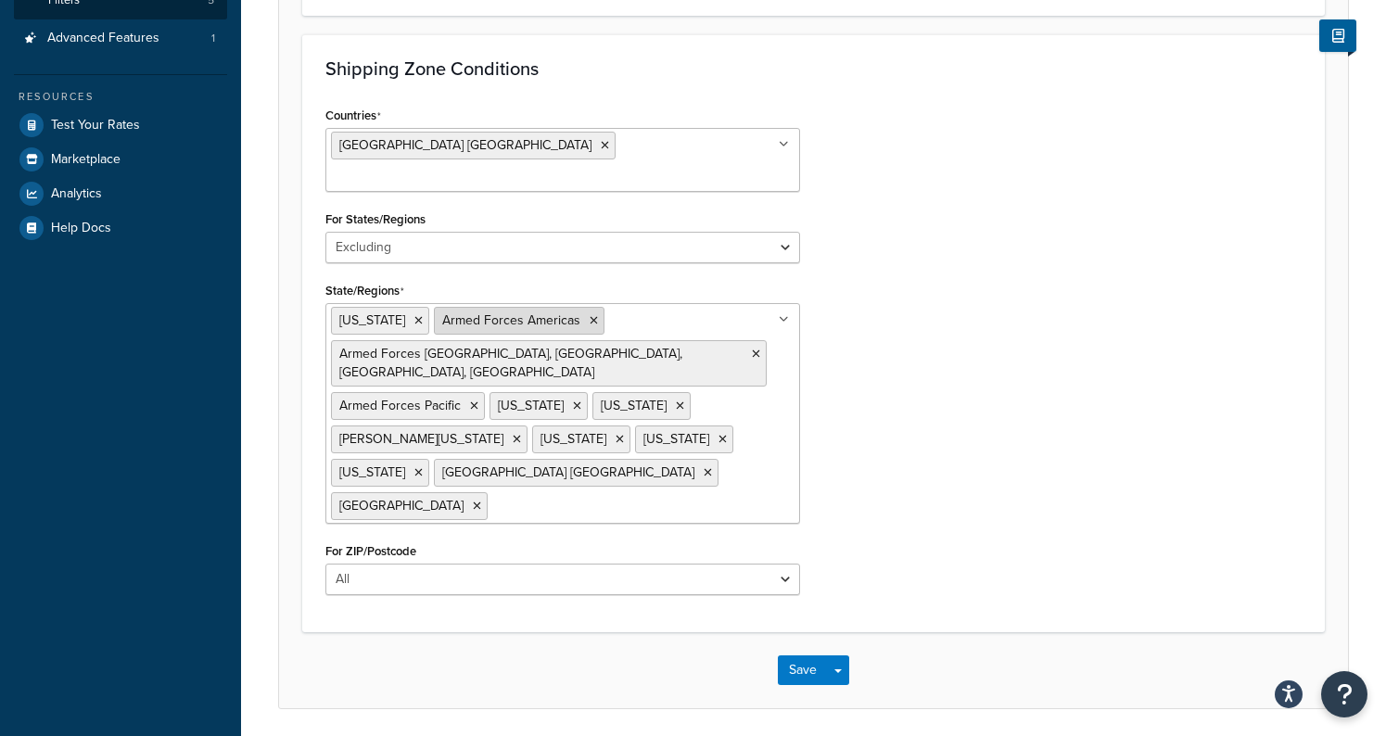
scroll to position [447, 0]
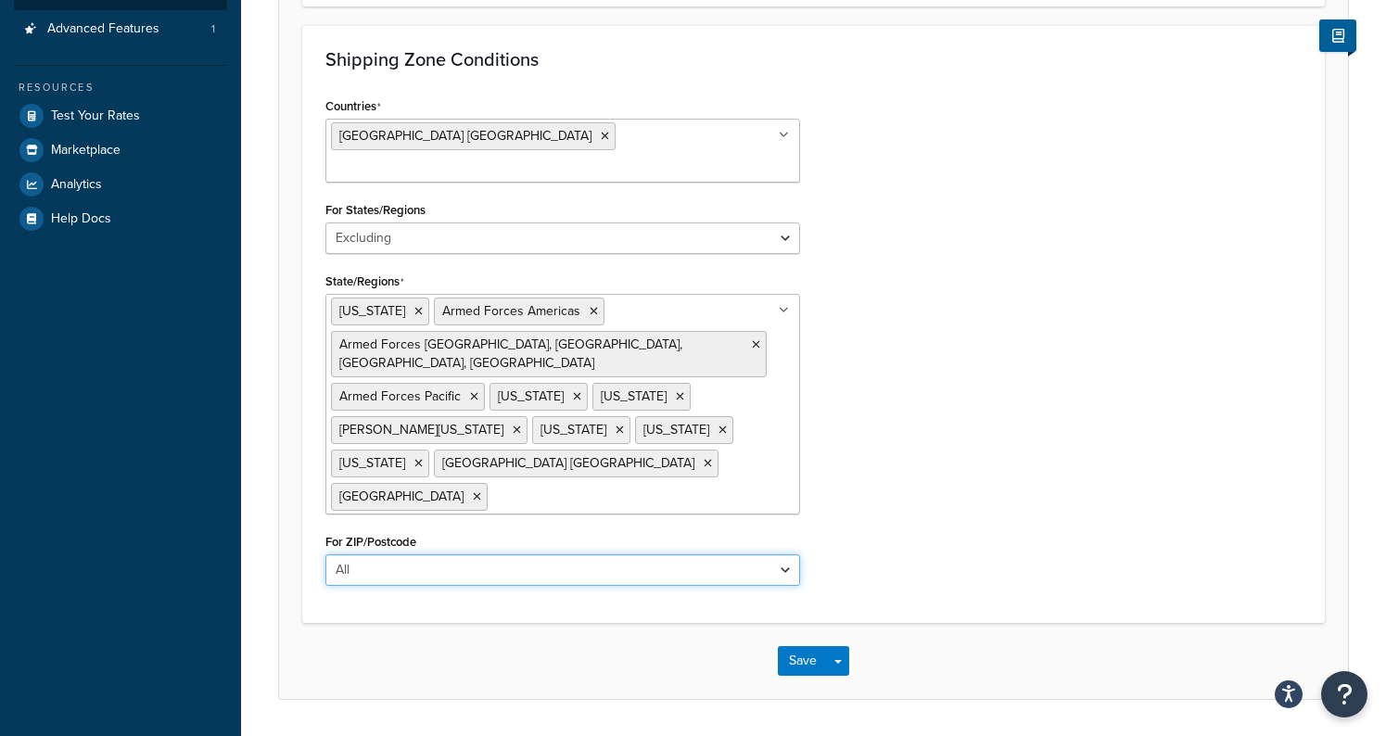
click at [492, 554] on select "All Including Excluding" at bounding box center [562, 570] width 475 height 32
select select "excluding"
click at [325, 554] on select "All Including Excluding" at bounding box center [562, 570] width 475 height 32
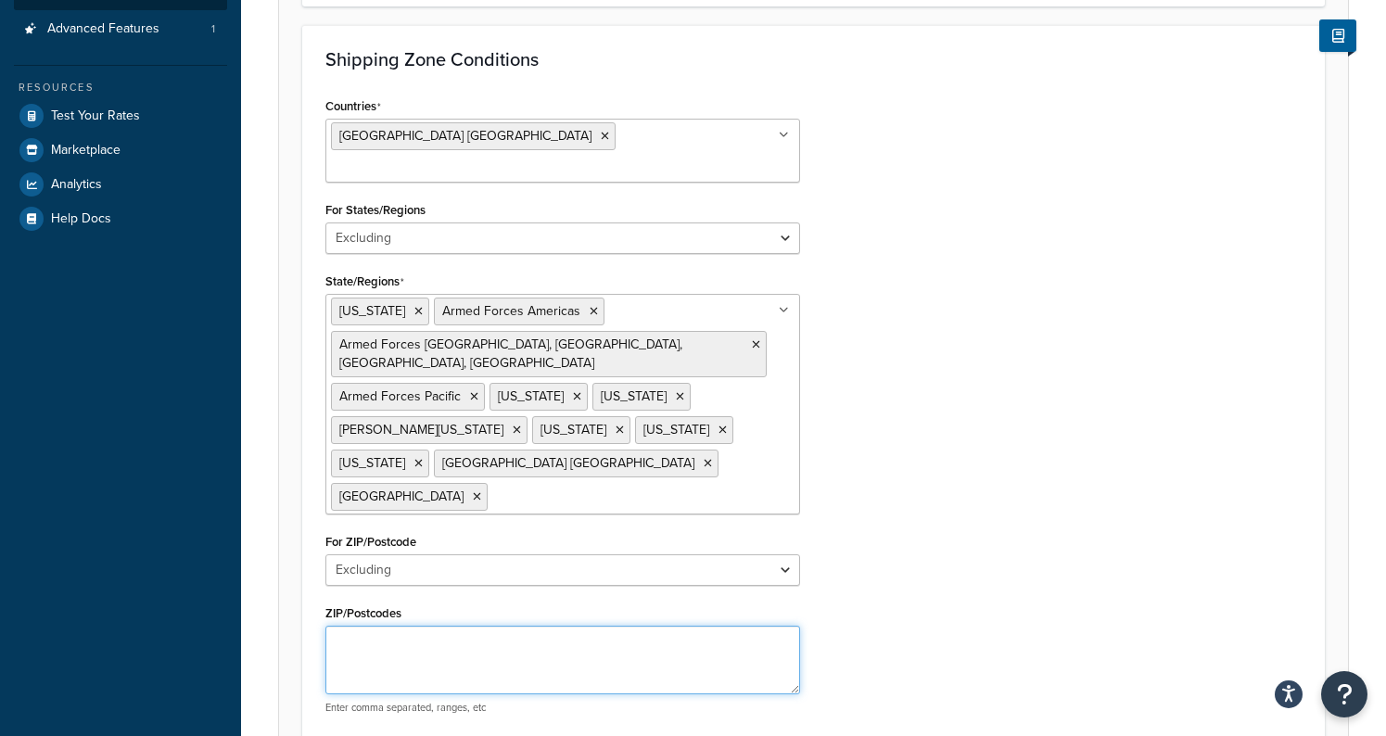
click at [466, 626] on textarea "ZIP/Postcodes" at bounding box center [562, 660] width 475 height 69
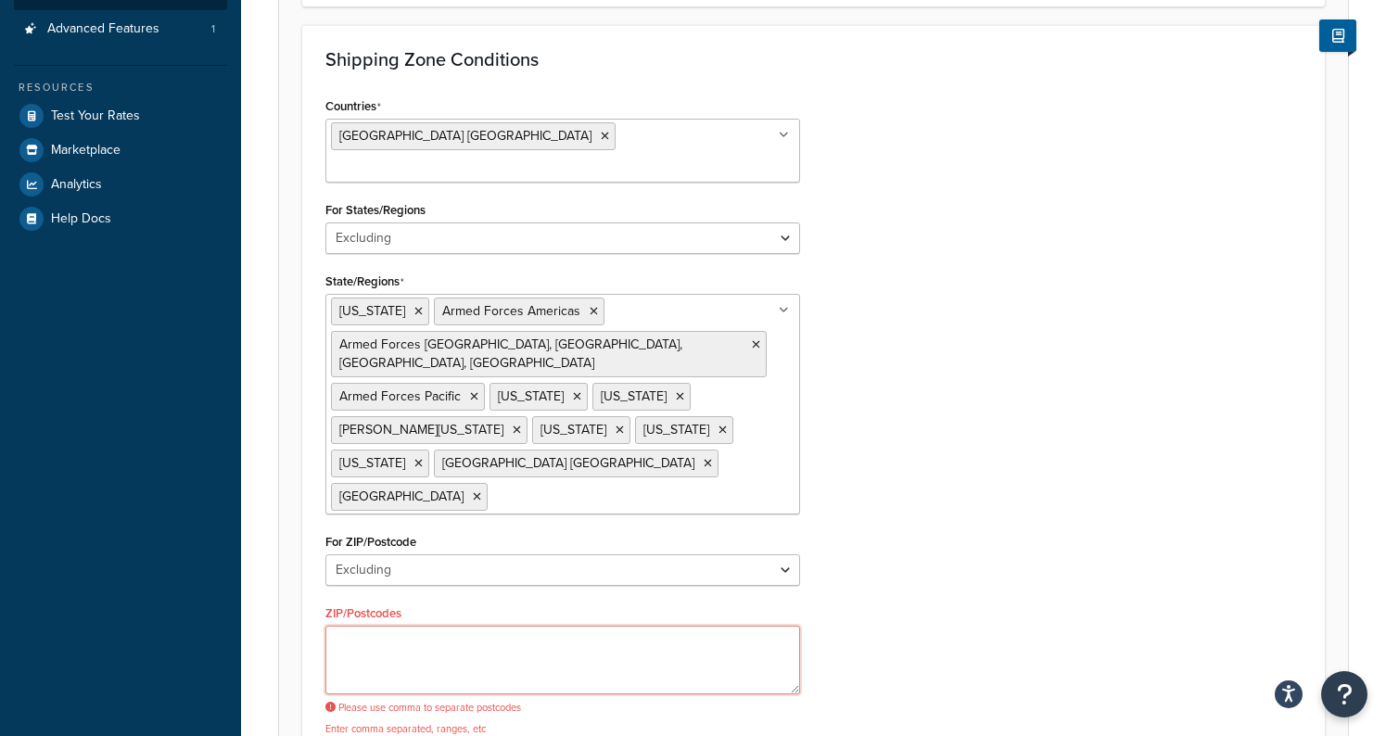
paste textarea "00600-00799,00900-00999, # Puerto Rico 00801-00851, # US Virgin Islands 96910-9…"
click at [613, 626] on textarea "00600-00799,00900-00999, # Puerto Rico 00801-00851, # US Virgin Islands 96910-9…" at bounding box center [562, 660] width 475 height 69
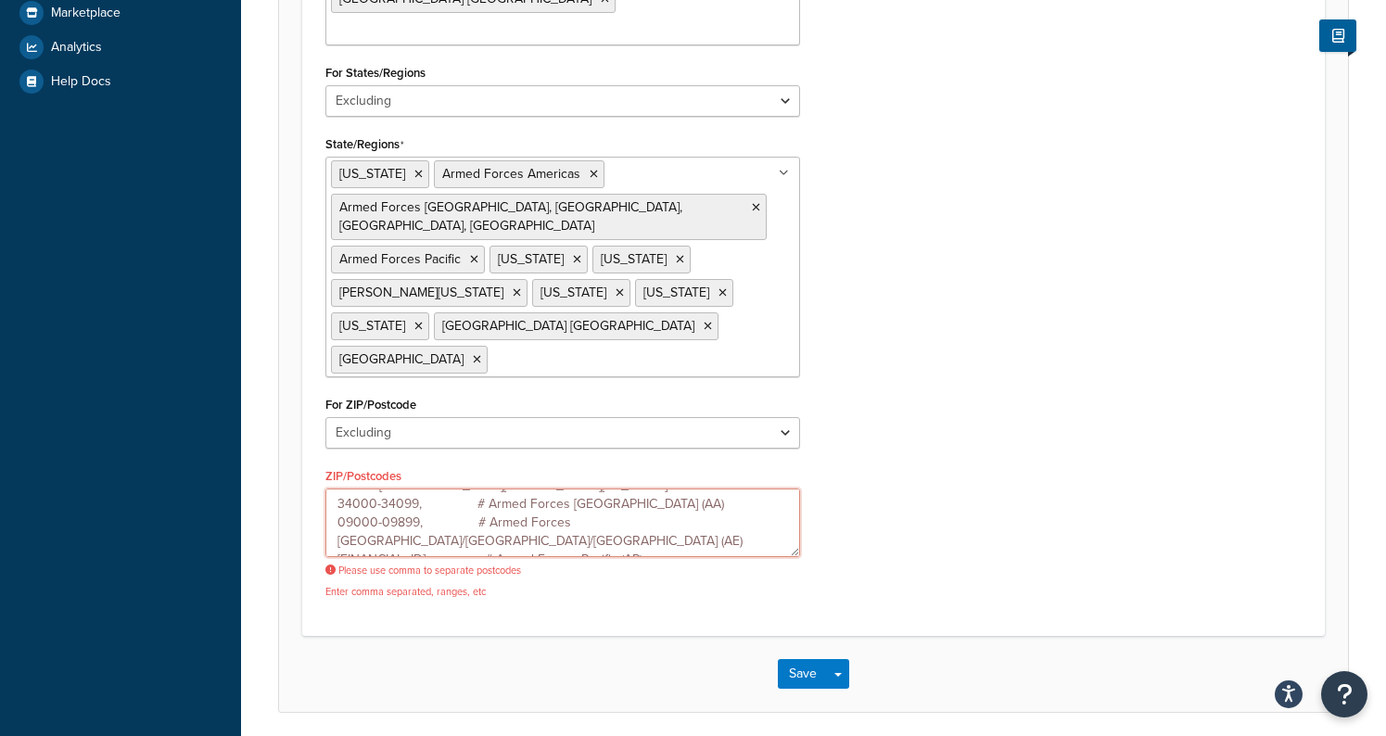
scroll to position [605, 0]
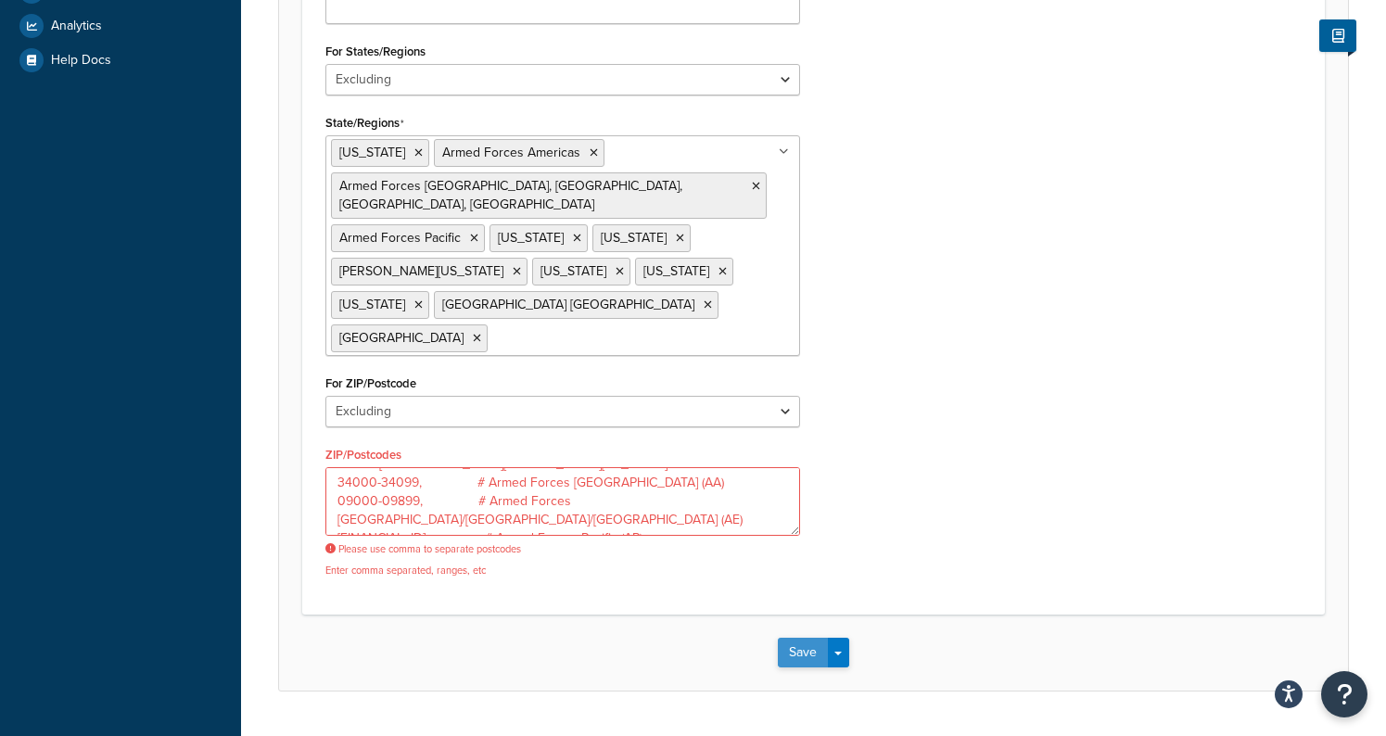
click at [795, 638] on button "Save" at bounding box center [803, 653] width 50 height 30
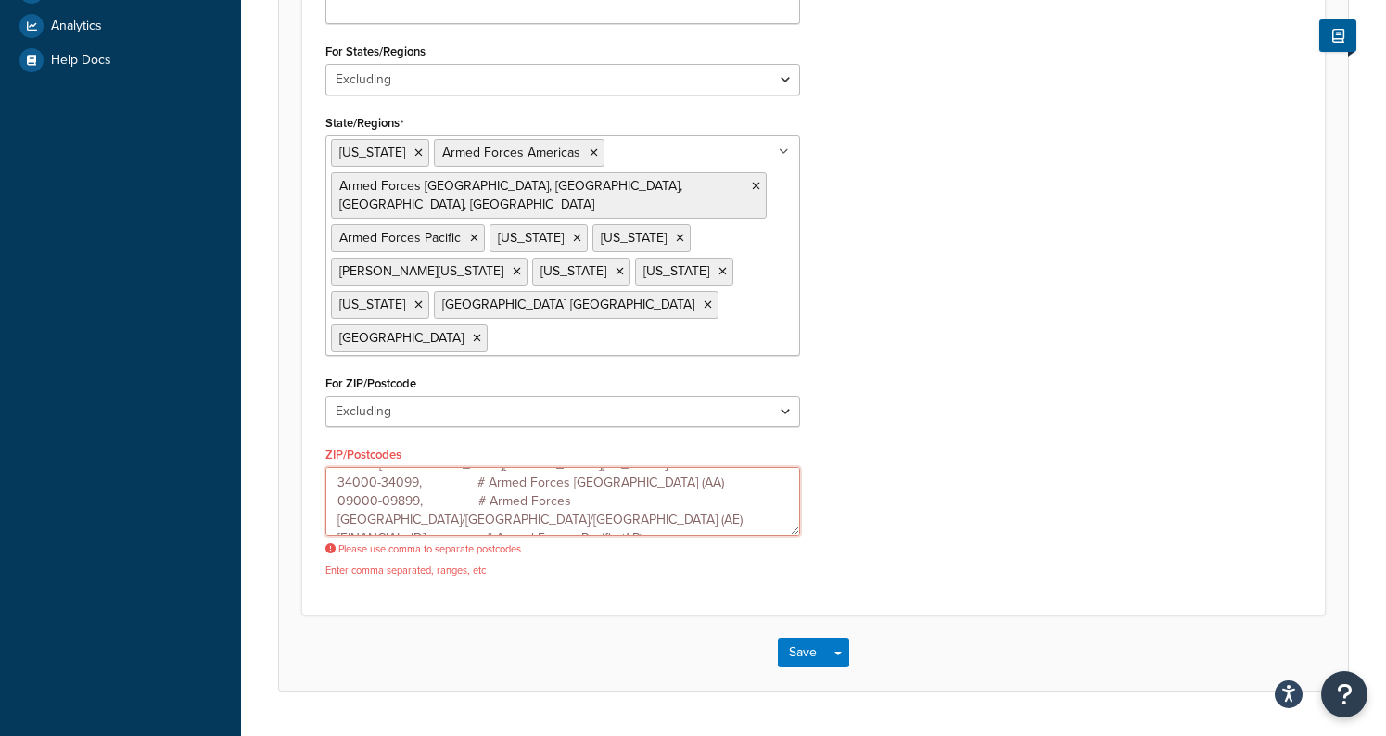
click at [640, 469] on textarea "00600-00799,00900-00999, # Puerto Rico 00801-00851, # US Virgin Islands 96910-9…" at bounding box center [562, 501] width 475 height 69
type textarea "00600-00799,00900-00999, # Puerto Rico 00801-00851, # US Virgin Islands 96910-9…"
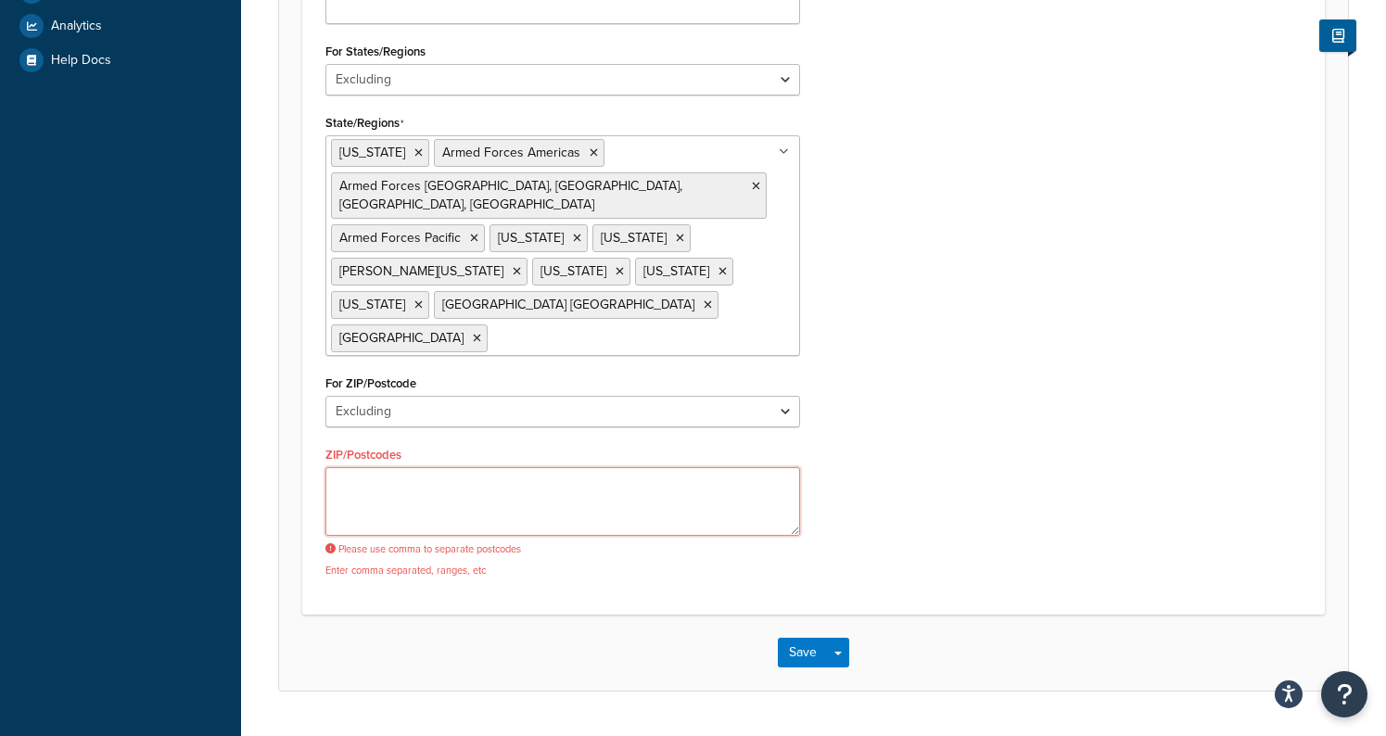
scroll to position [0, 0]
paste textarea "00600-00799,00900-00999,00801-00851,96910-96932,96950-96952,96799,96939-96940,9…"
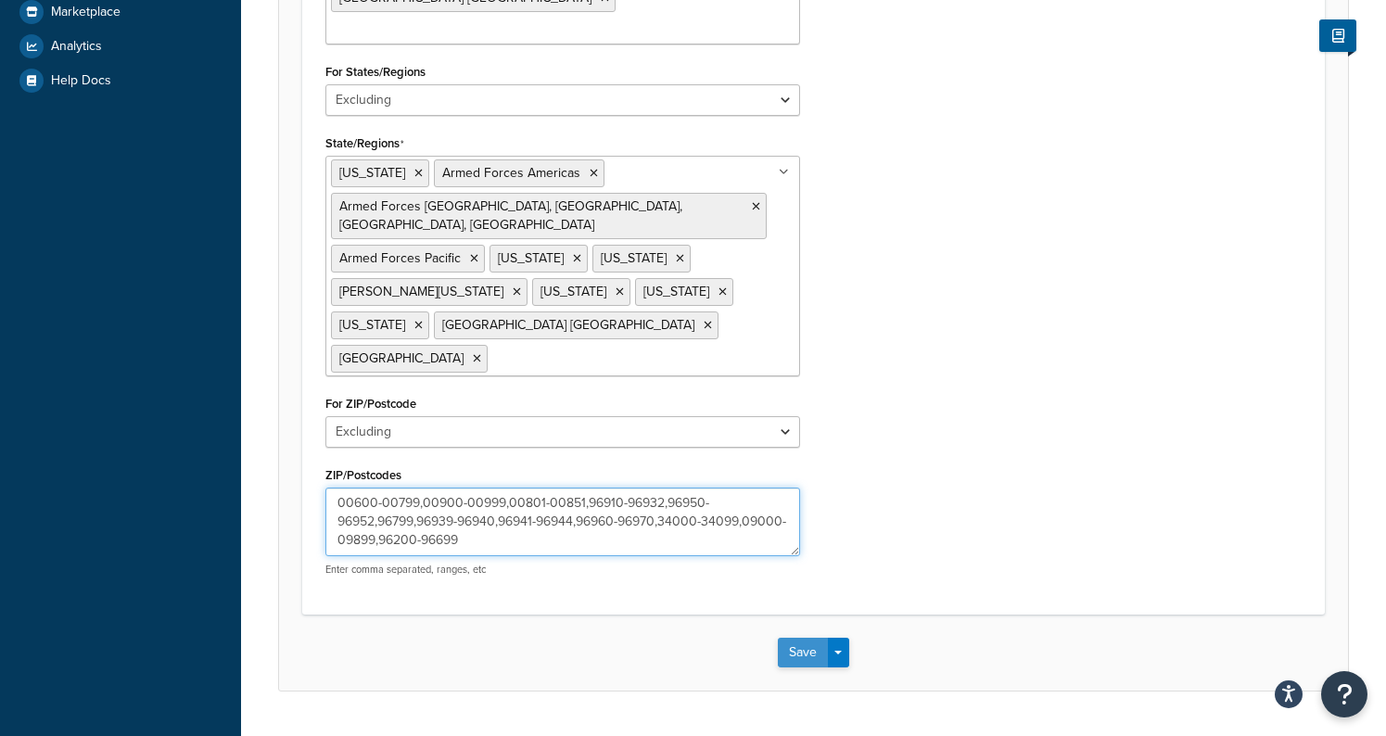
type textarea "00600-00799,00900-00999,00801-00851,96910-96932,96950-96952,96799,96939-96940,9…"
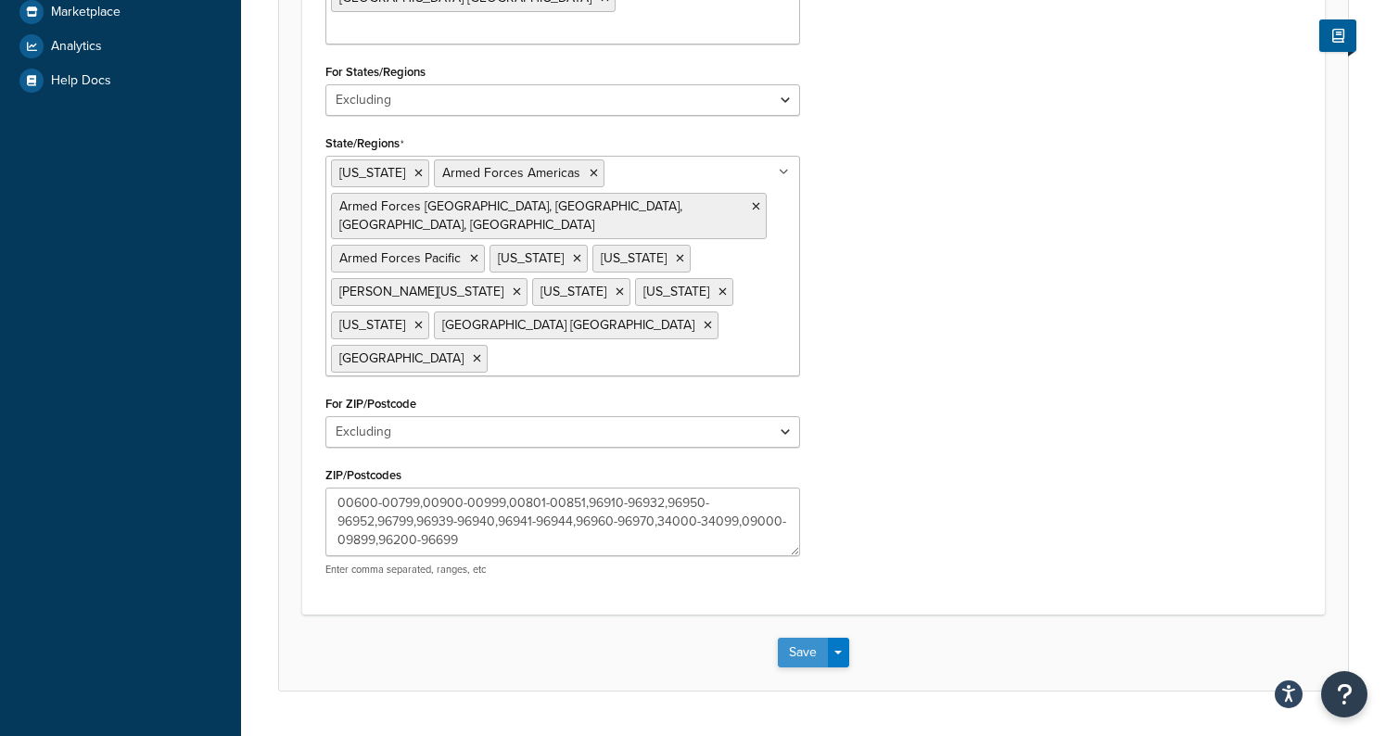
click at [797, 638] on button "Save" at bounding box center [803, 653] width 50 height 30
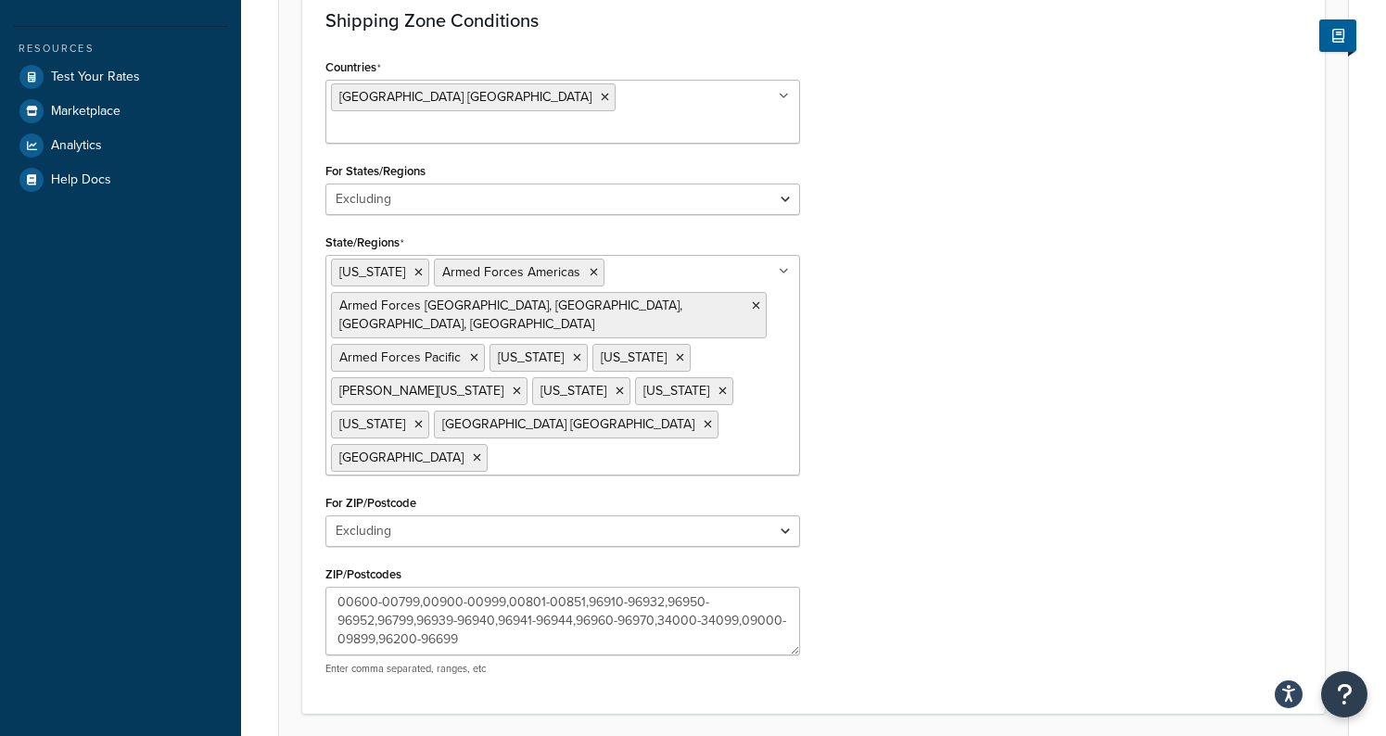
scroll to position [585, 0]
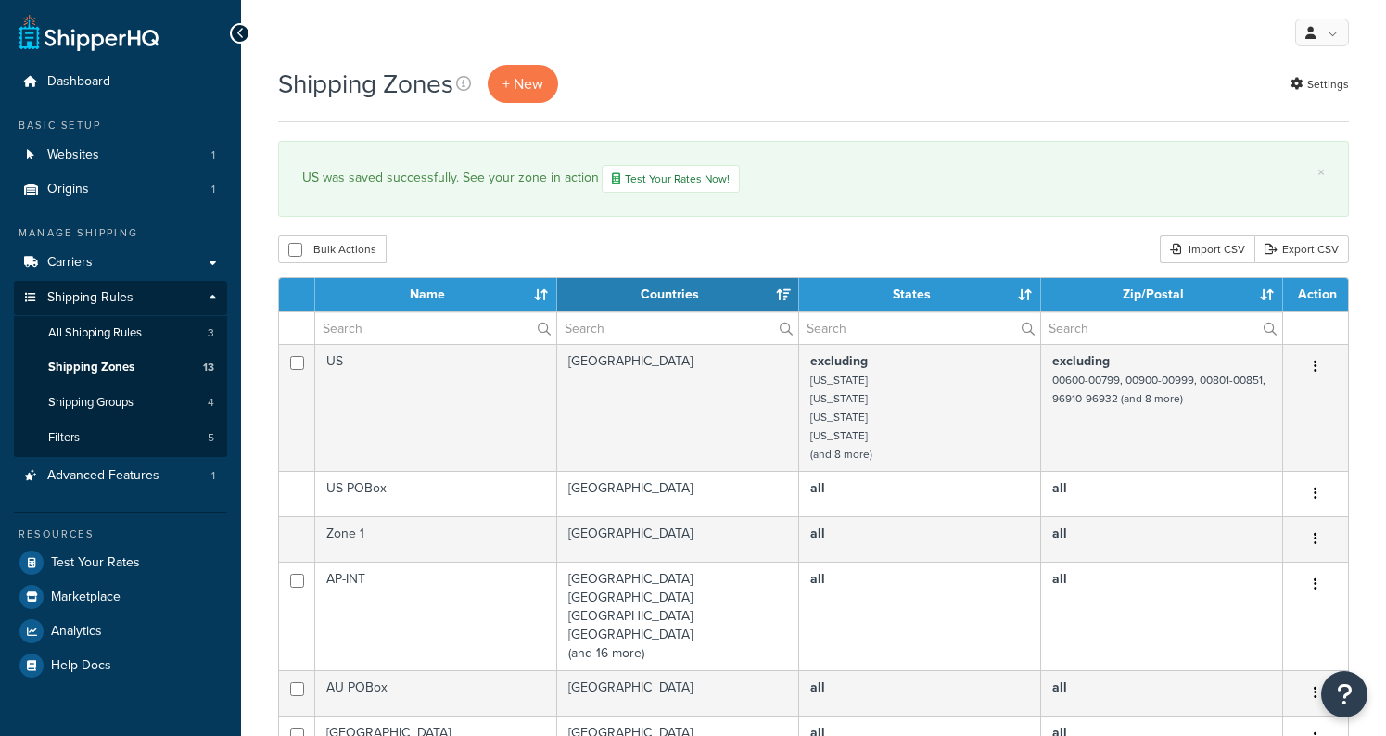
select select "15"
